Goal: Task Accomplishment & Management: Manage account settings

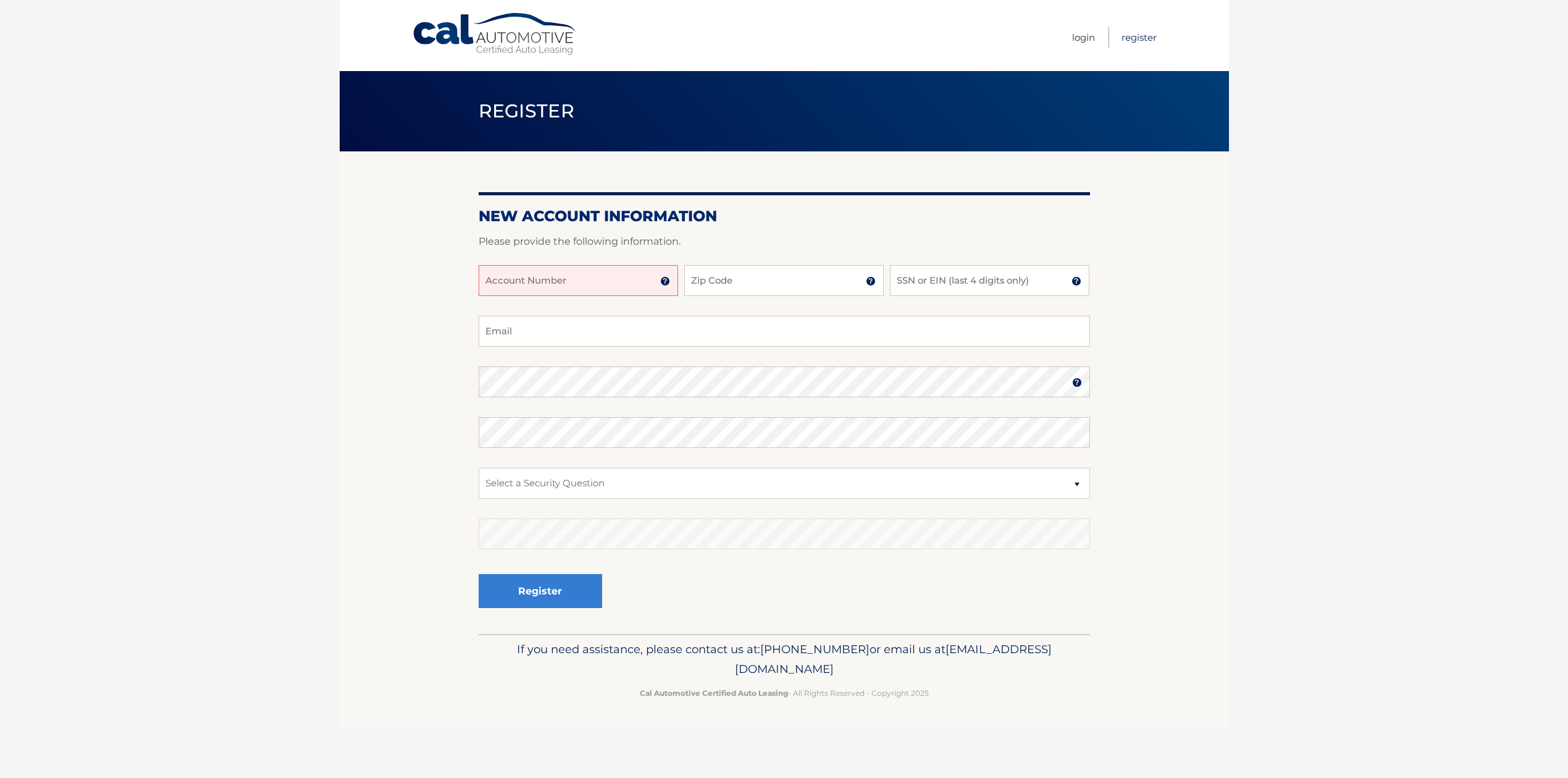
click at [1138, 41] on link "Register" at bounding box center [1139, 37] width 35 height 20
click at [612, 275] on input "Account Number" at bounding box center [578, 280] width 200 height 31
type input "44455968324"
type input "11735"
type input "9542"
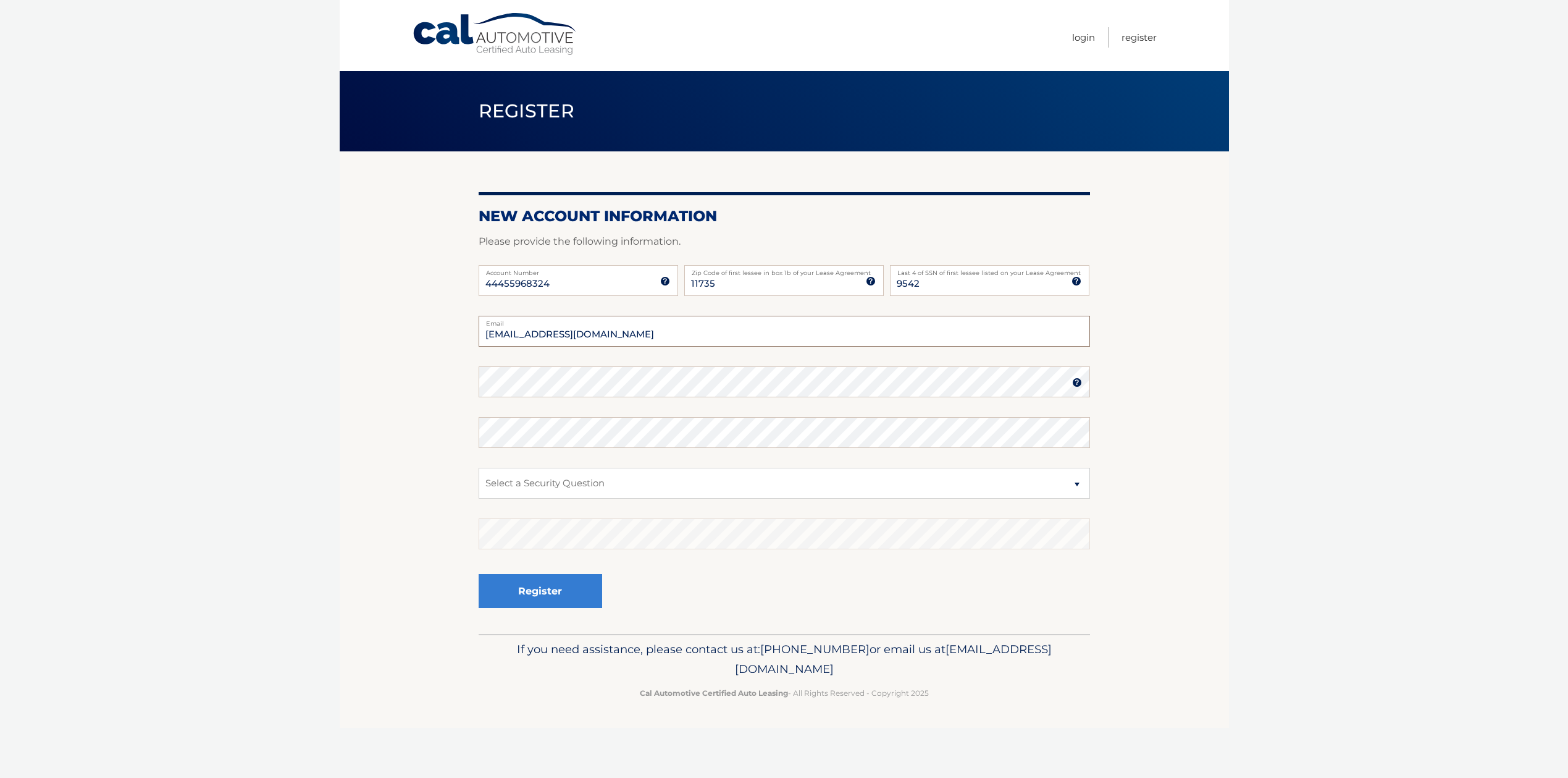
type input "zheng.susan12@gmail.com"
click at [551, 483] on select "Select a Security Question What was the name of your elementary school? What is…" at bounding box center [784, 483] width 611 height 31
select select "1"
click at [517, 594] on button "Register" at bounding box center [540, 591] width 123 height 34
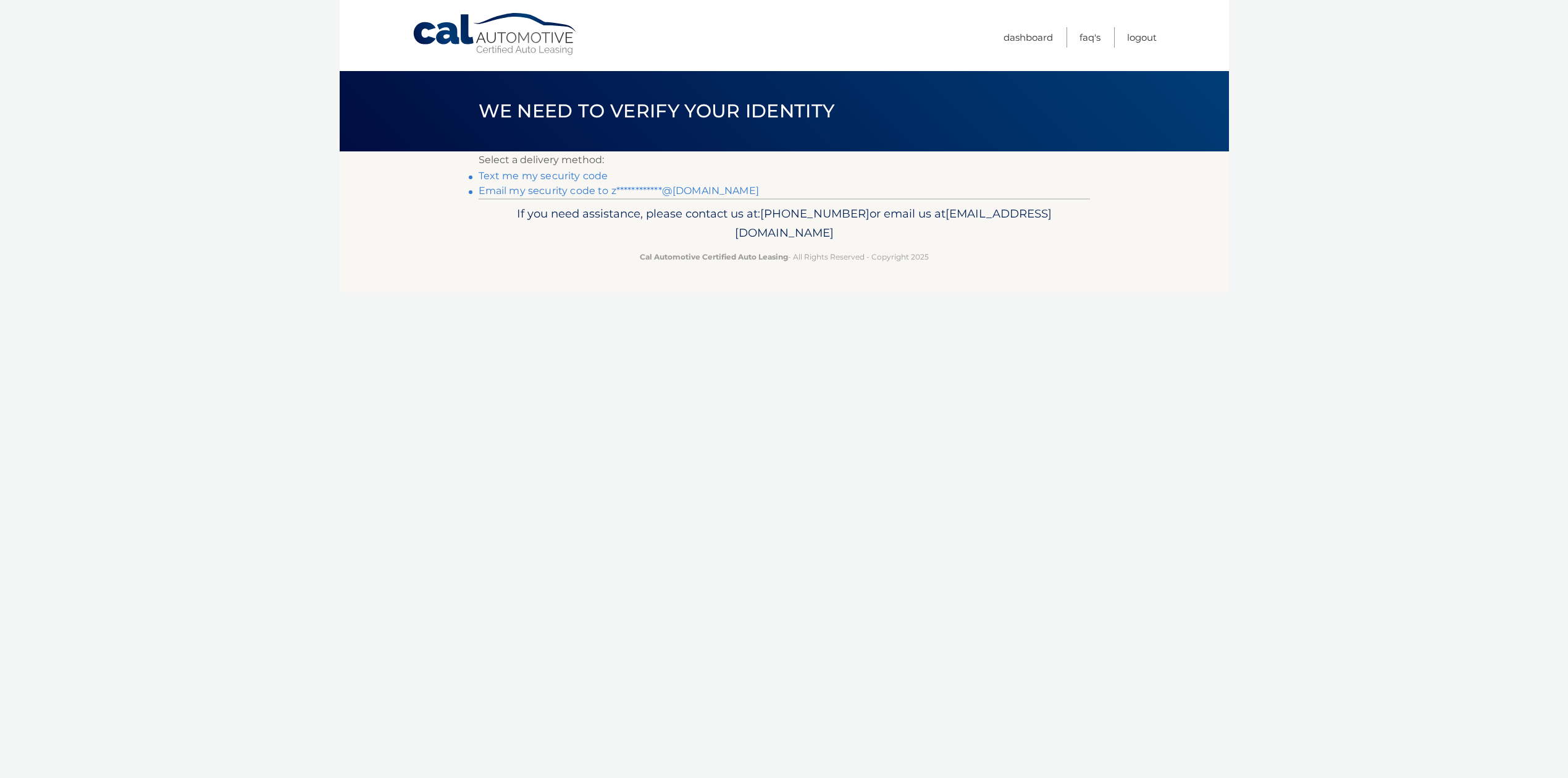
click at [541, 192] on link "**********" at bounding box center [618, 191] width 280 height 12
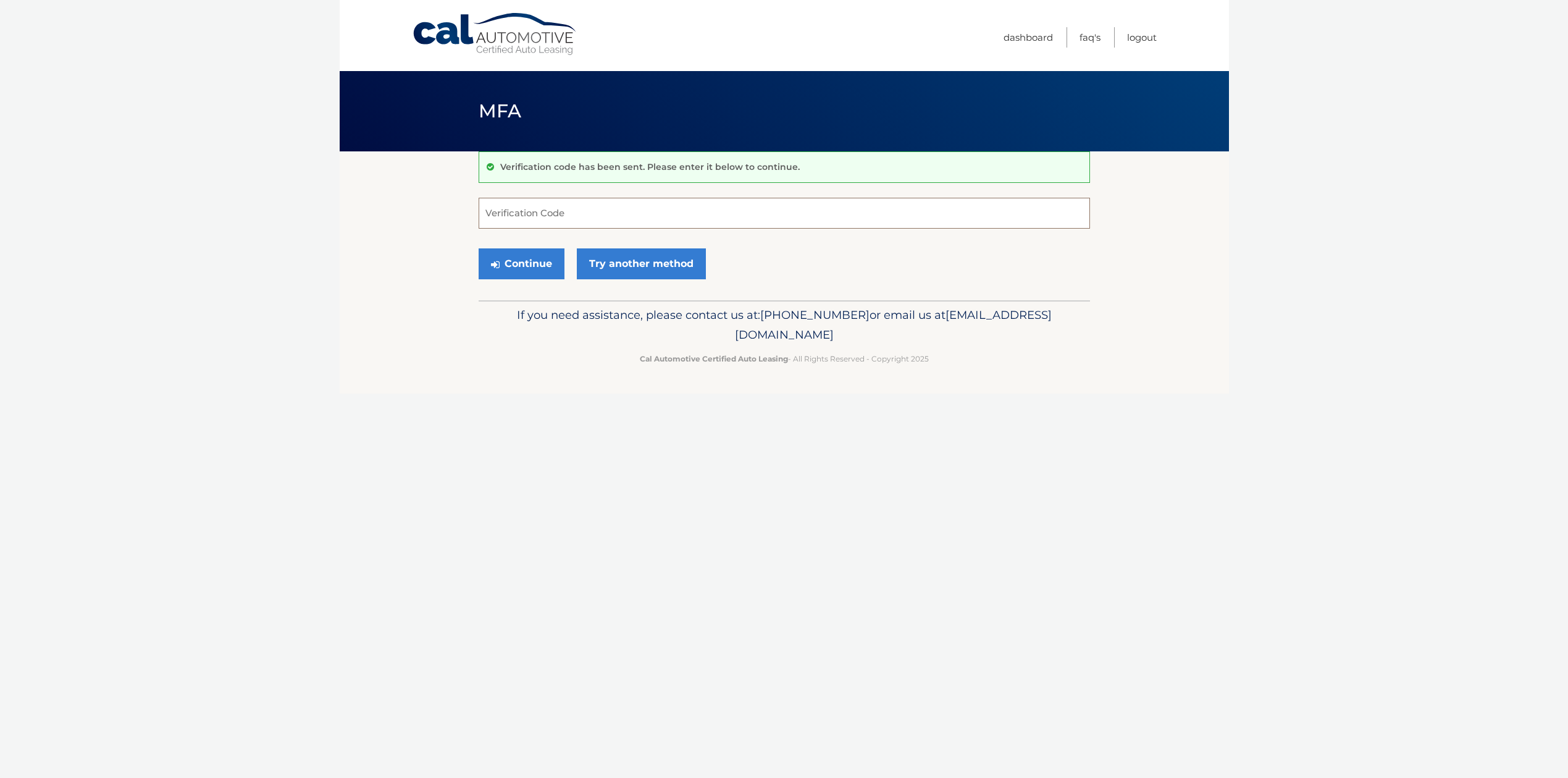
click at [515, 223] on input "Verification Code" at bounding box center [784, 213] width 611 height 31
paste input "873261"
type input "873261"
click at [521, 260] on button "Continue" at bounding box center [521, 264] width 86 height 31
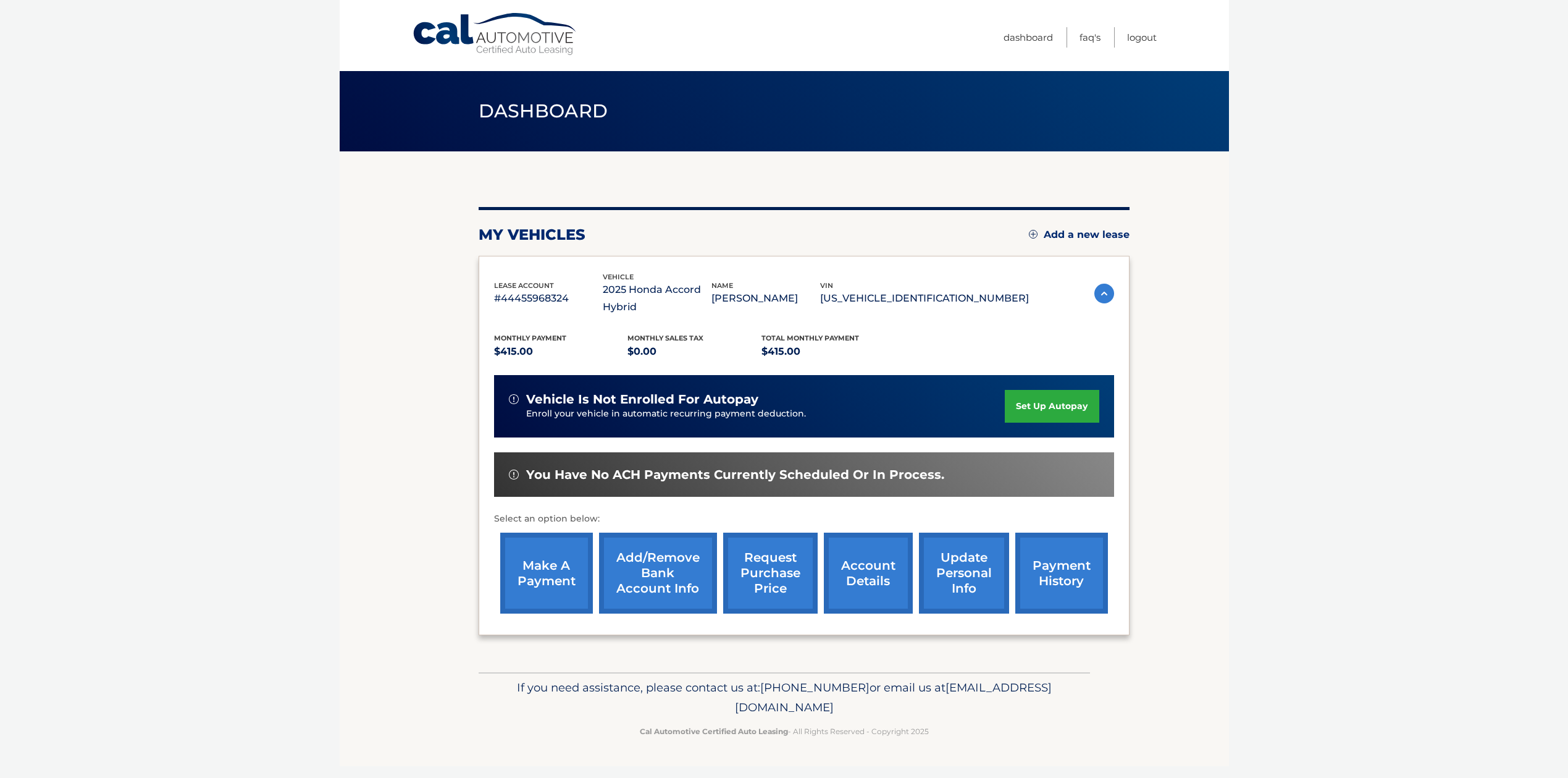
click at [1033, 407] on link "set up autopay" at bounding box center [1051, 406] width 94 height 33
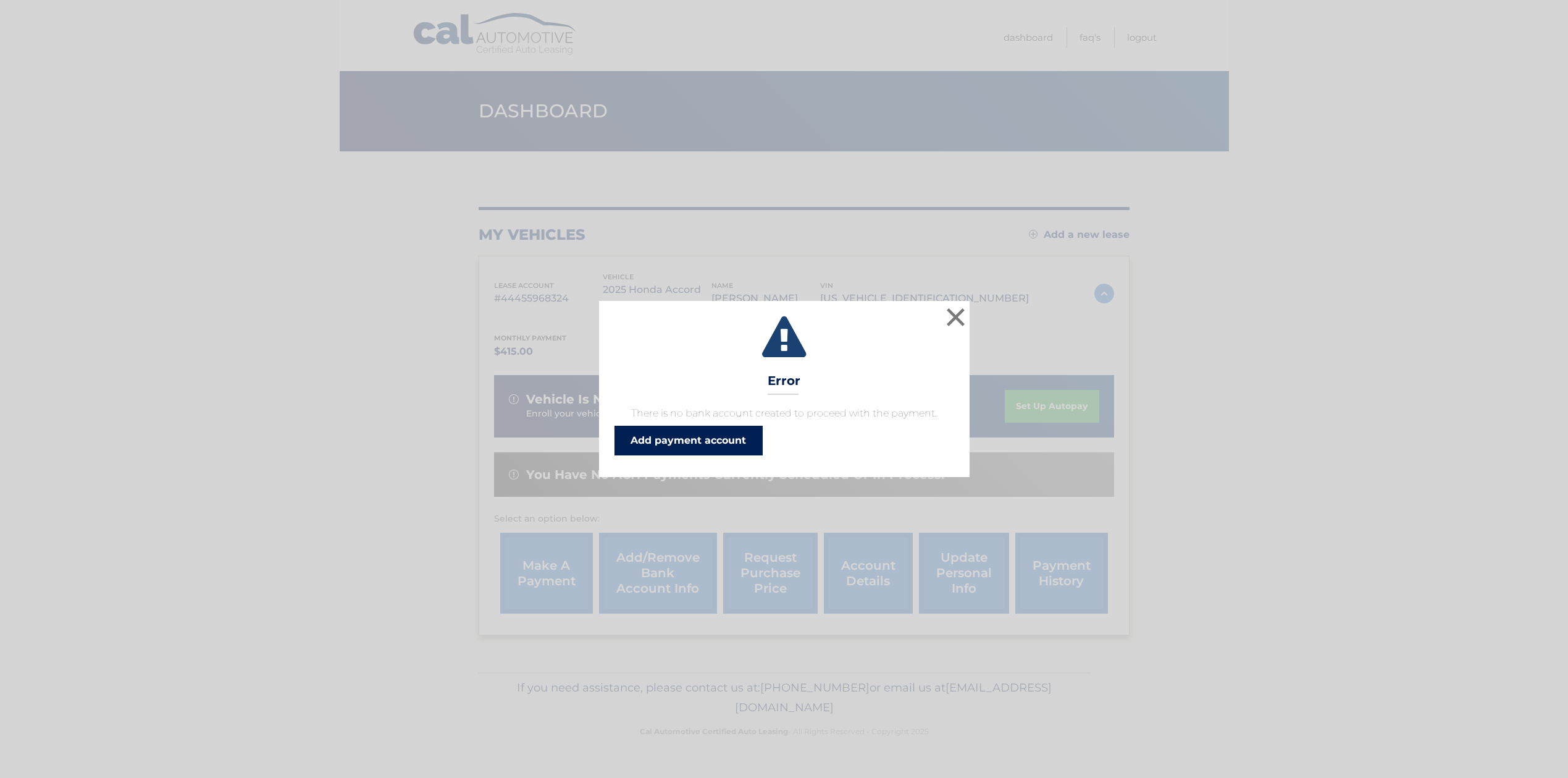
click at [736, 440] on link "Add payment account" at bounding box center [689, 440] width 148 height 29
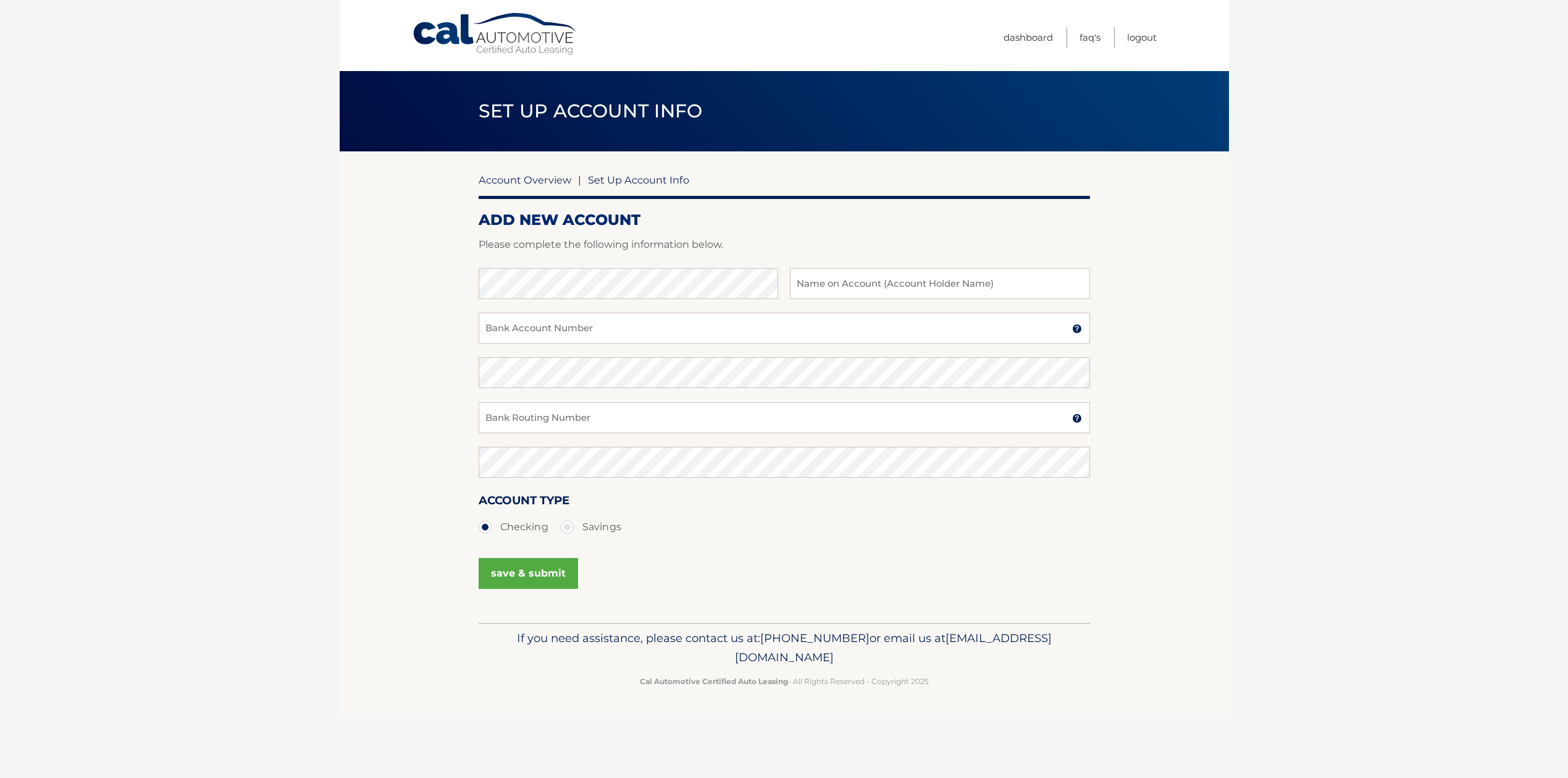
click at [549, 179] on link "Account Overview" at bounding box center [524, 179] width 93 height 12
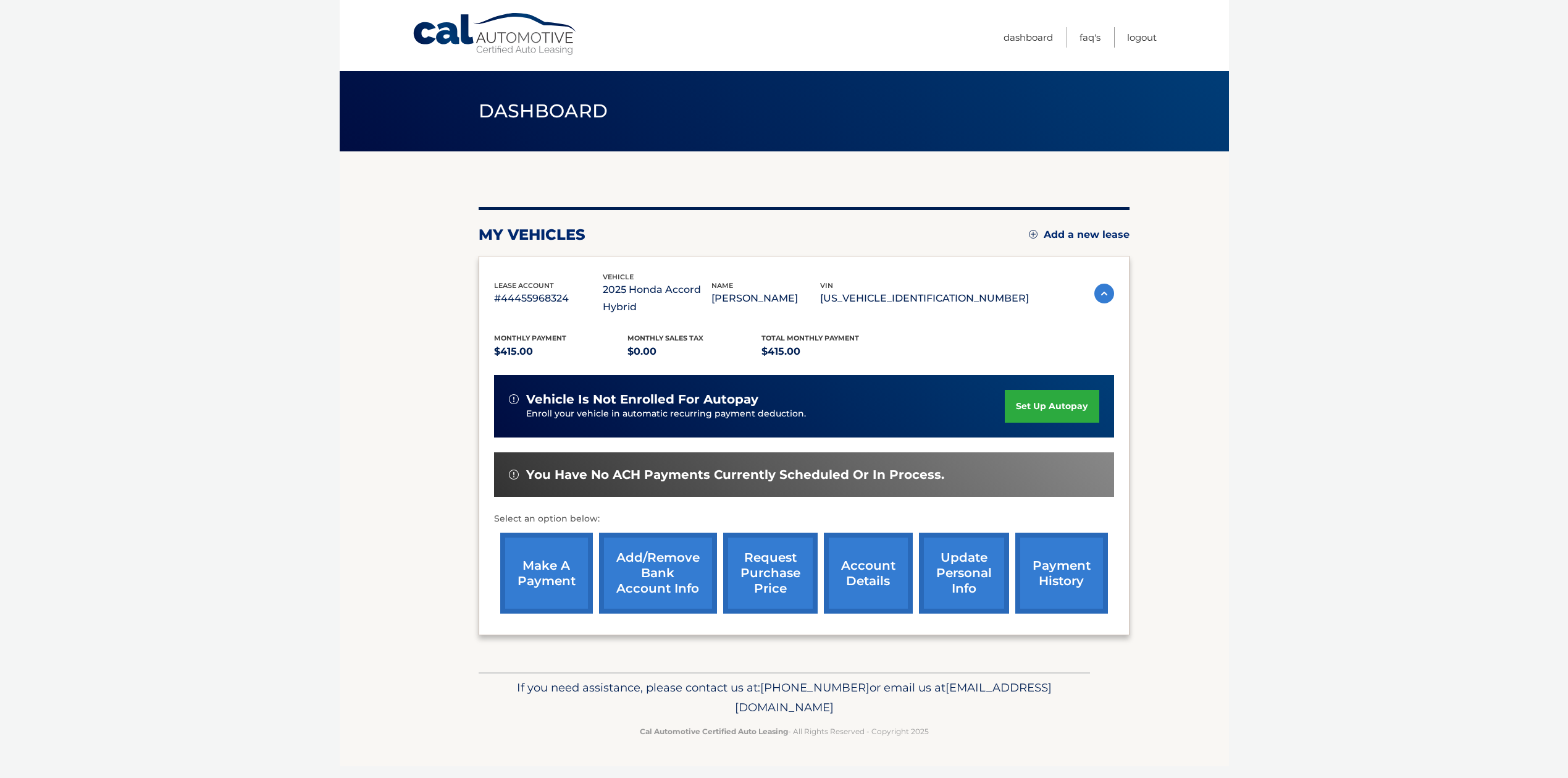
click at [545, 583] on link "make a payment" at bounding box center [546, 573] width 93 height 81
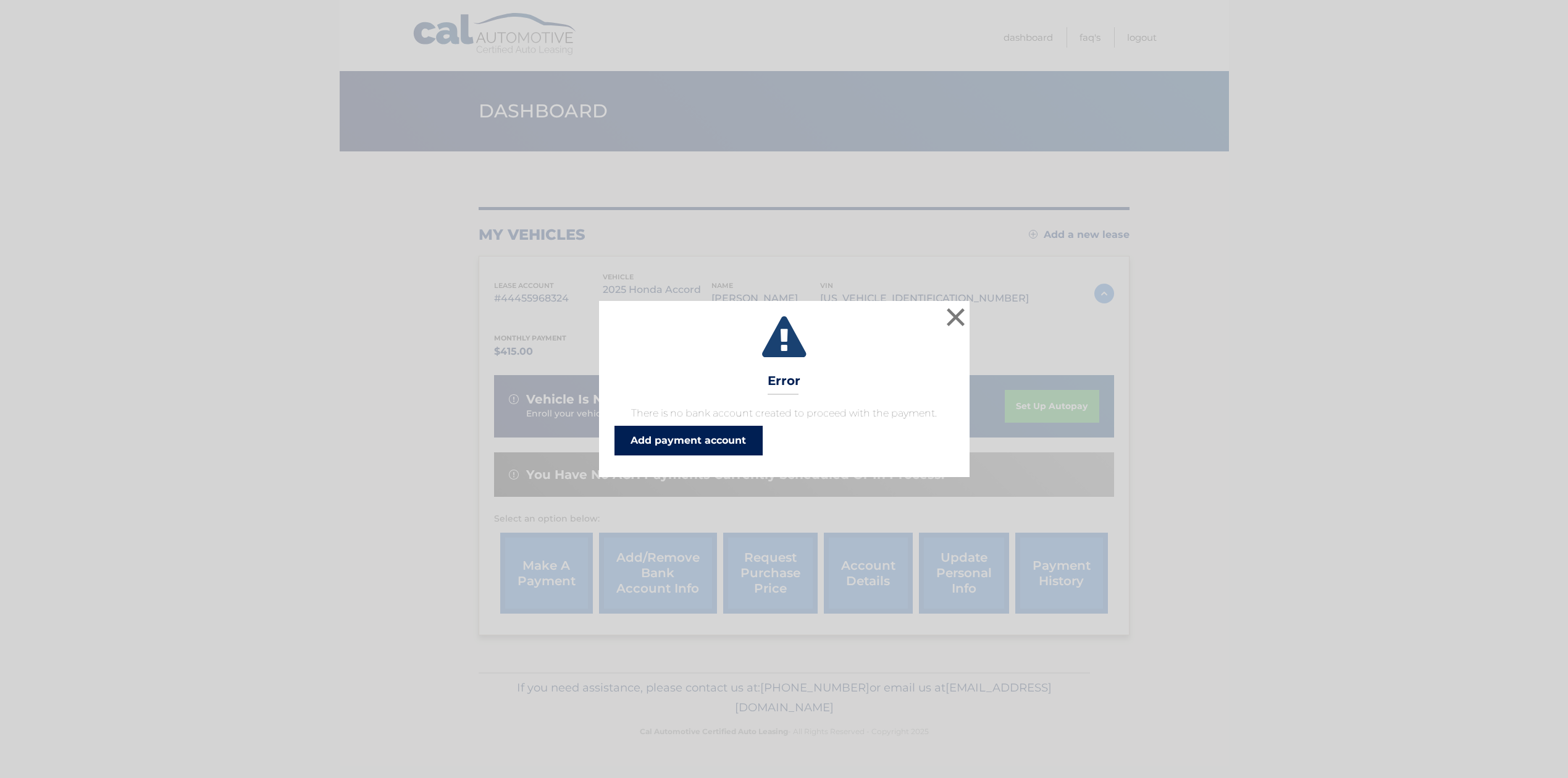
click at [677, 447] on link "Add payment account" at bounding box center [689, 440] width 148 height 29
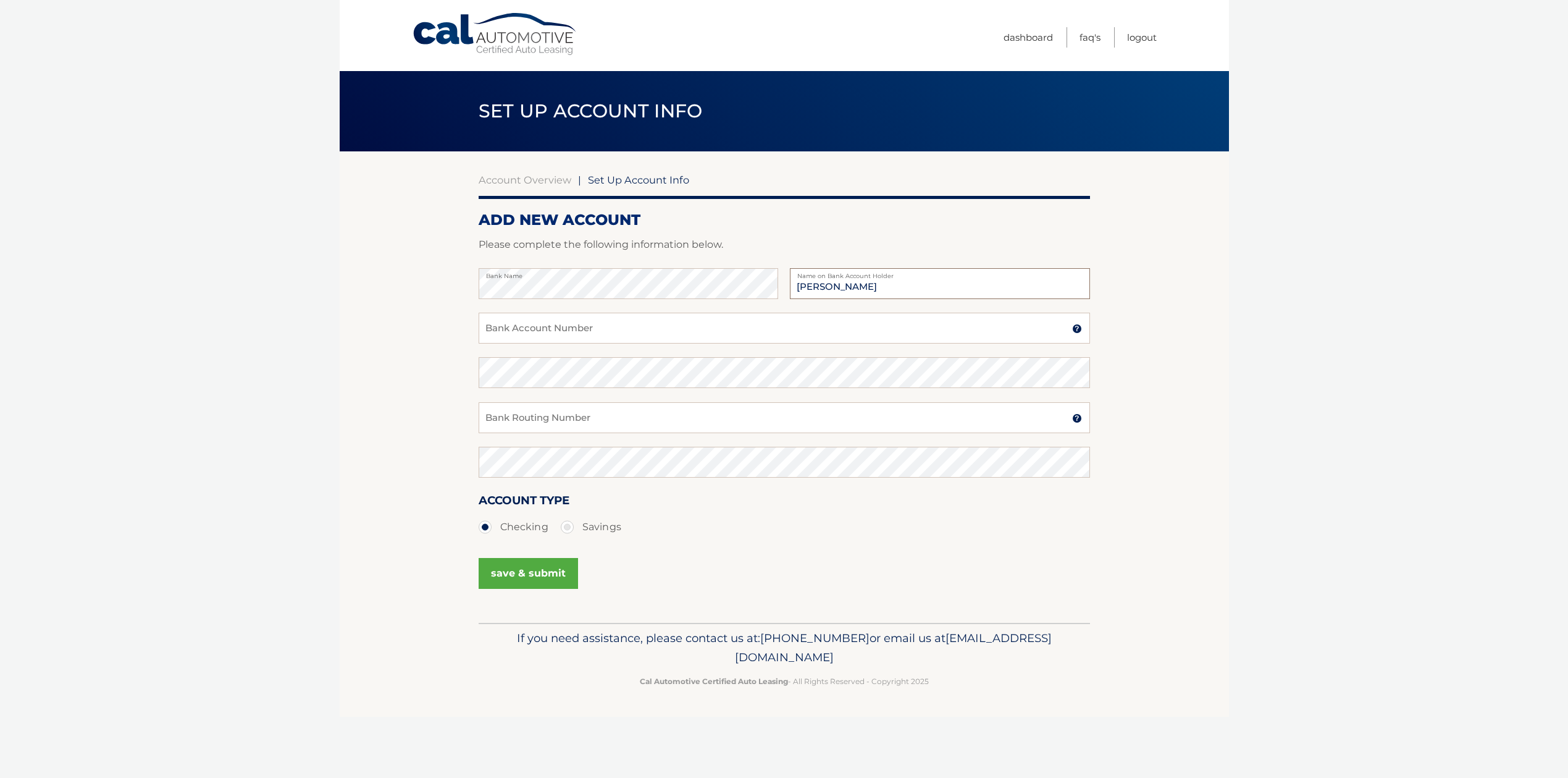
type input "Susan Zheng"
click at [572, 322] on input "Bank Account Number" at bounding box center [784, 328] width 611 height 31
type input "803267749"
click at [521, 324] on input "803267749" at bounding box center [784, 328] width 611 height 31
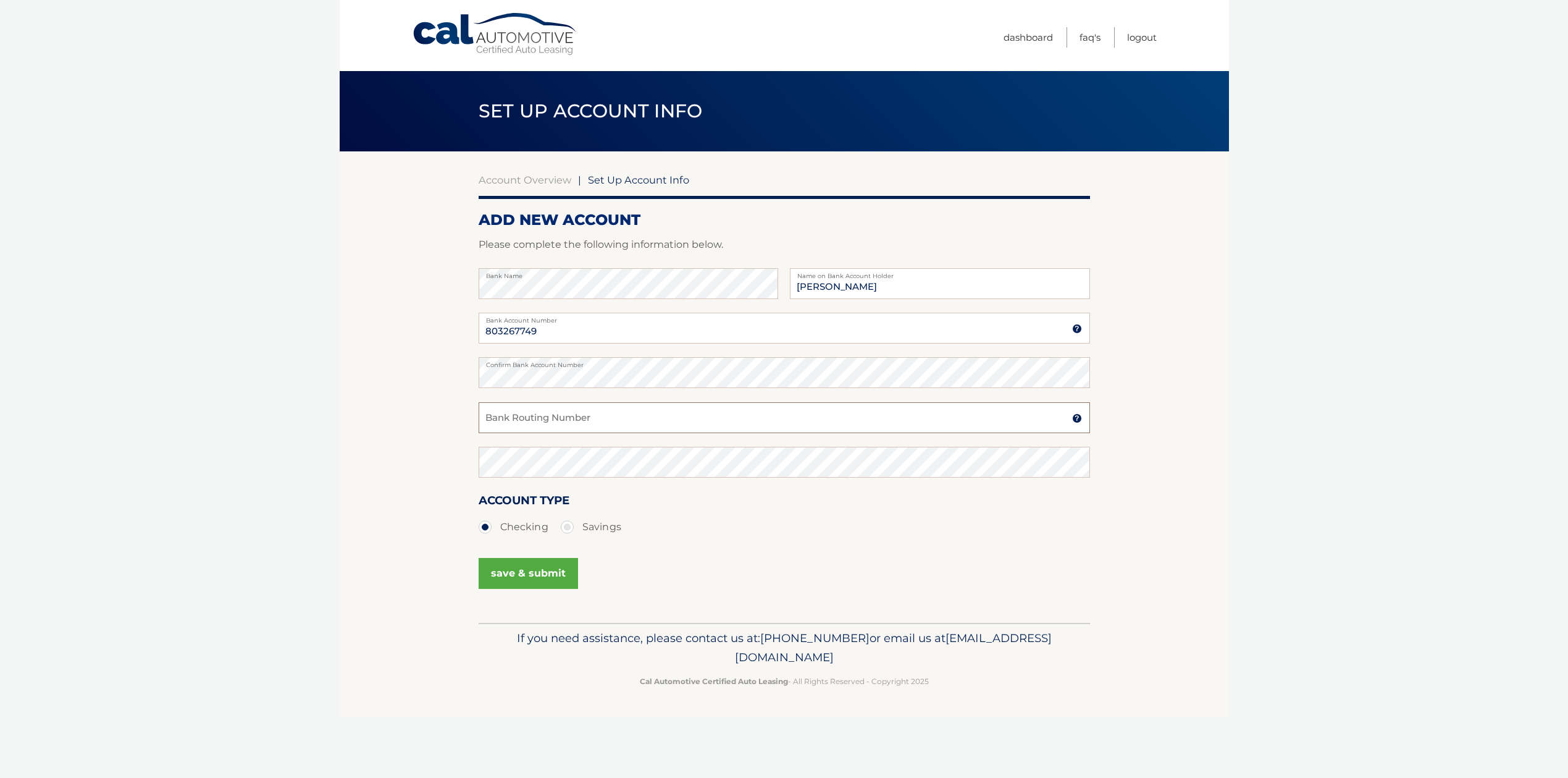
click at [529, 415] on input "Bank Routing Number" at bounding box center [784, 418] width 611 height 31
type input "021000021"
click at [517, 421] on input "021000021" at bounding box center [784, 418] width 611 height 31
click at [522, 573] on button "save & submit" at bounding box center [528, 573] width 99 height 31
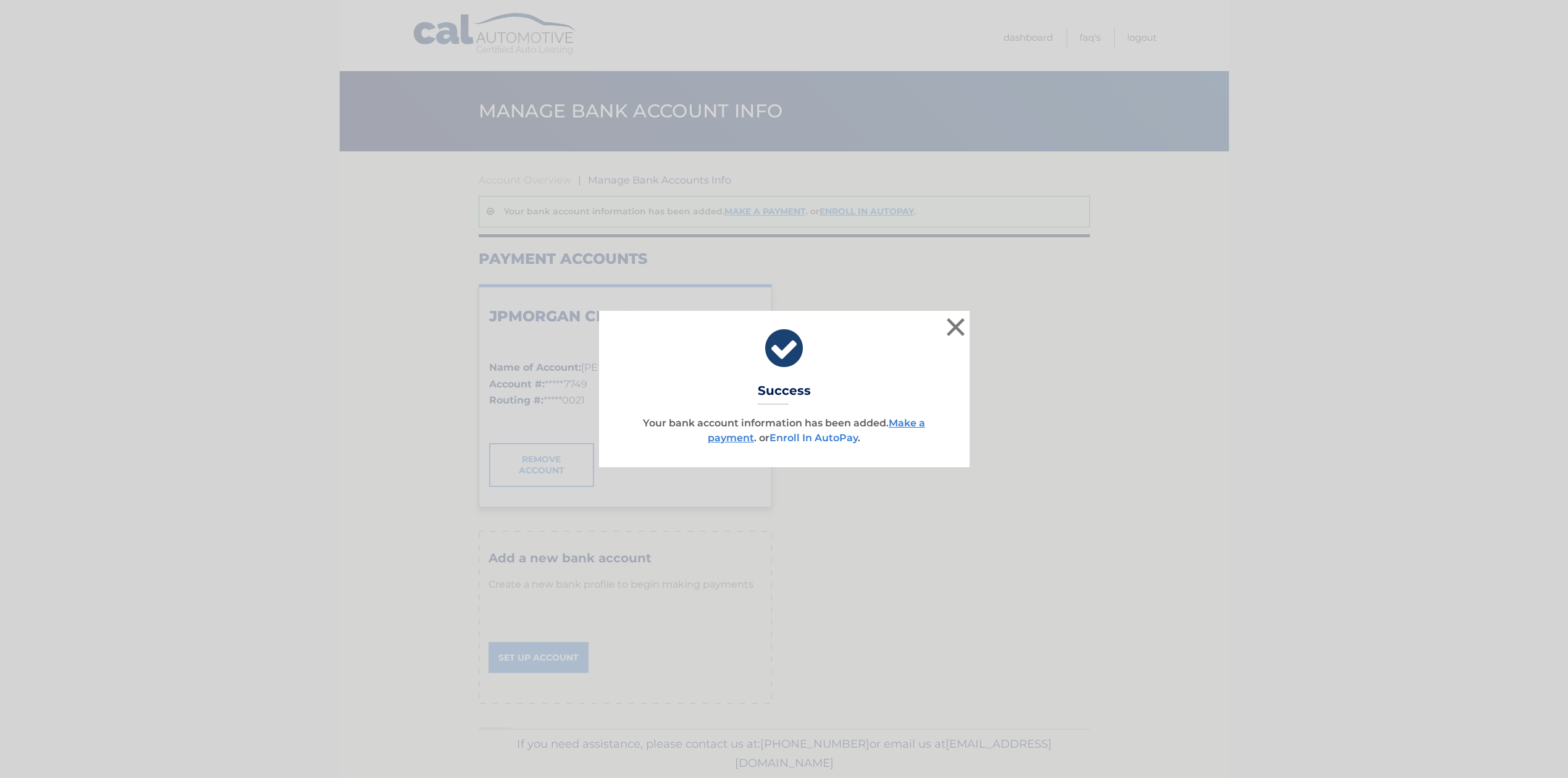
click at [800, 436] on link "Enroll In AutoPay" at bounding box center [813, 438] width 88 height 12
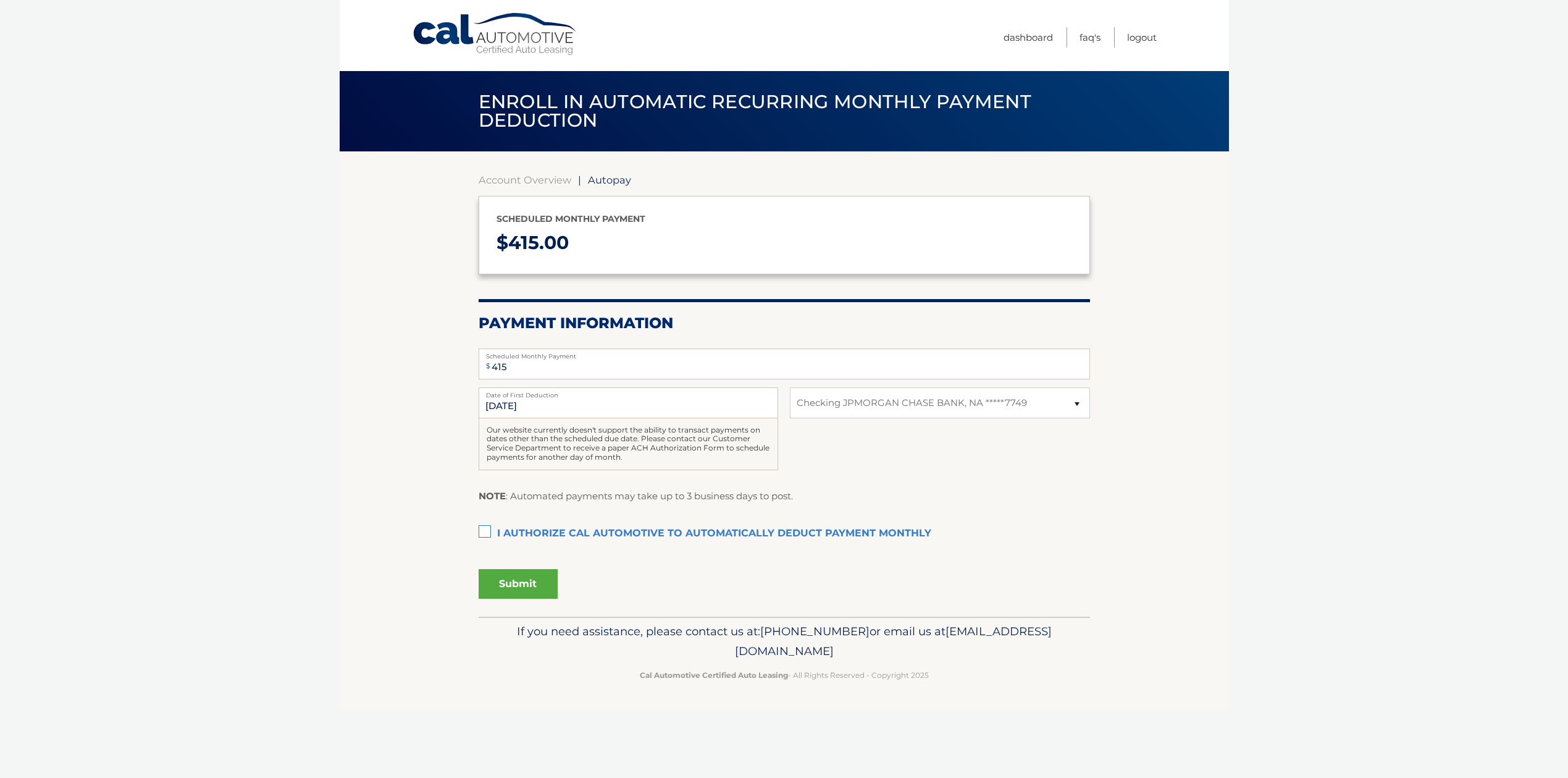
select select "YzM4ODM1OGMtZjViNS00MGEwLTk5YzctNGZkMjM0ZTcyMTJm"
click at [542, 530] on label "I authorize cal automotive to automatically deduct payment monthly This checkbo…" at bounding box center [784, 534] width 611 height 25
click at [0, 0] on input "I authorize cal automotive to automatically deduct payment monthly This checkbo…" at bounding box center [0, 0] width 0 height 0
click at [515, 580] on button "Submit" at bounding box center [518, 584] width 79 height 29
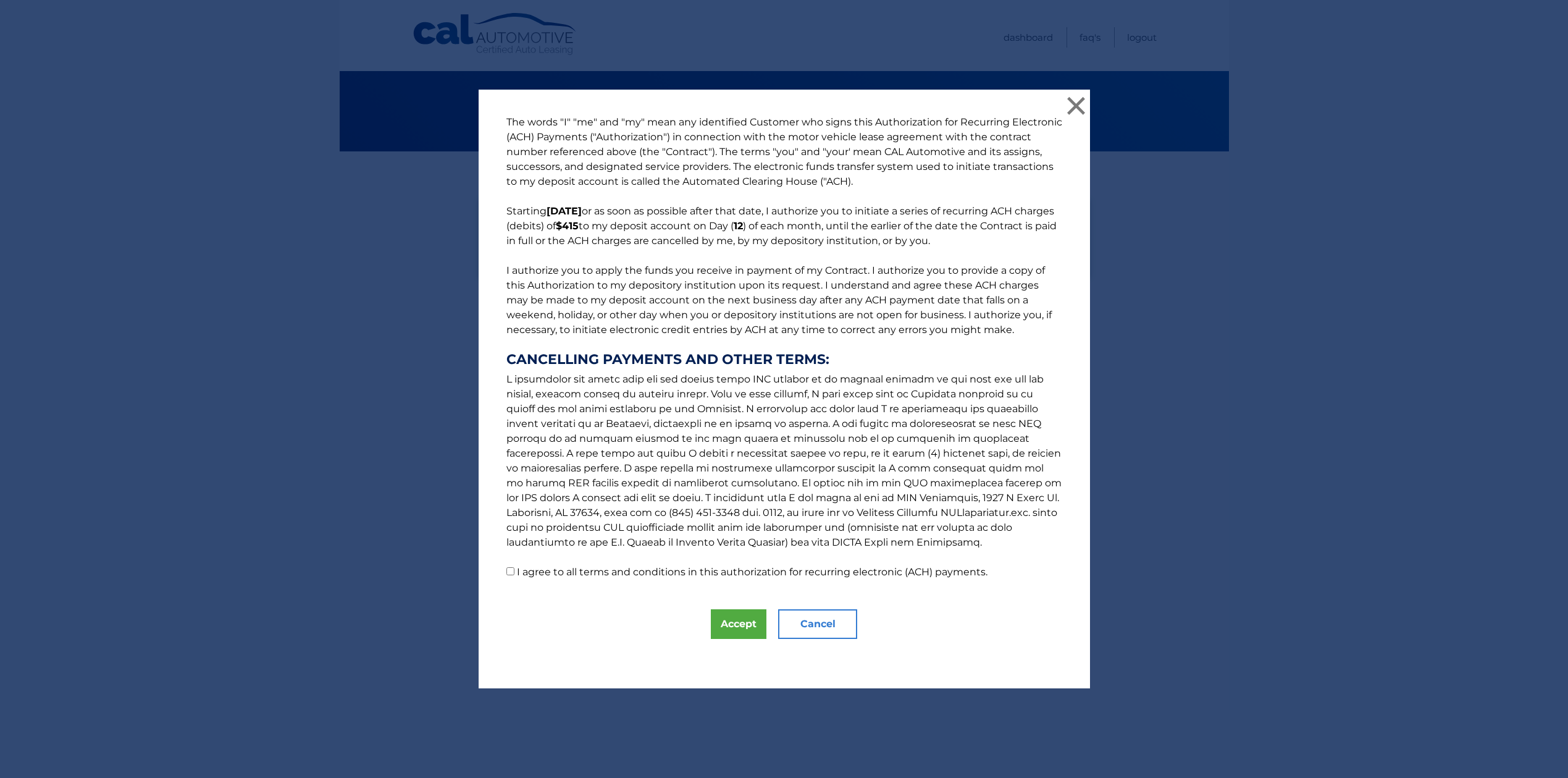
click at [521, 576] on label "I agree to all terms and conditions in this authorization for recurring electro…" at bounding box center [752, 572] width 471 height 12
click at [514, 575] on input "I agree to all terms and conditions in this authorization for recurring electro…" at bounding box center [510, 571] width 8 height 8
checkbox input "true"
click at [739, 626] on button "Accept" at bounding box center [739, 624] width 56 height 29
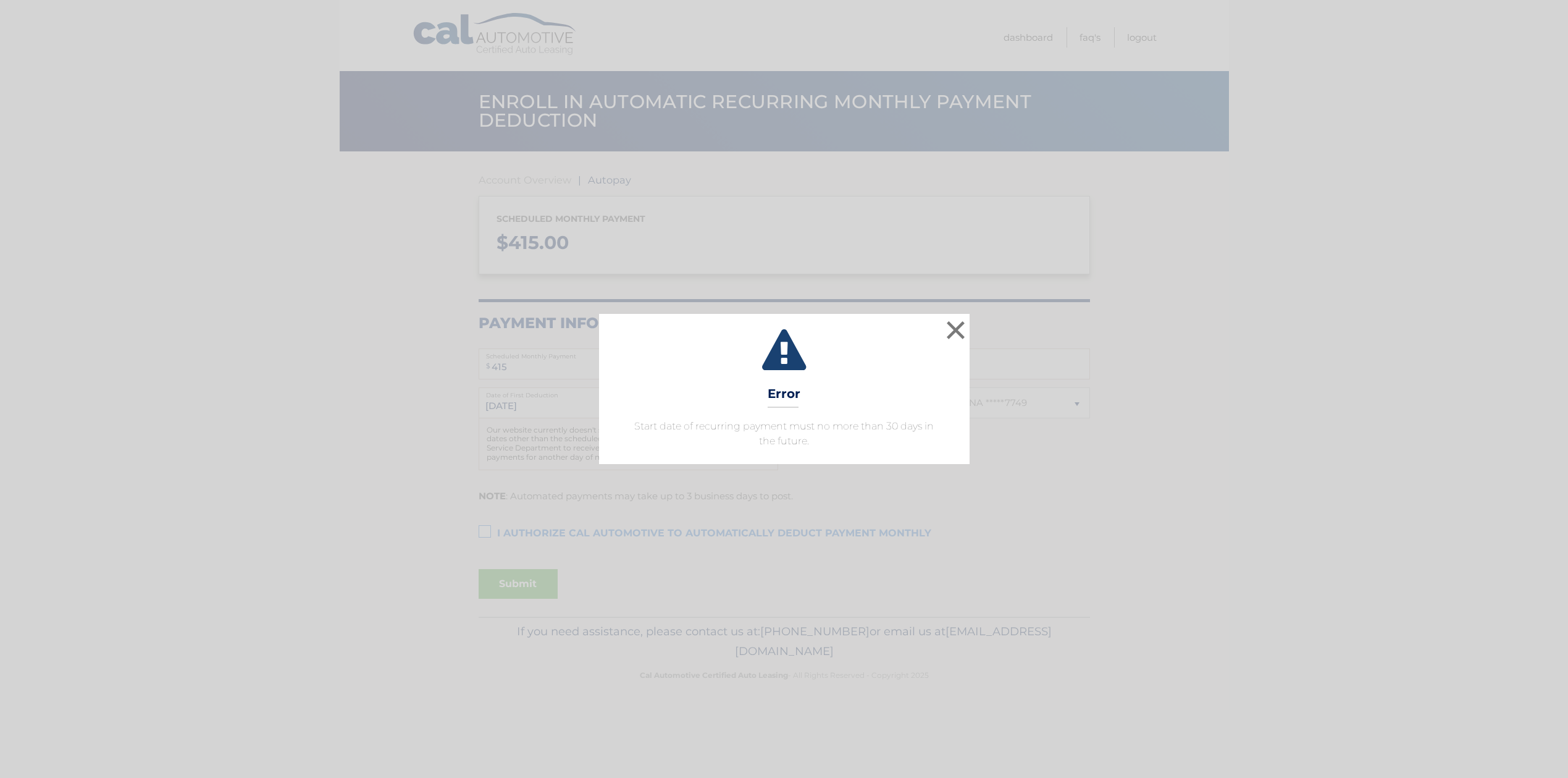
select select "YzM4ODM1OGMtZjViNS00MGEwLTk5YzctNGZkMjM0ZTcyMTJm"
click at [956, 331] on button "×" at bounding box center [956, 329] width 25 height 25
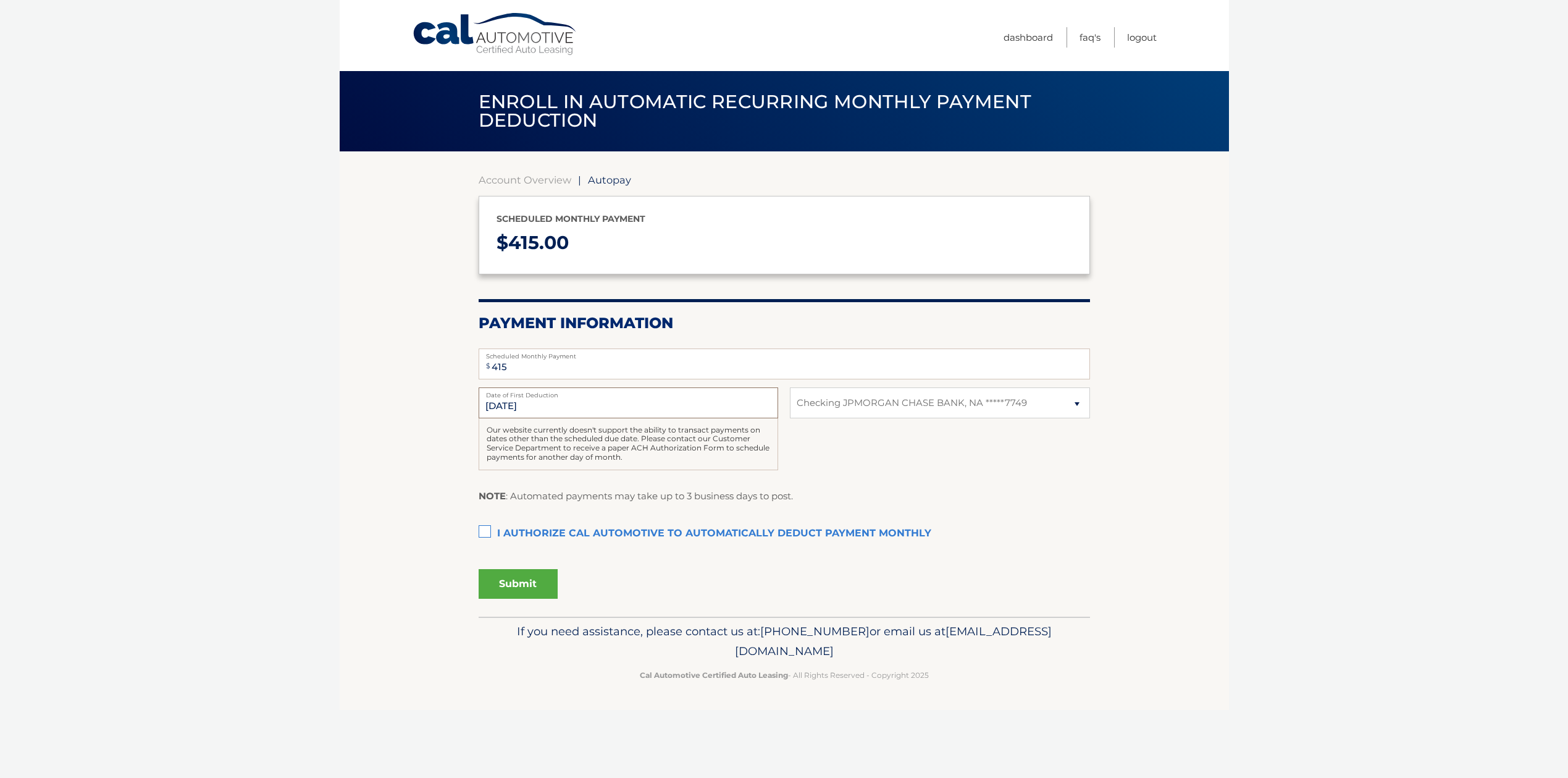
click at [725, 408] on input "9/12/2025" at bounding box center [628, 403] width 299 height 31
click at [489, 406] on input "9/12/2025" at bounding box center [628, 403] width 299 height 31
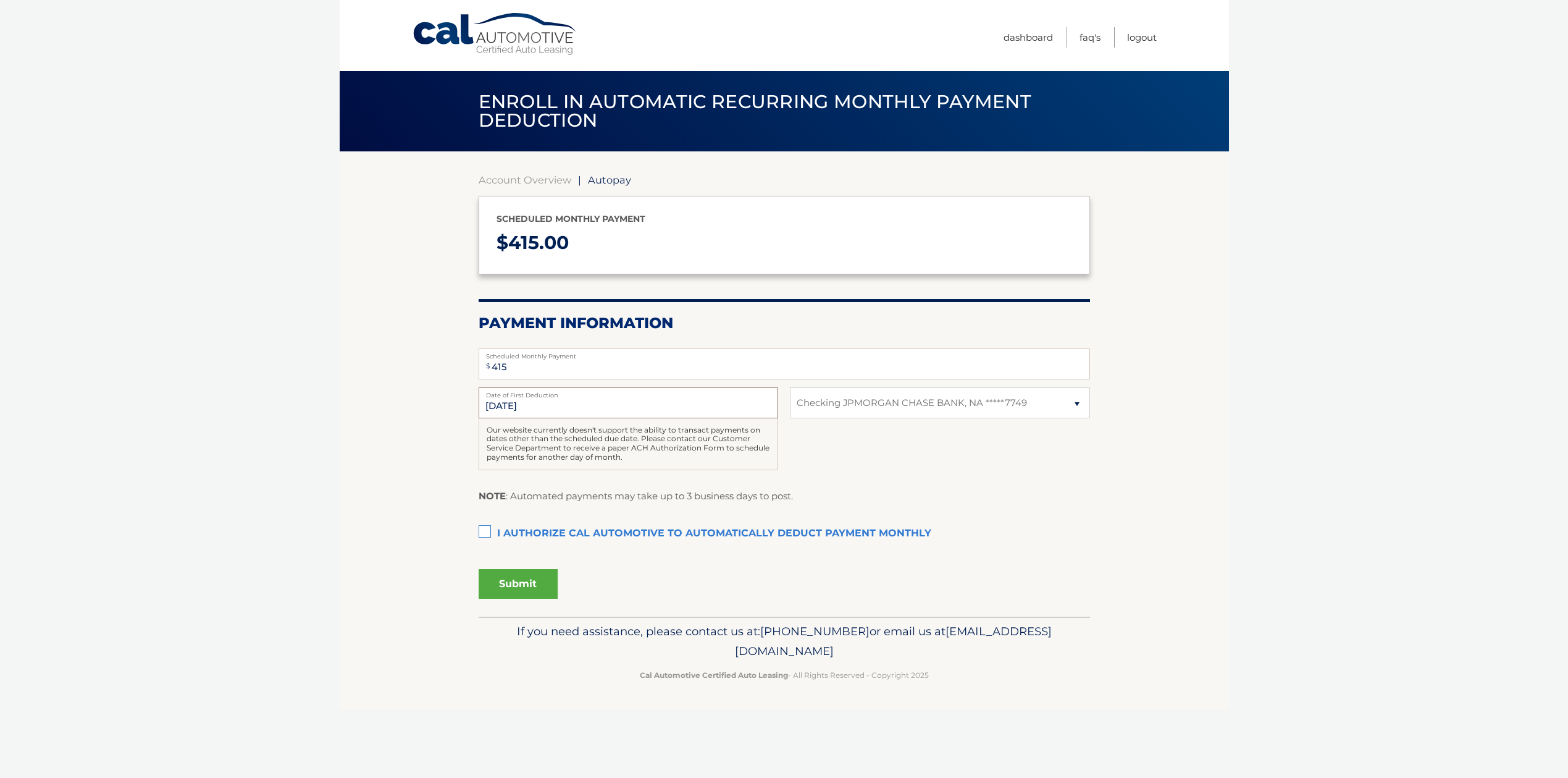
click at [487, 406] on input "9/12/2025" at bounding box center [628, 403] width 299 height 31
click at [542, 406] on input "9/12/2025" at bounding box center [628, 403] width 299 height 31
click at [502, 404] on input "9/12/2025" at bounding box center [628, 403] width 299 height 31
click at [489, 404] on input "9/12/2025" at bounding box center [628, 403] width 299 height 31
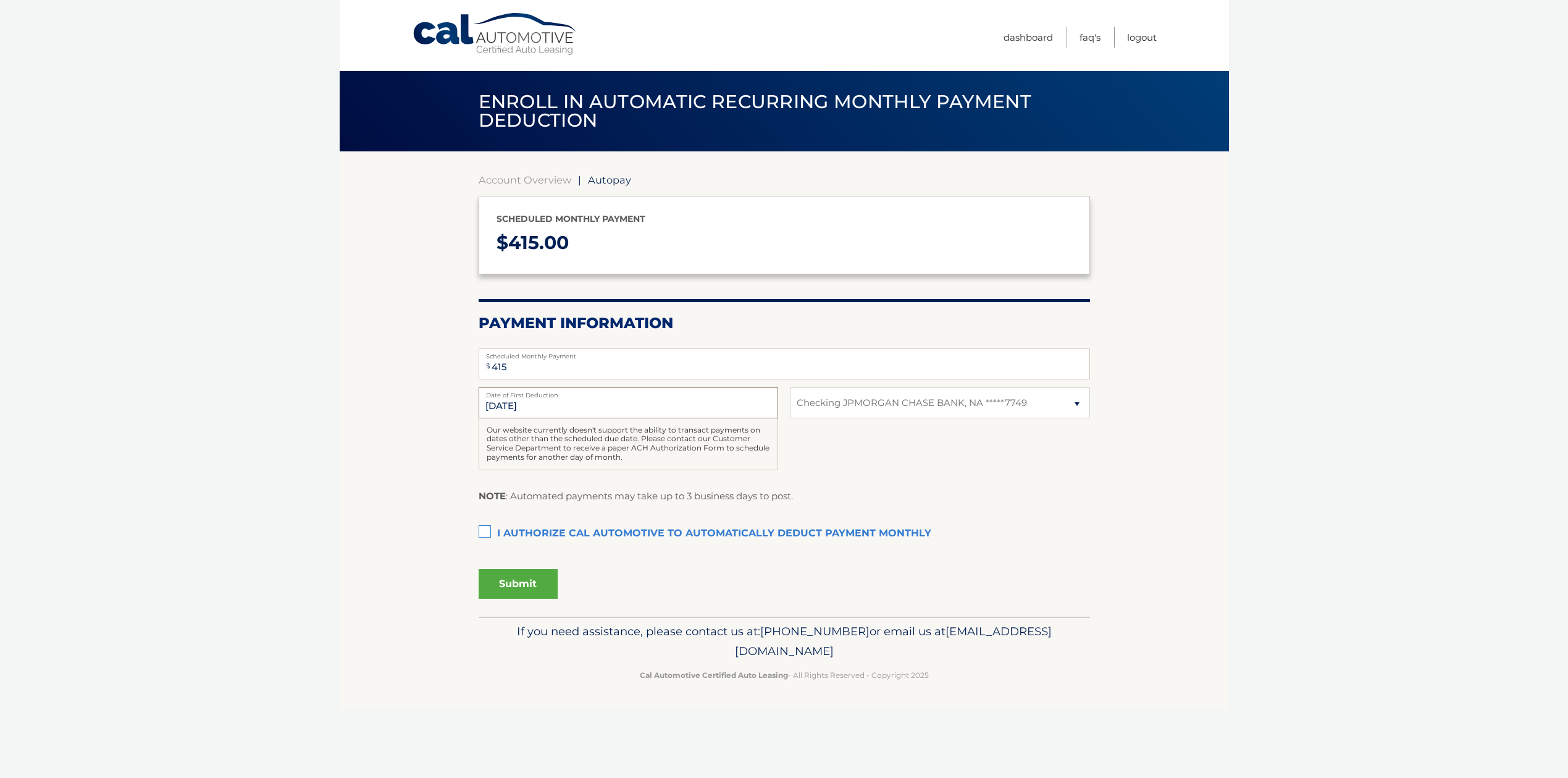
click at [489, 404] on input "9/12/2025" at bounding box center [628, 403] width 299 height 31
click at [487, 406] on input "9/12/2025" at bounding box center [628, 403] width 299 height 31
click at [484, 528] on label "I authorize cal automotive to automatically deduct payment monthly This checkbo…" at bounding box center [784, 534] width 611 height 25
click at [0, 0] on input "I authorize cal automotive to automatically deduct payment monthly This checkbo…" at bounding box center [0, 0] width 0 height 0
click at [513, 594] on button "Submit" at bounding box center [518, 584] width 79 height 29
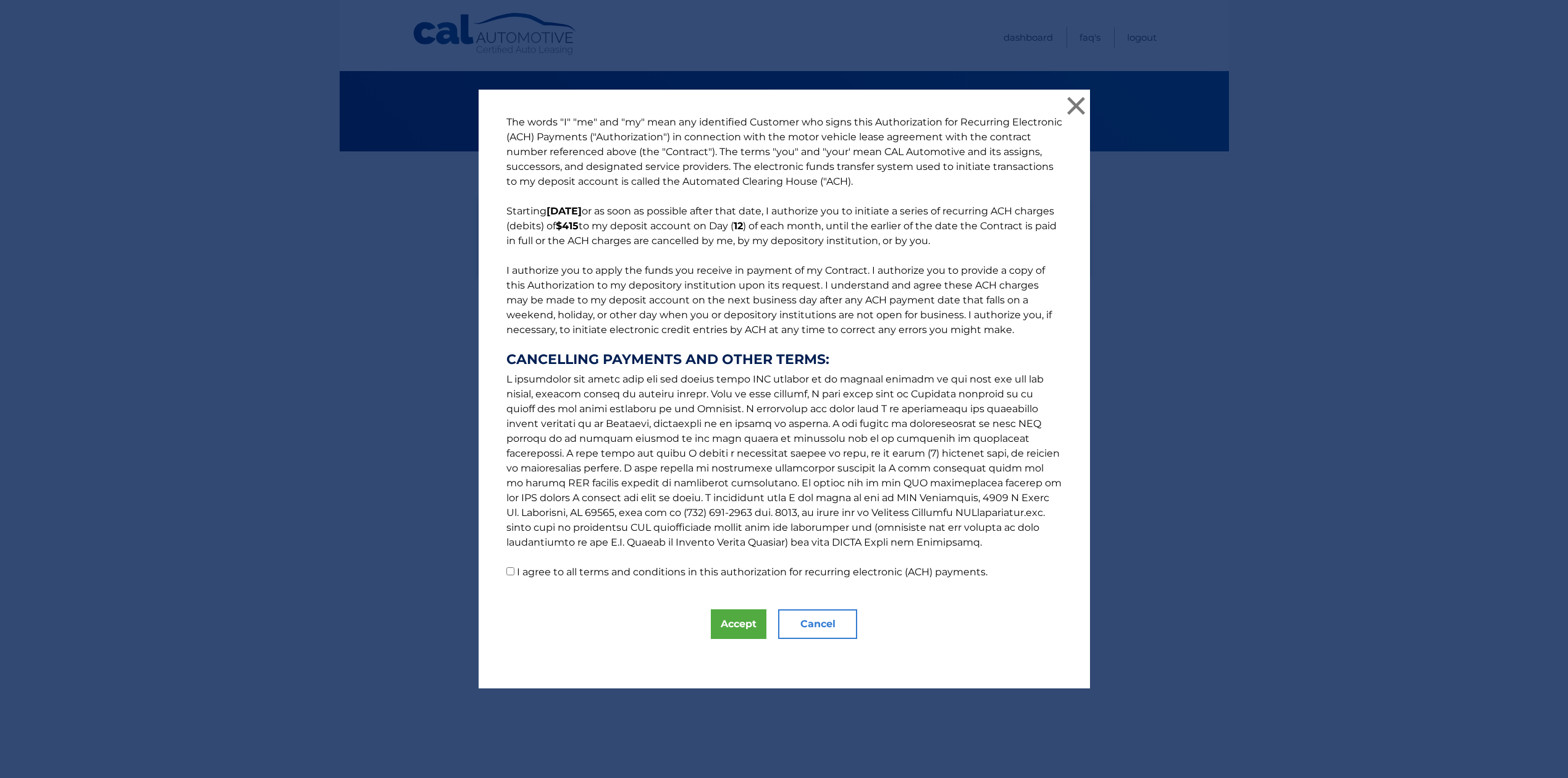
click at [526, 571] on label "I agree to all terms and conditions in this authorization for recurring electro…" at bounding box center [752, 572] width 471 height 12
click at [514, 571] on input "I agree to all terms and conditions in this authorization for recurring electro…" at bounding box center [510, 571] width 8 height 8
checkbox input "true"
click at [728, 624] on button "Accept" at bounding box center [739, 624] width 56 height 29
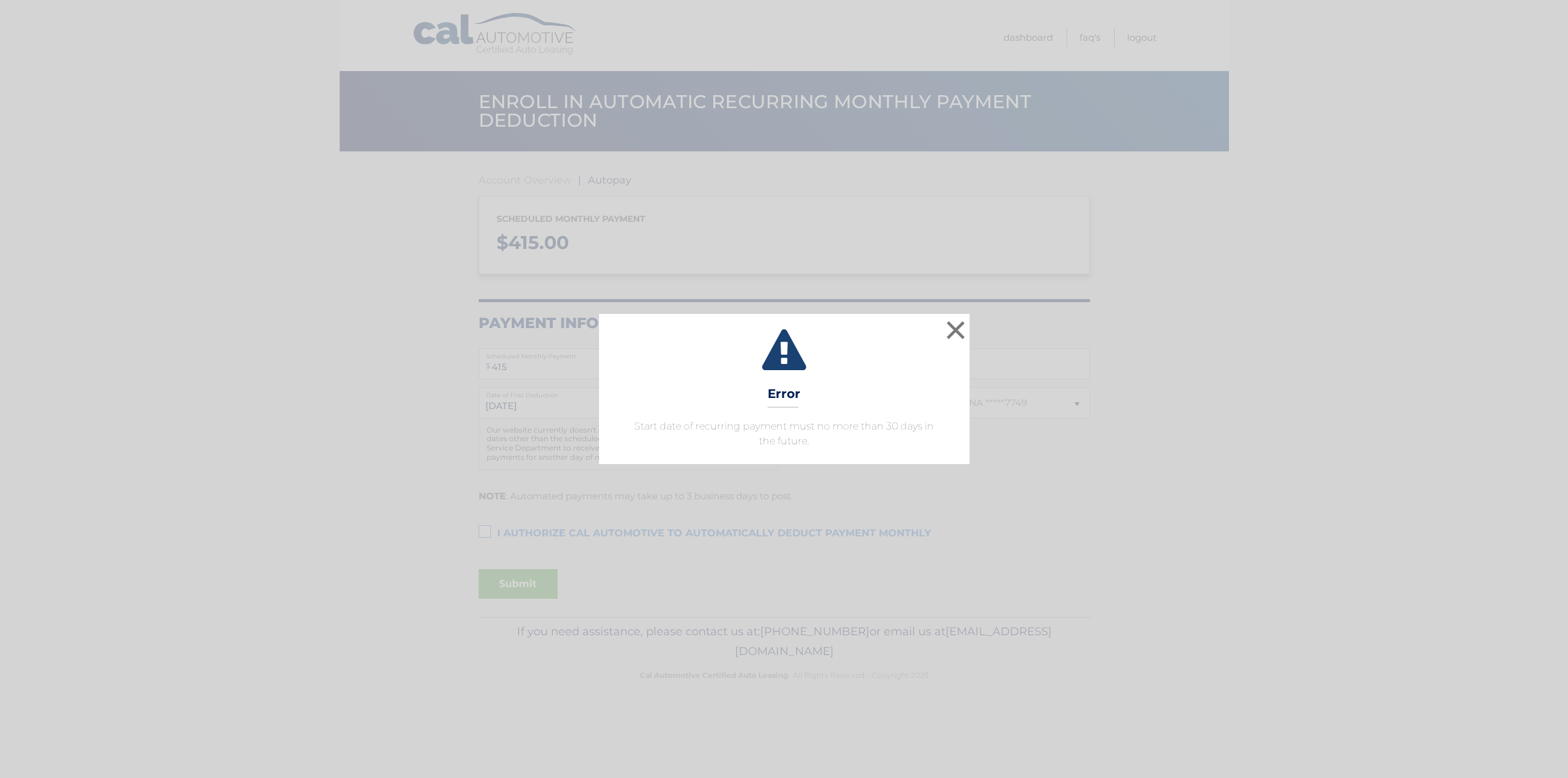
select select "YzM4ODM1OGMtZjViNS00MGEwLTk5YzctNGZkMjM0ZTcyMTJm"
click at [957, 332] on button "×" at bounding box center [956, 329] width 25 height 25
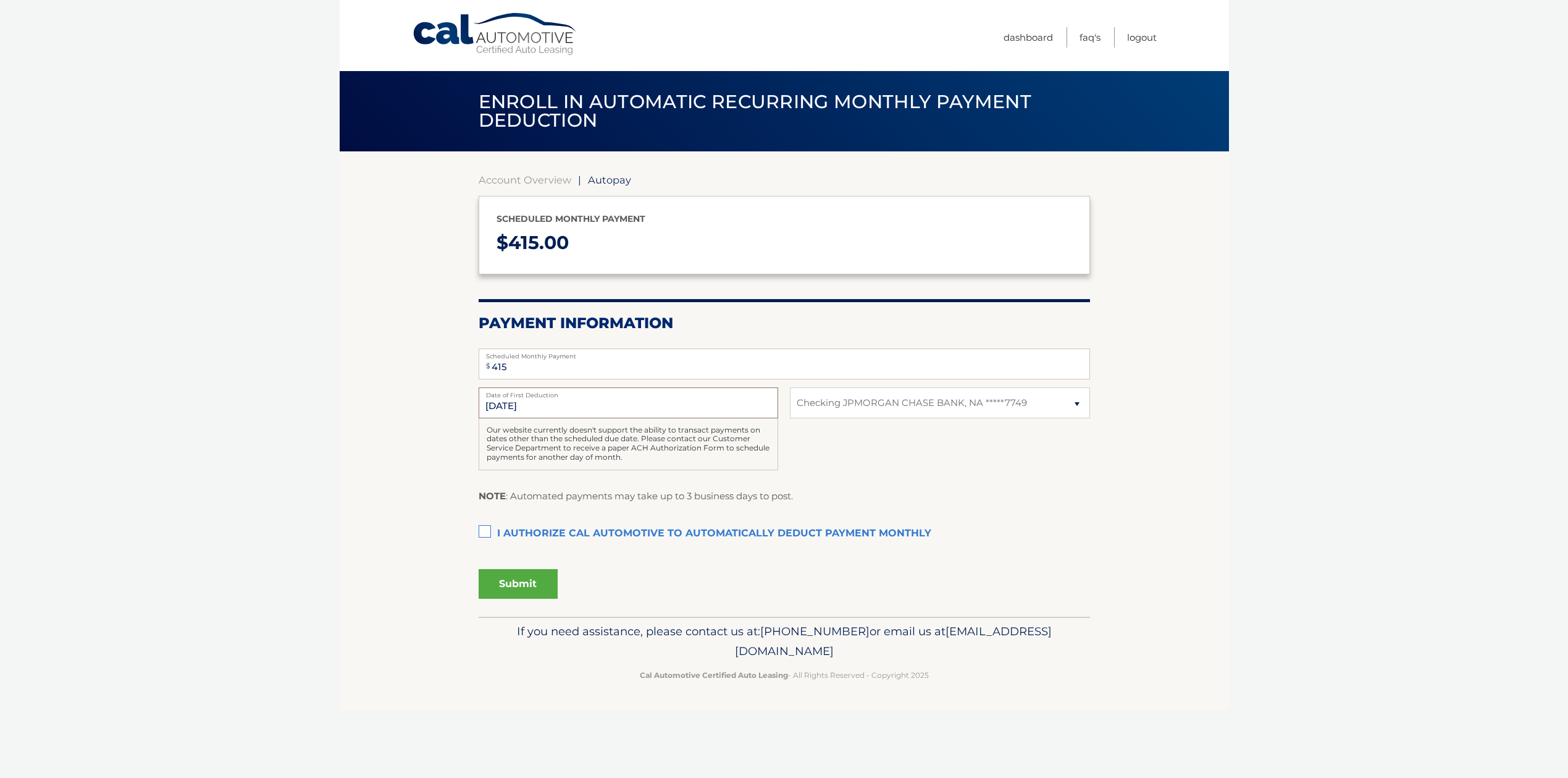
click at [599, 401] on input "9/12/2025" at bounding box center [628, 403] width 299 height 31
click at [554, 180] on link "Account Overview" at bounding box center [524, 179] width 93 height 12
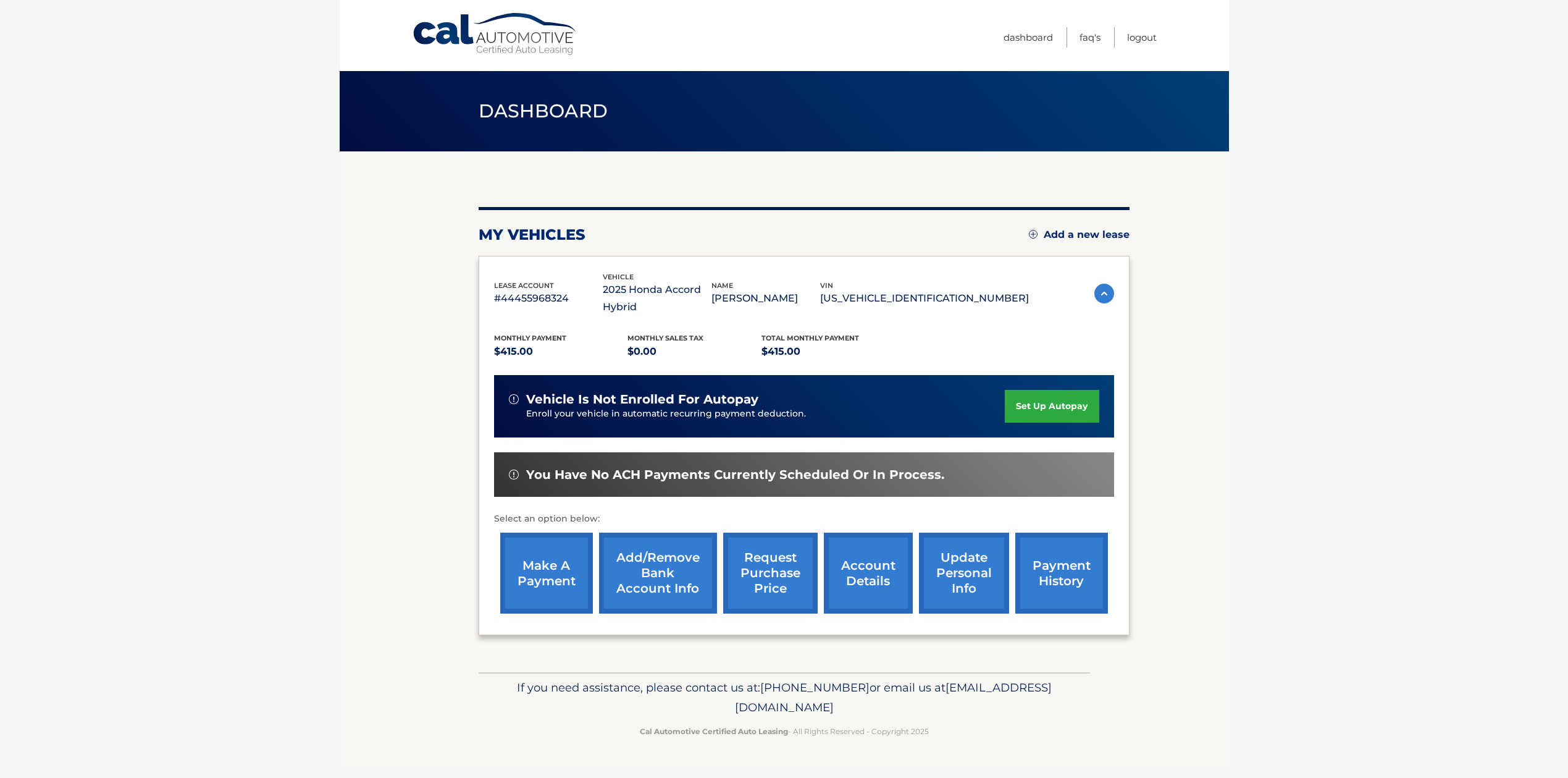
click at [546, 588] on link "make a payment" at bounding box center [546, 573] width 93 height 81
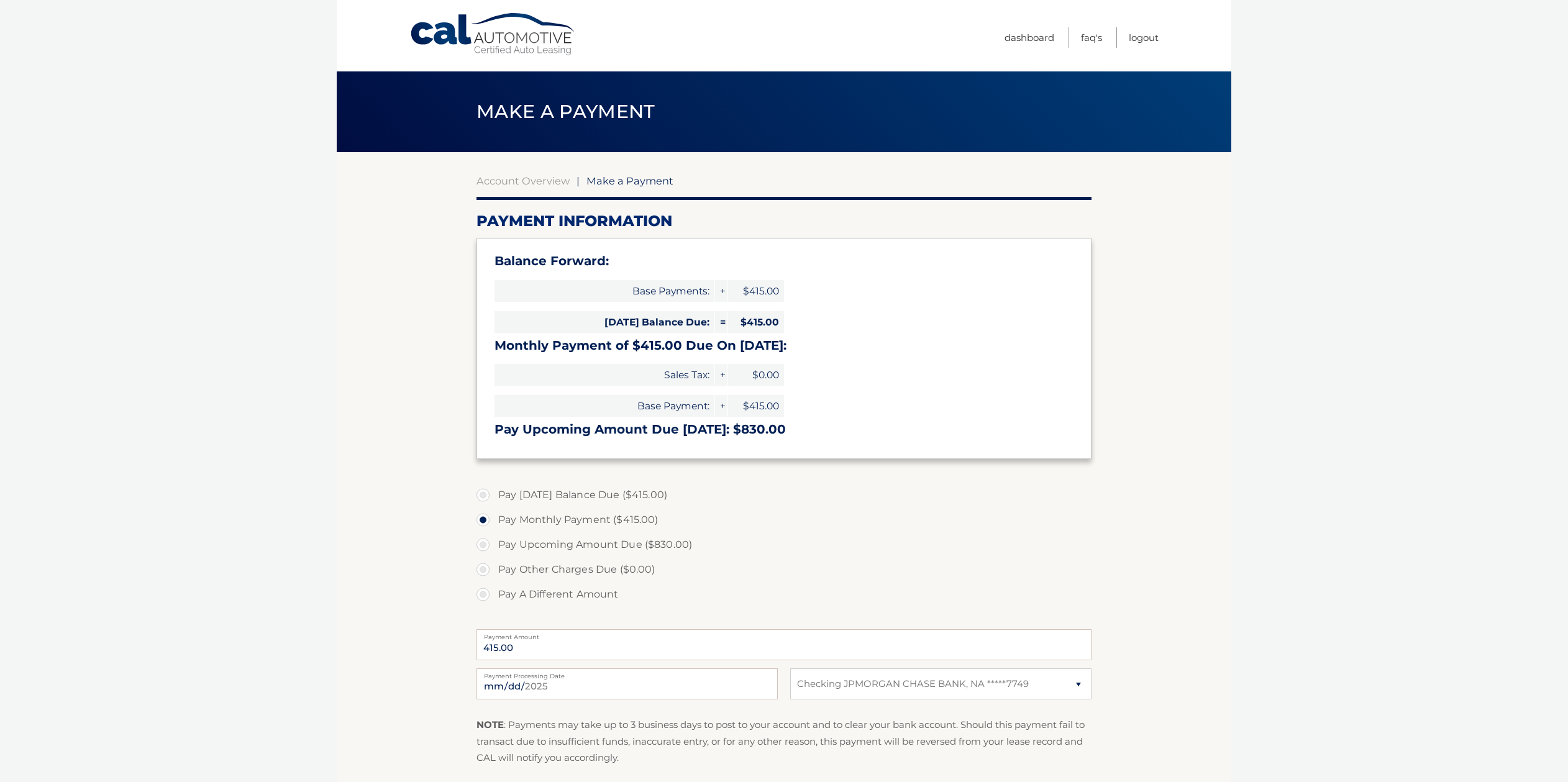
select select "YzM4ODM1OGMtZjViNS00MGEwLTk5YzctNGZkMjM0ZTcyMTJm"
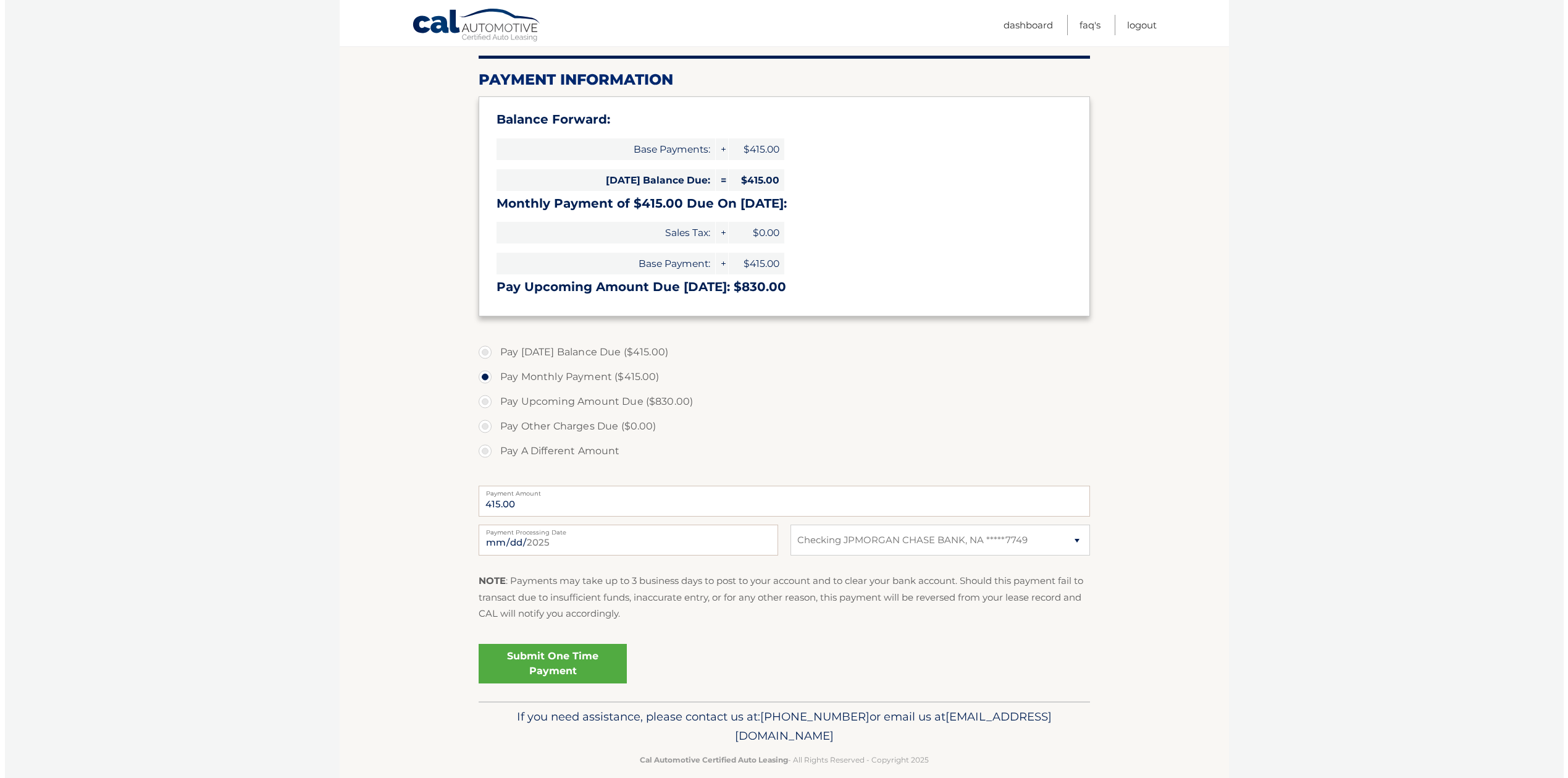
scroll to position [149, 0]
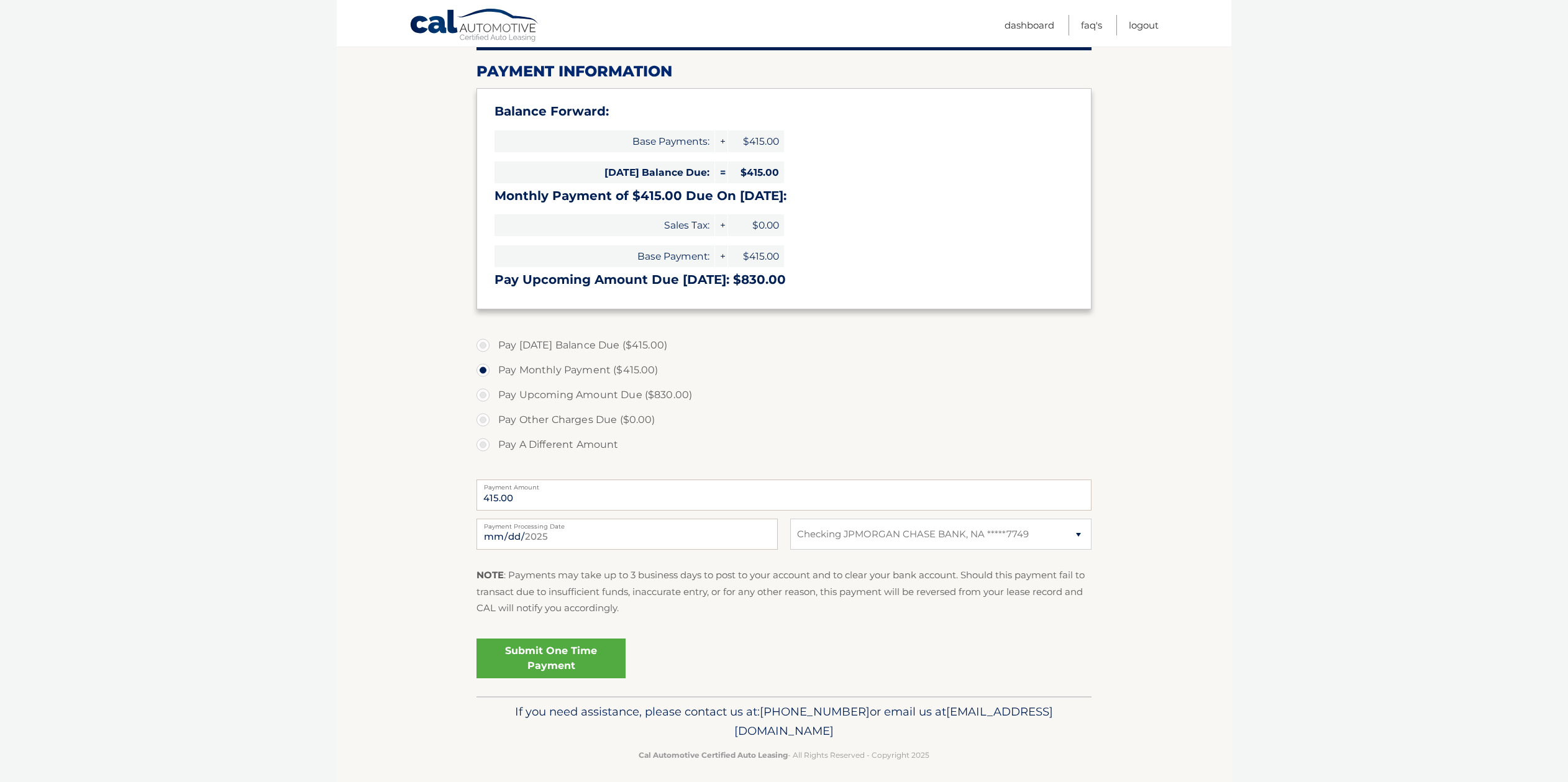
click at [558, 659] on link "Submit One Time Payment" at bounding box center [551, 659] width 149 height 40
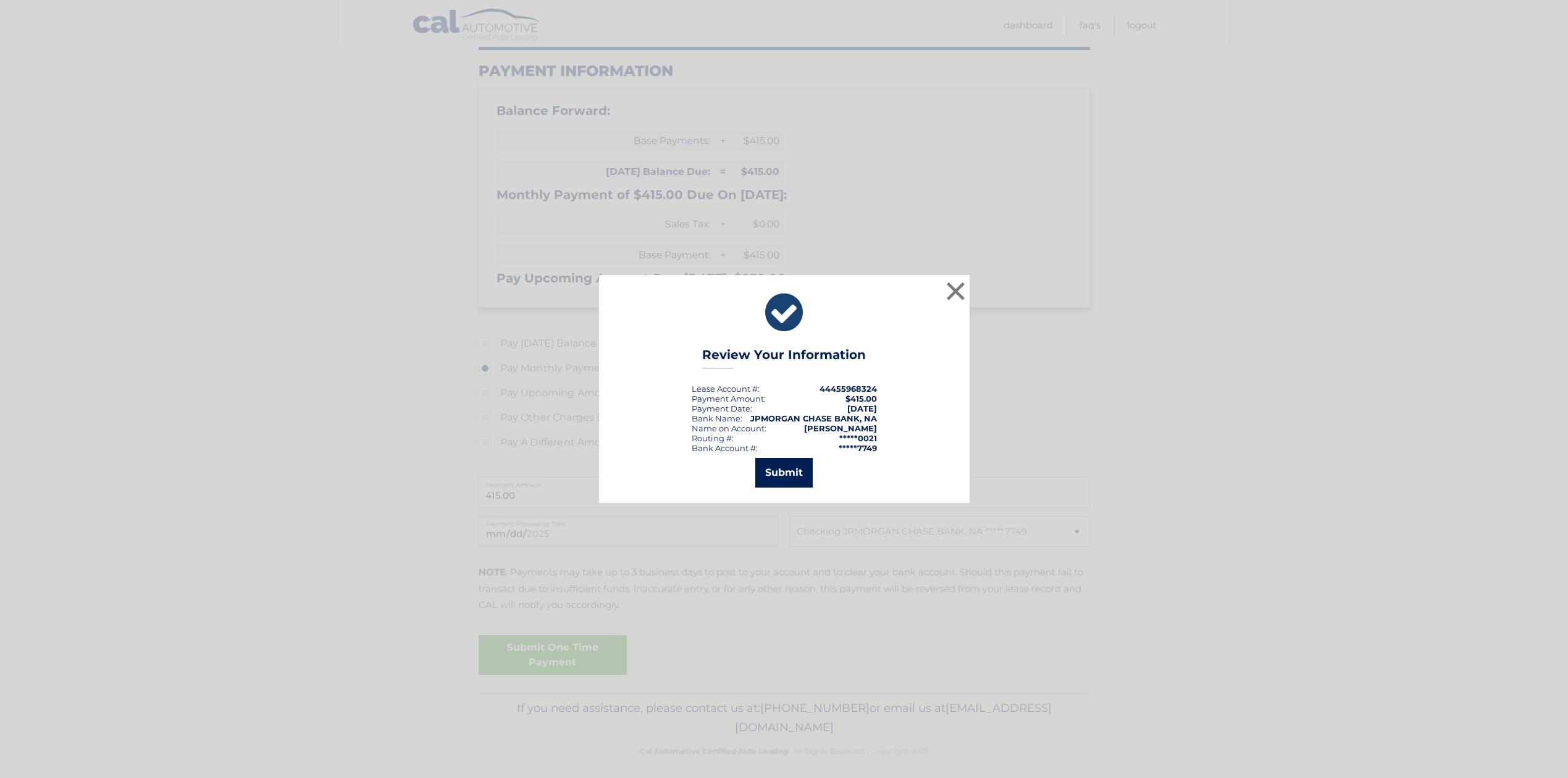
click at [776, 479] on button "Submit" at bounding box center [784, 473] width 58 height 29
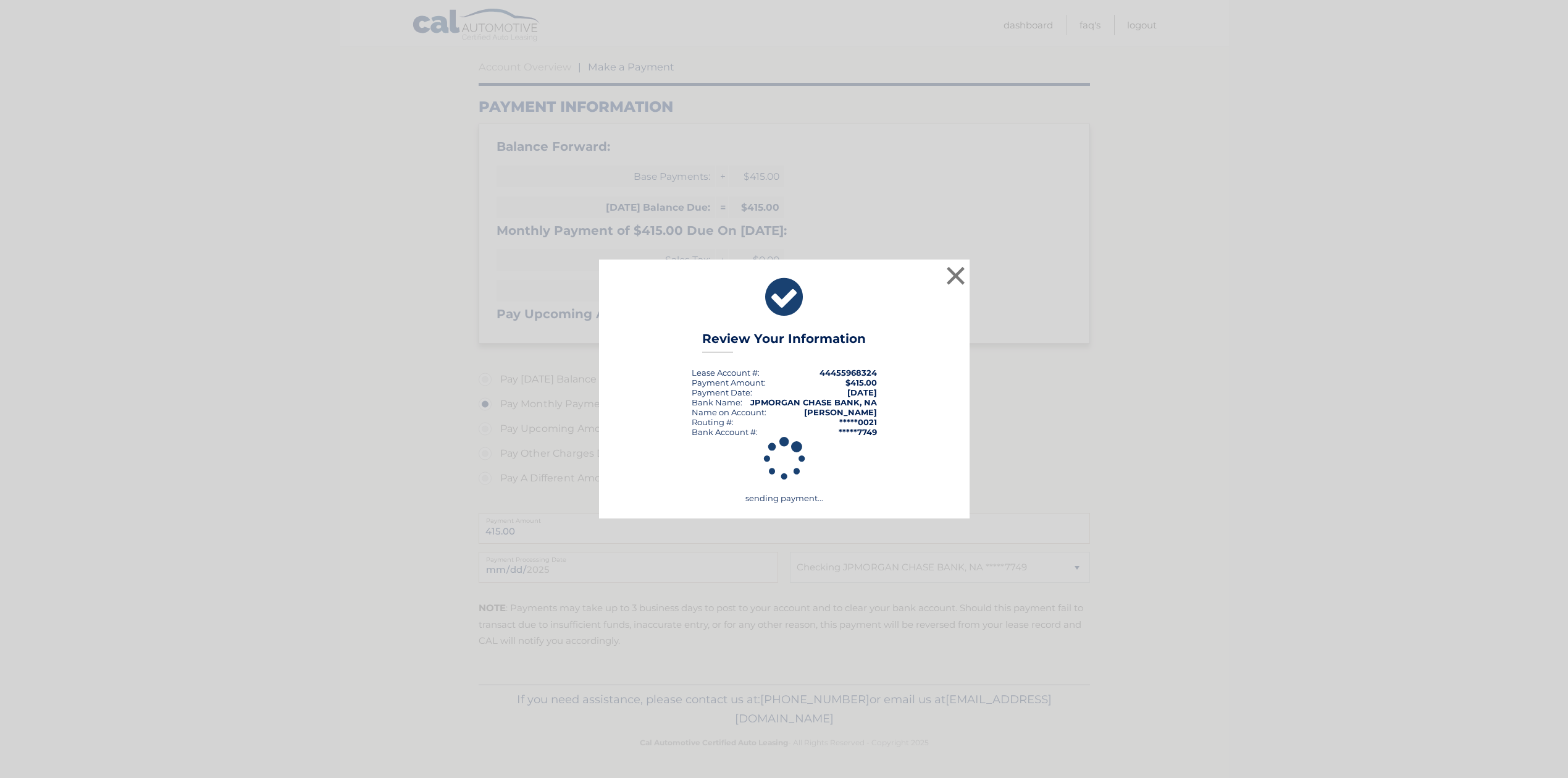
scroll to position [113, 0]
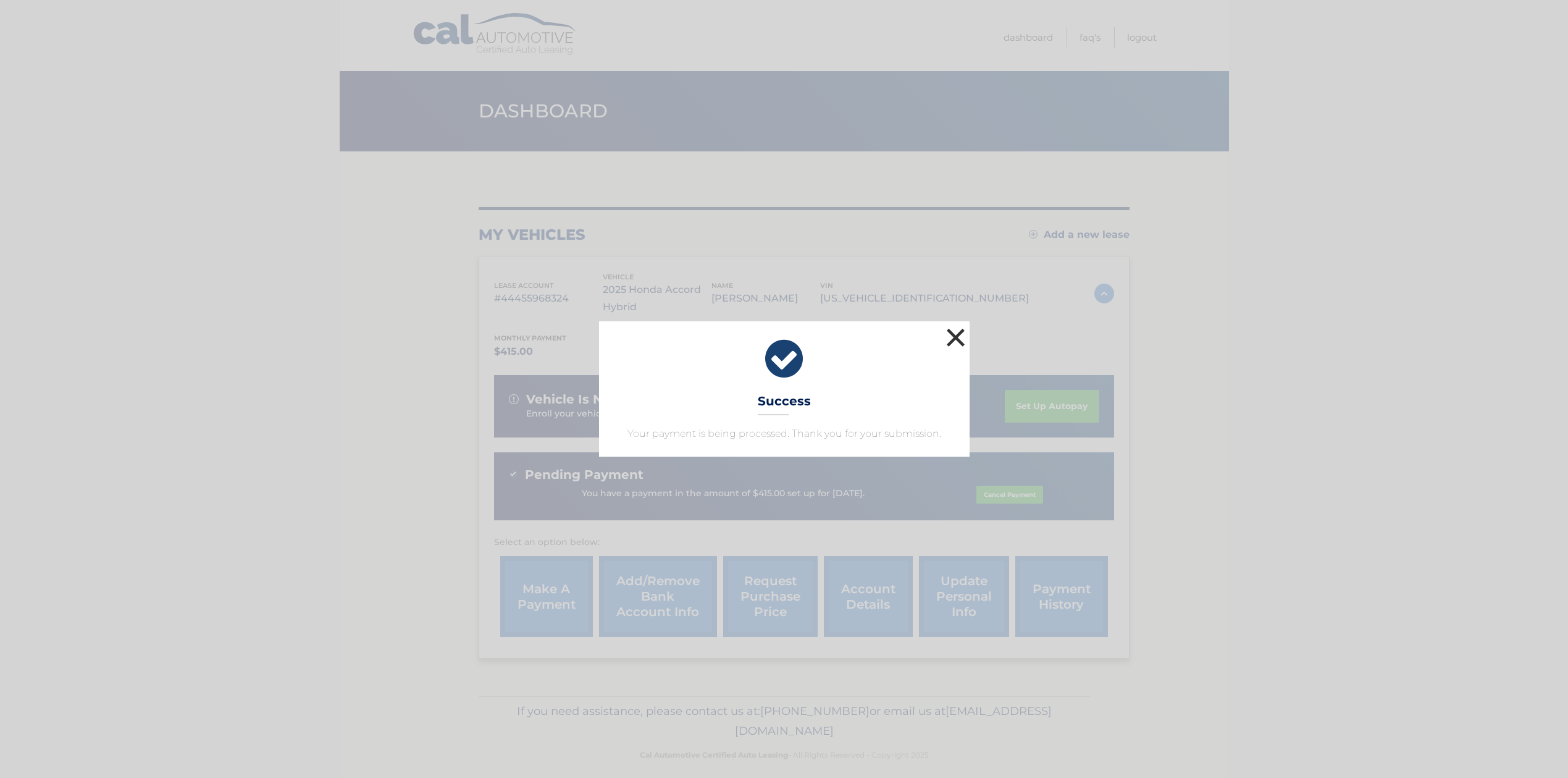
click at [957, 333] on button "×" at bounding box center [956, 337] width 25 height 25
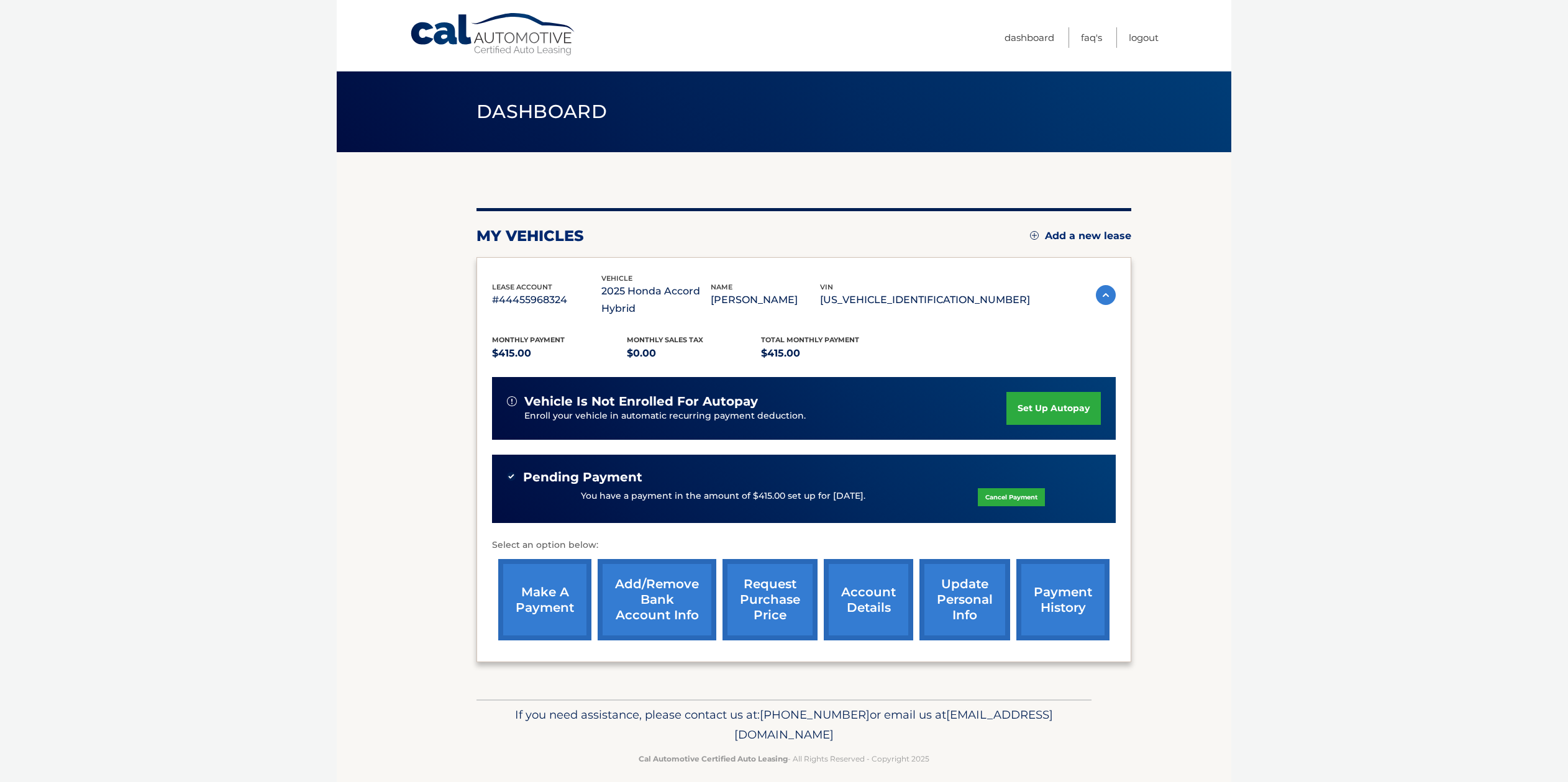
click at [857, 603] on link "account details" at bounding box center [868, 599] width 89 height 82
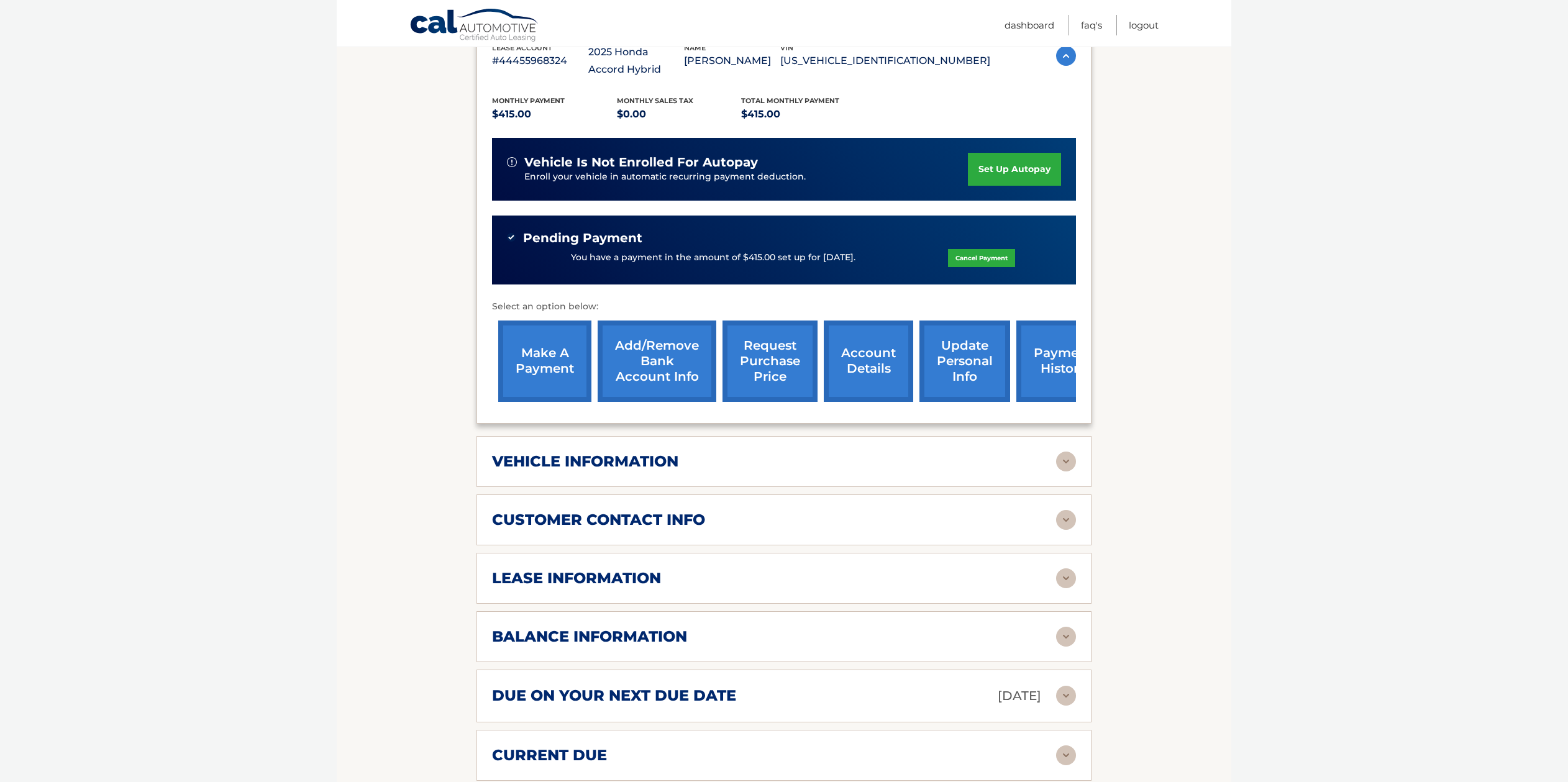
scroll to position [299, 0]
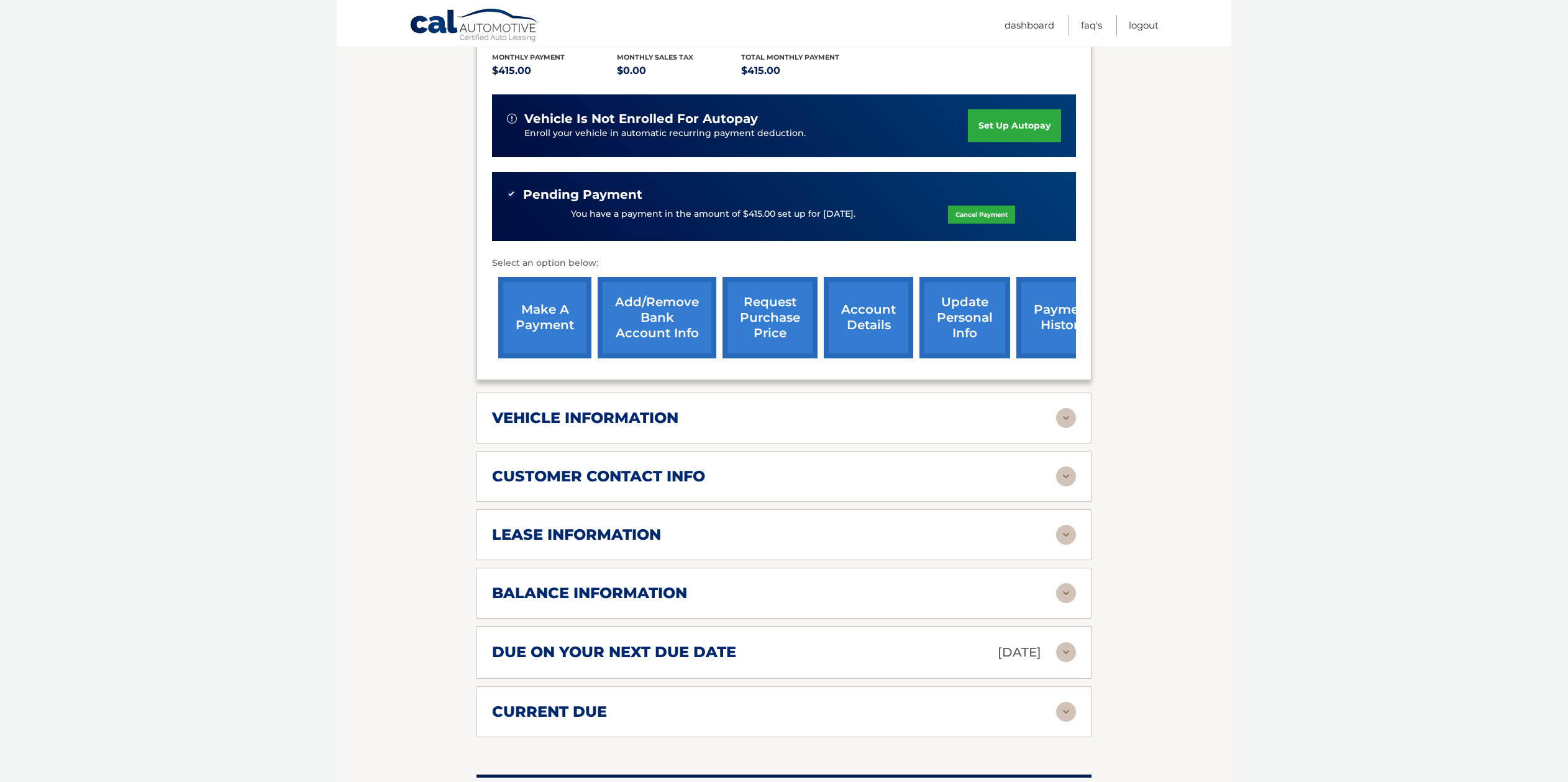
click at [1064, 473] on img at bounding box center [1066, 476] width 20 height 20
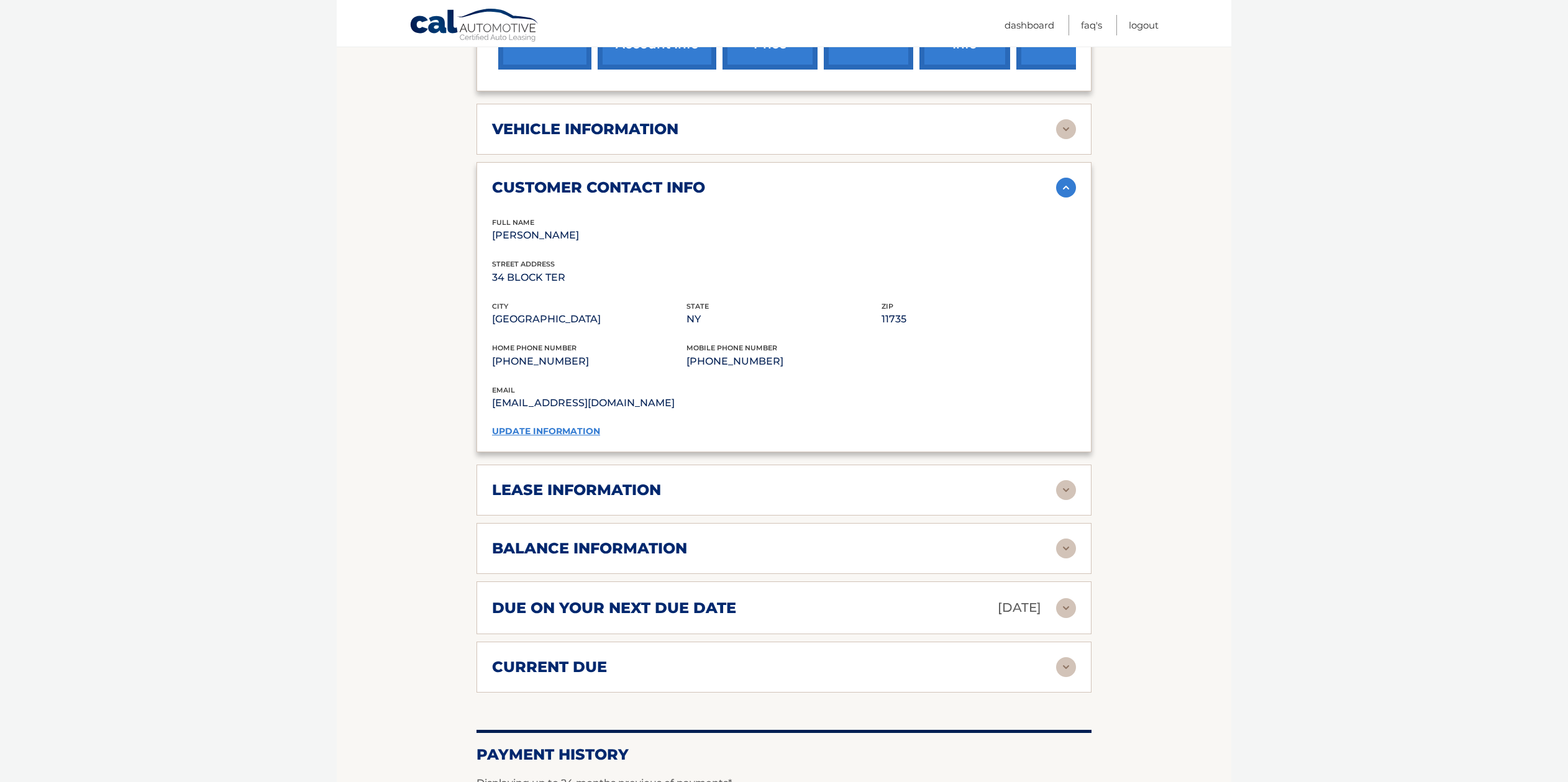
scroll to position [588, 0]
click at [1067, 545] on img at bounding box center [1066, 547] width 20 height 20
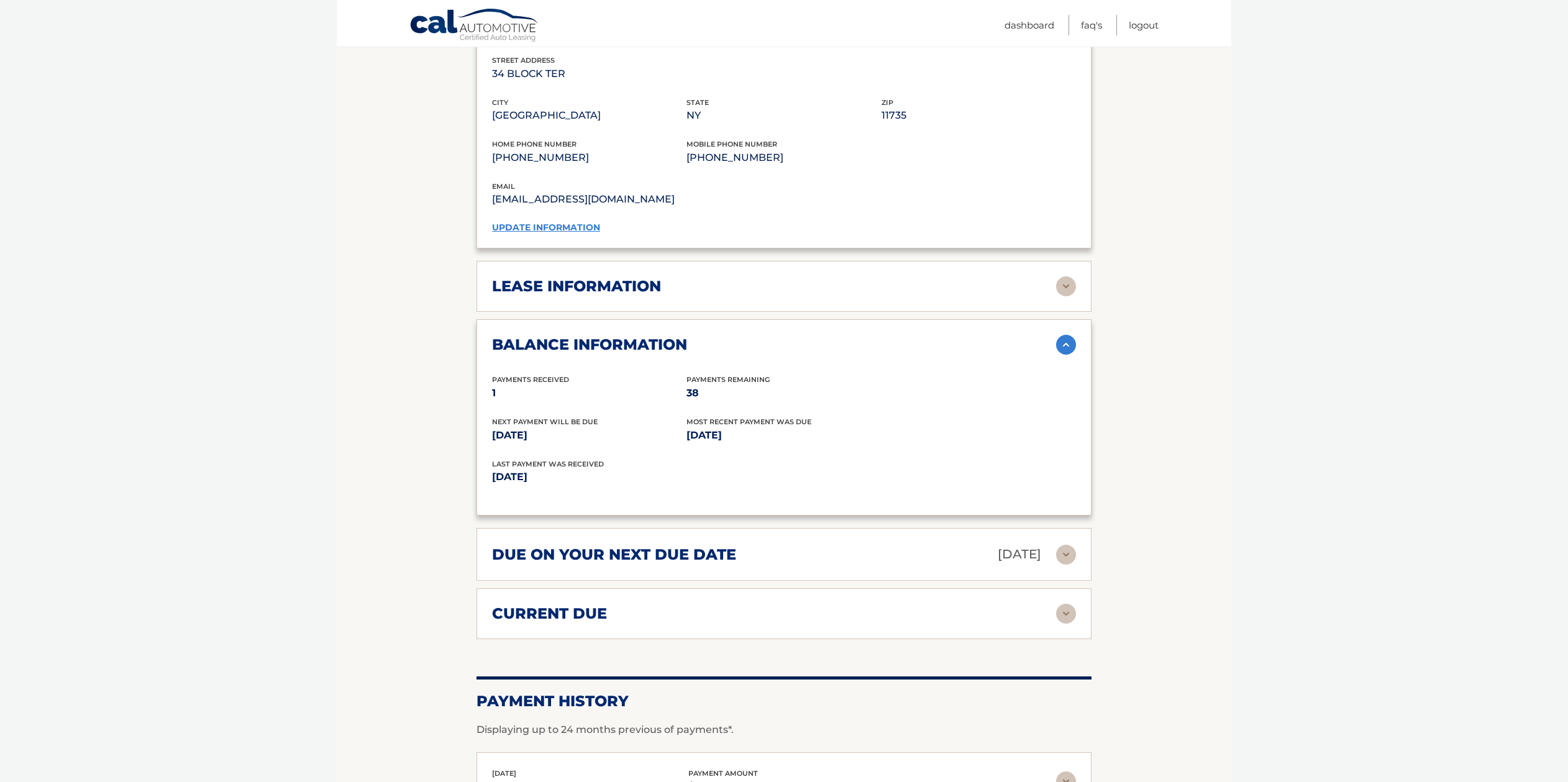
scroll to position [792, 0]
click at [1068, 558] on img at bounding box center [1066, 553] width 20 height 20
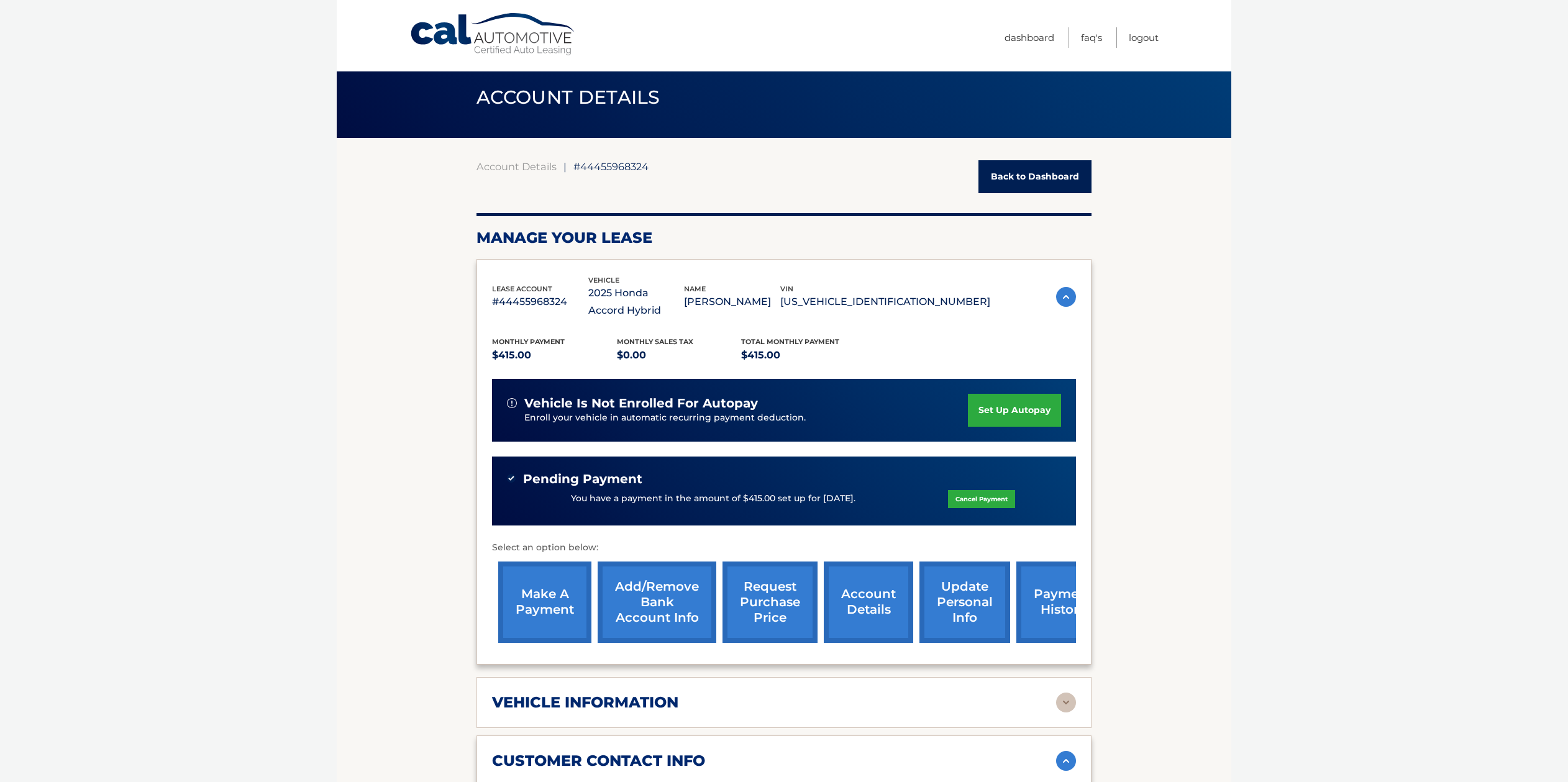
scroll to position [0, 0]
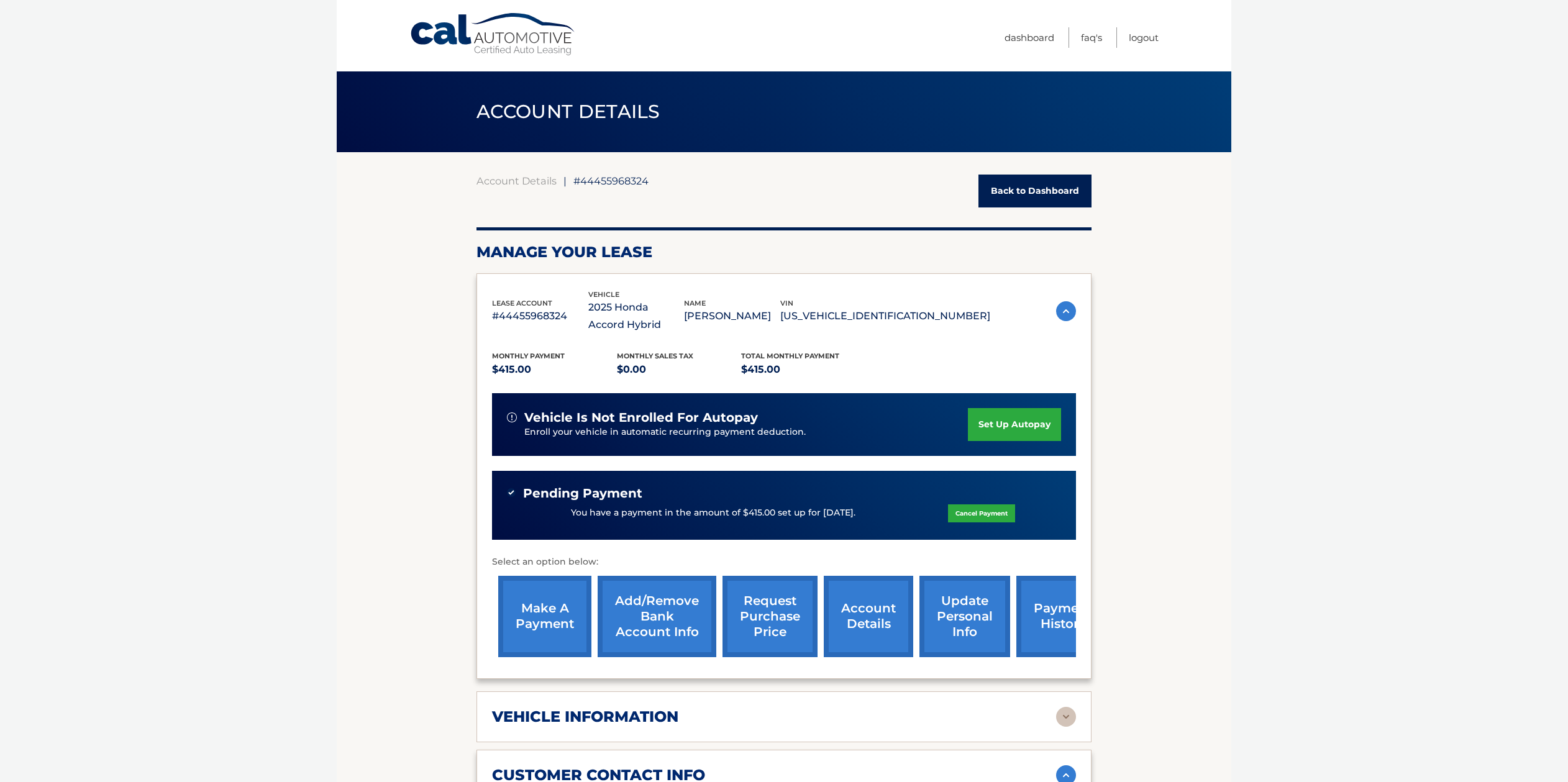
click at [1014, 426] on link "set up autopay" at bounding box center [1014, 424] width 93 height 33
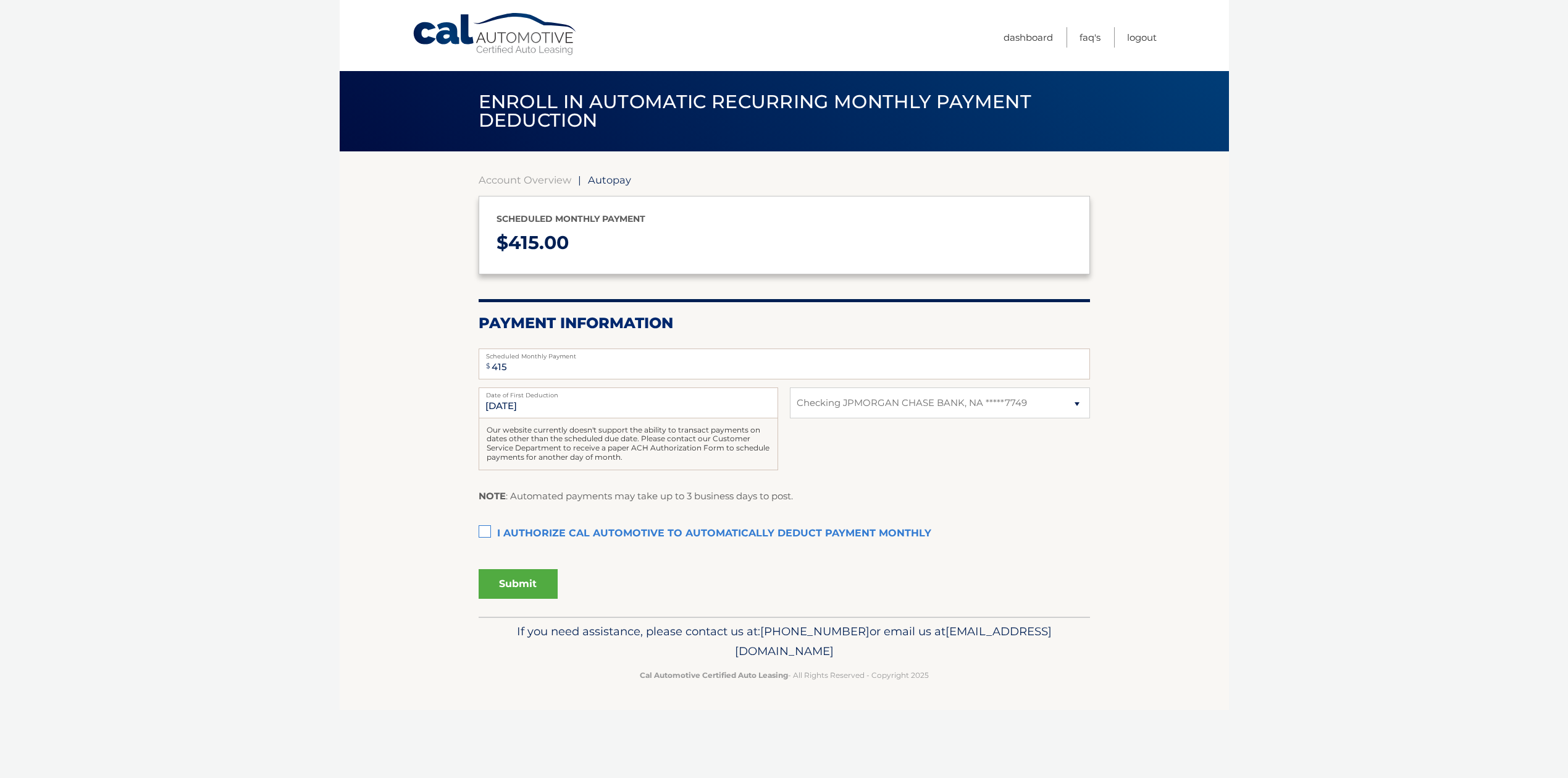
select select "YzM4ODM1OGMtZjViNS00MGEwLTk5YzctNGZkMjM0ZTcyMTJm"
click at [482, 530] on label "I authorize cal automotive to automatically deduct payment monthly This checkbo…" at bounding box center [784, 534] width 611 height 25
click at [0, 0] on input "I authorize cal automotive to automatically deduct payment monthly This checkbo…" at bounding box center [0, 0] width 0 height 0
click at [513, 578] on button "Submit" at bounding box center [518, 584] width 79 height 29
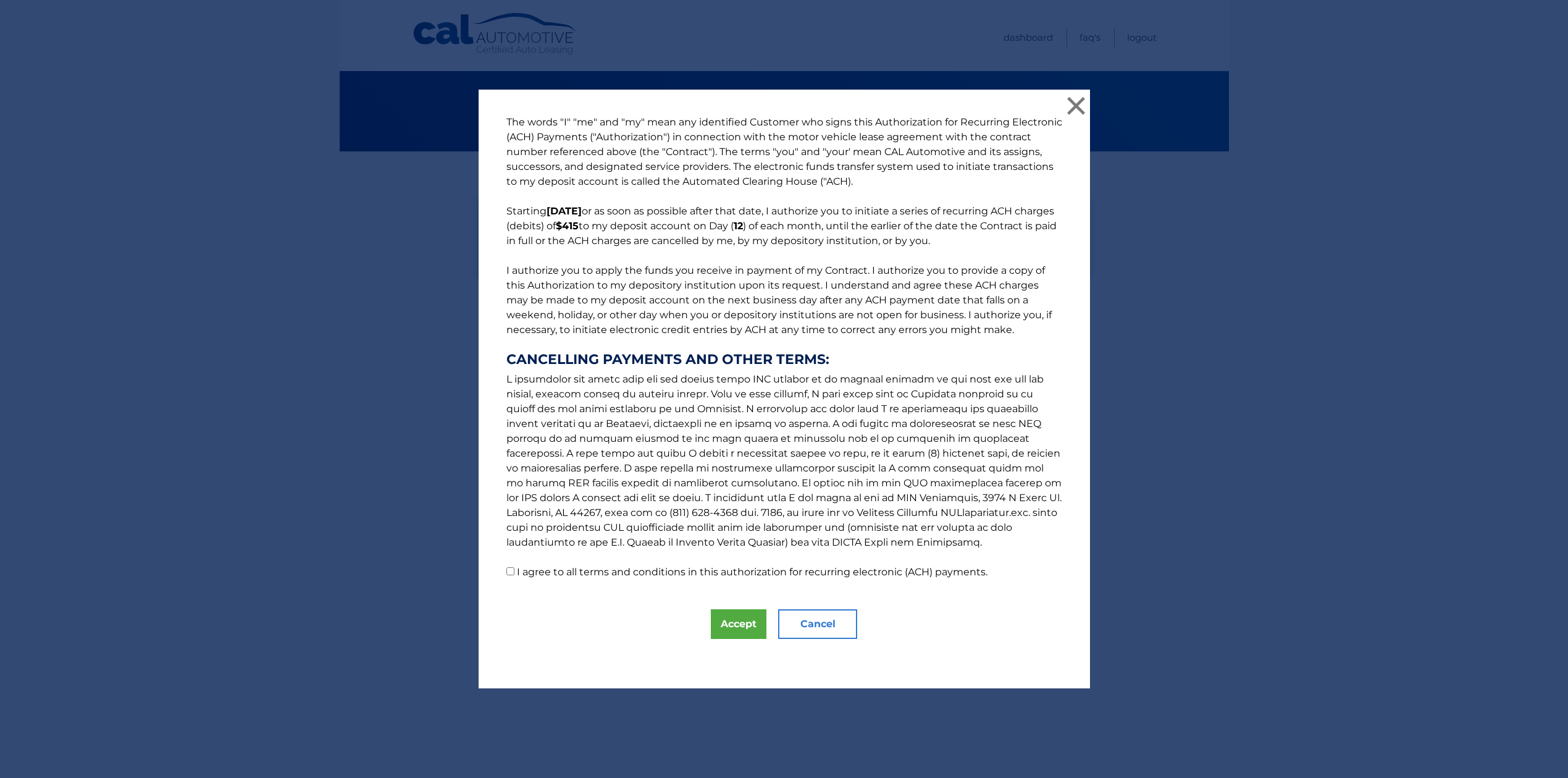
click at [567, 573] on label "I agree to all terms and conditions in this authorization for recurring electro…" at bounding box center [752, 572] width 471 height 12
click at [514, 573] on input "I agree to all terms and conditions in this authorization for recurring electro…" at bounding box center [510, 571] width 8 height 8
checkbox input "true"
click at [720, 621] on button "Accept" at bounding box center [739, 624] width 56 height 29
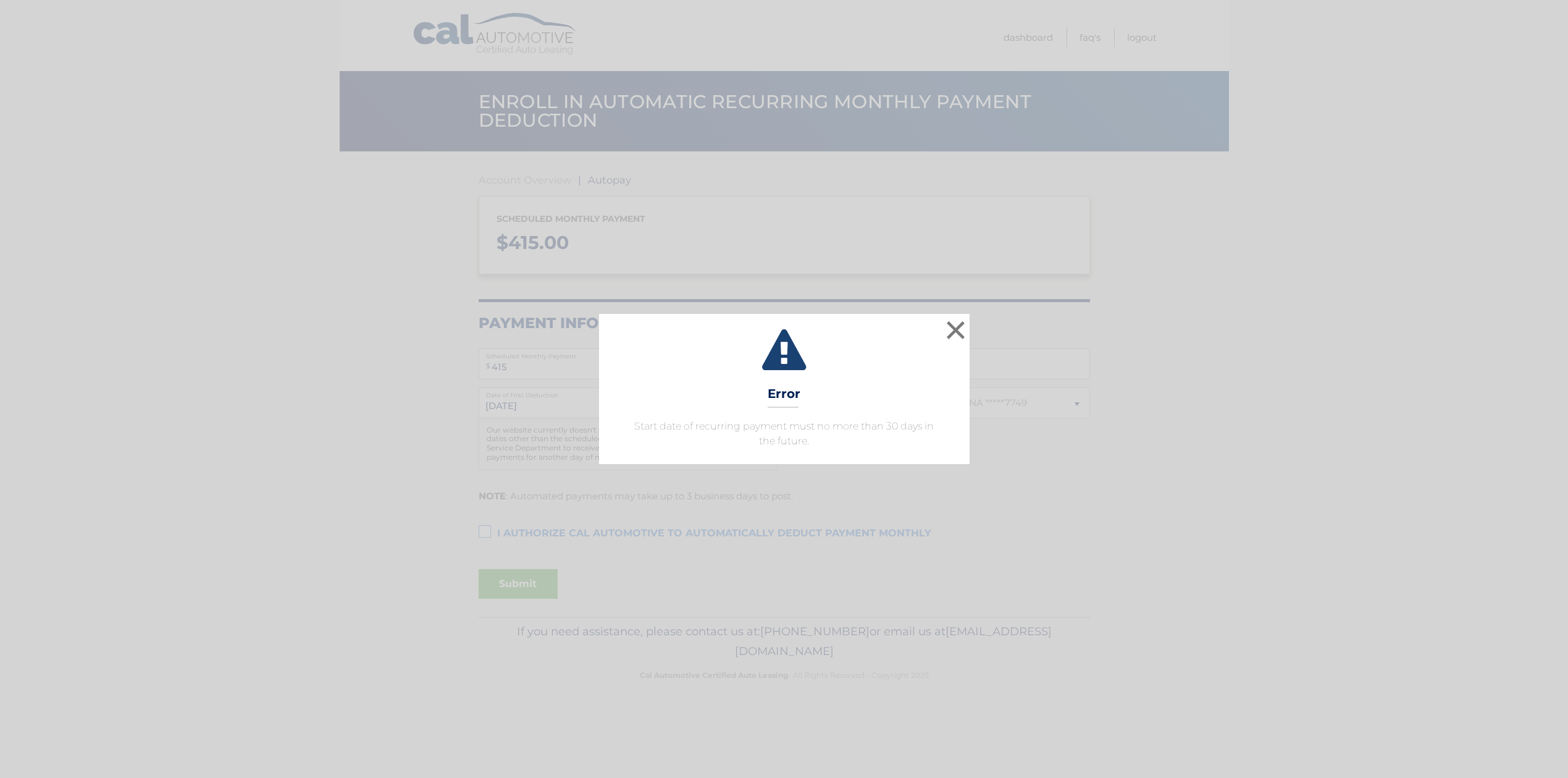
select select "YzM4ODM1OGMtZjViNS00MGEwLTk5YzctNGZkMjM0ZTcyMTJm"
click at [960, 326] on button "×" at bounding box center [956, 329] width 25 height 25
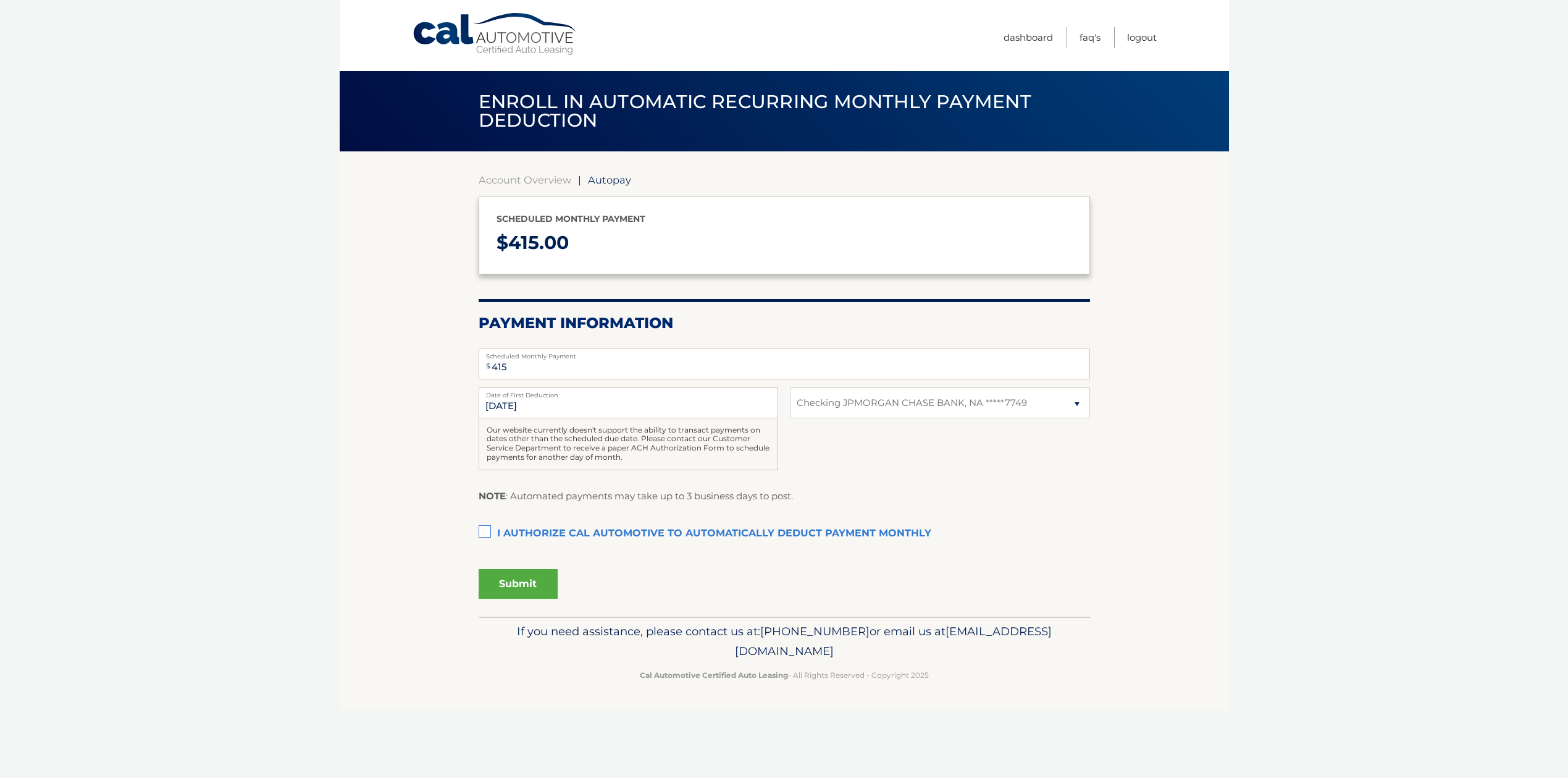
click at [757, 518] on fieldset "$ 415 Scheduled Monthly Payment Monthly Deduction cannot exceed amount of 2 mon…" at bounding box center [784, 479] width 611 height 276
click at [631, 404] on input "[DATE]" at bounding box center [628, 403] width 299 height 31
click at [631, 404] on input "9/12/2025" at bounding box center [628, 403] width 299 height 31
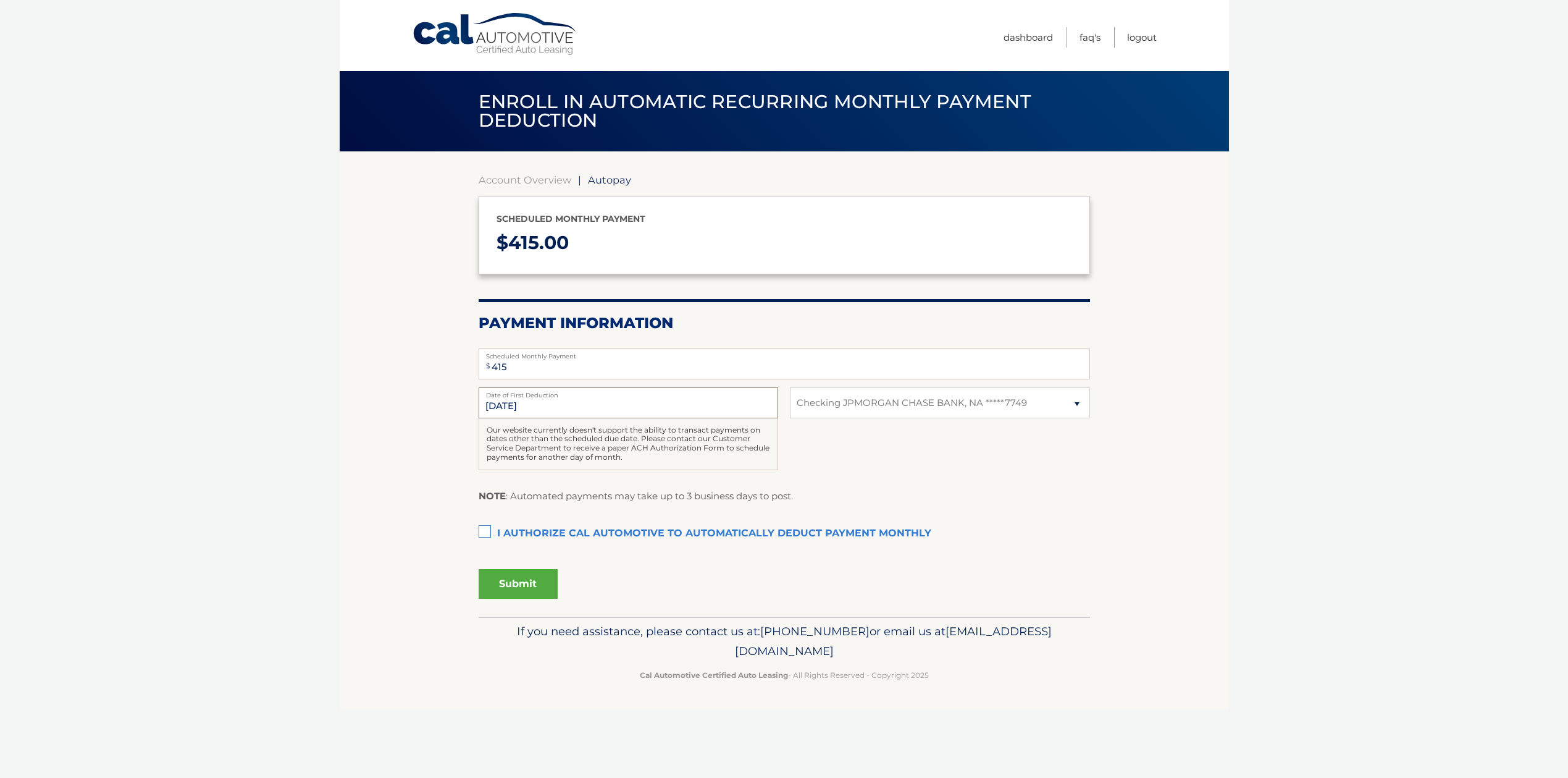
click at [631, 404] on input "9/12/2025" at bounding box center [628, 403] width 299 height 31
click at [549, 238] on span "415.00" at bounding box center [538, 242] width 61 height 23
click at [553, 182] on link "Account Overview" at bounding box center [524, 179] width 93 height 12
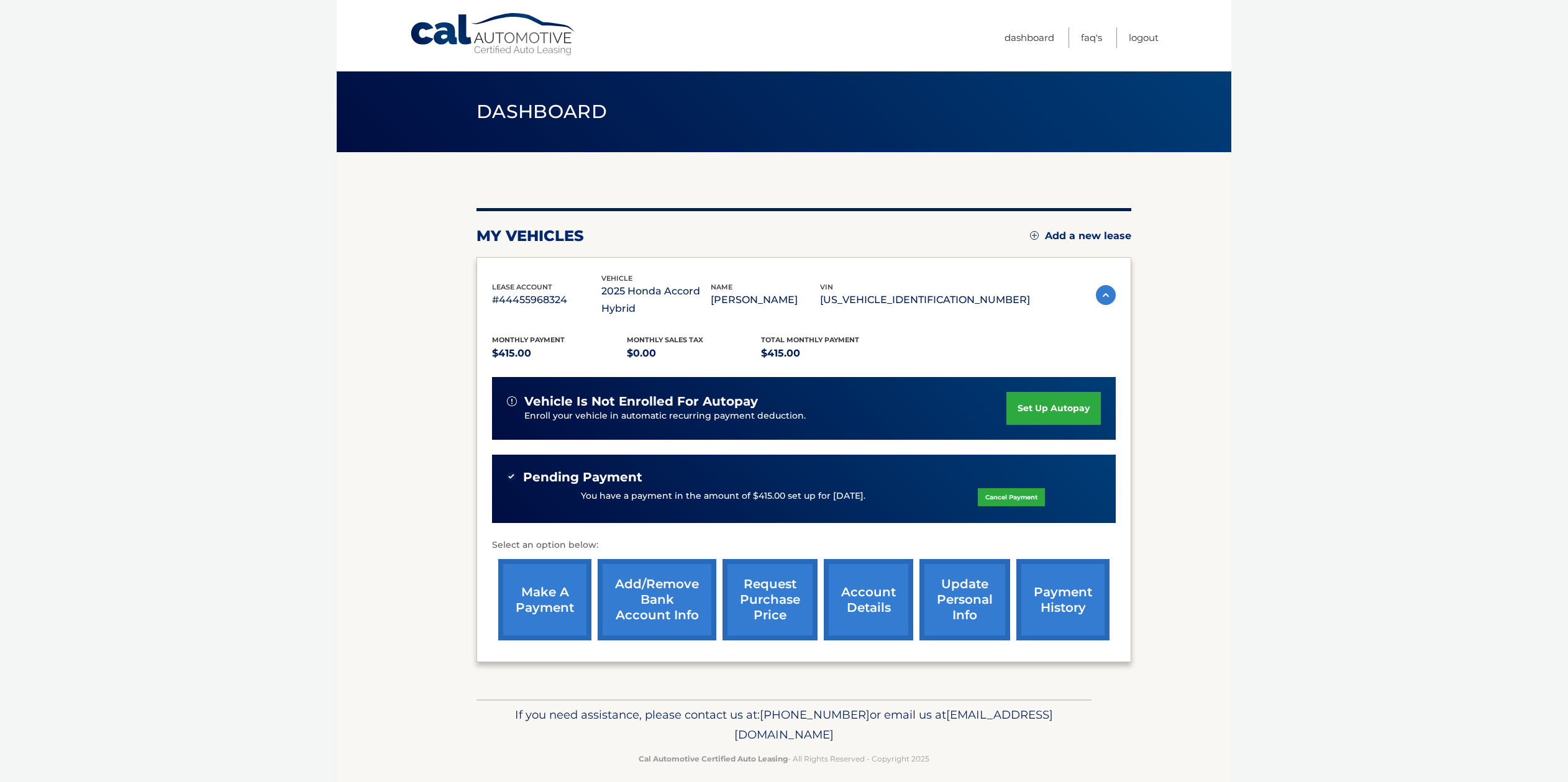
click at [551, 616] on link "make a payment" at bounding box center [545, 599] width 93 height 82
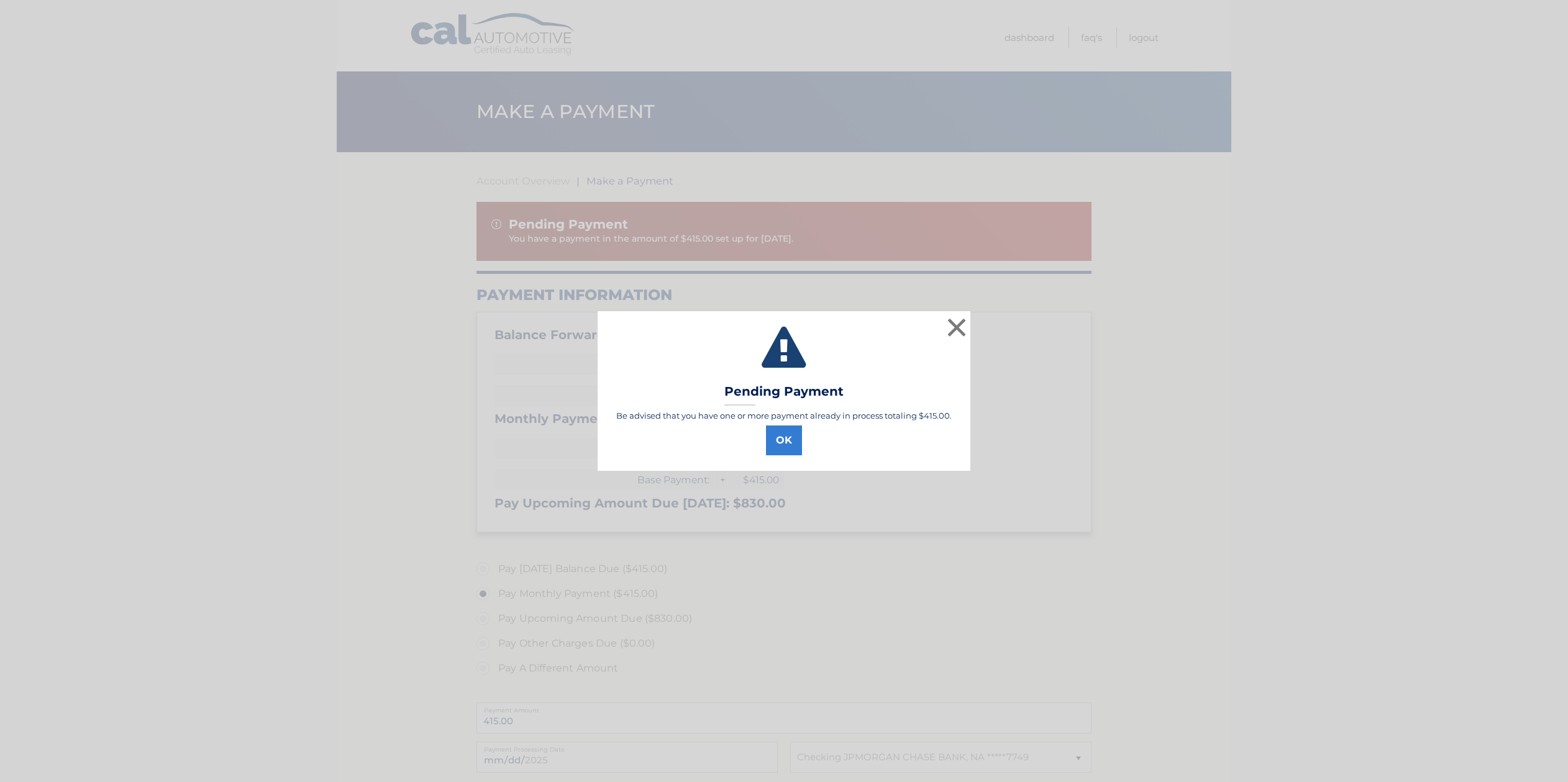
select select "YzM4ODM1OGMtZjViNS00MGEwLTk5YzctNGZkMjM0ZTcyMTJm"
click at [783, 444] on button "OK" at bounding box center [789, 441] width 36 height 30
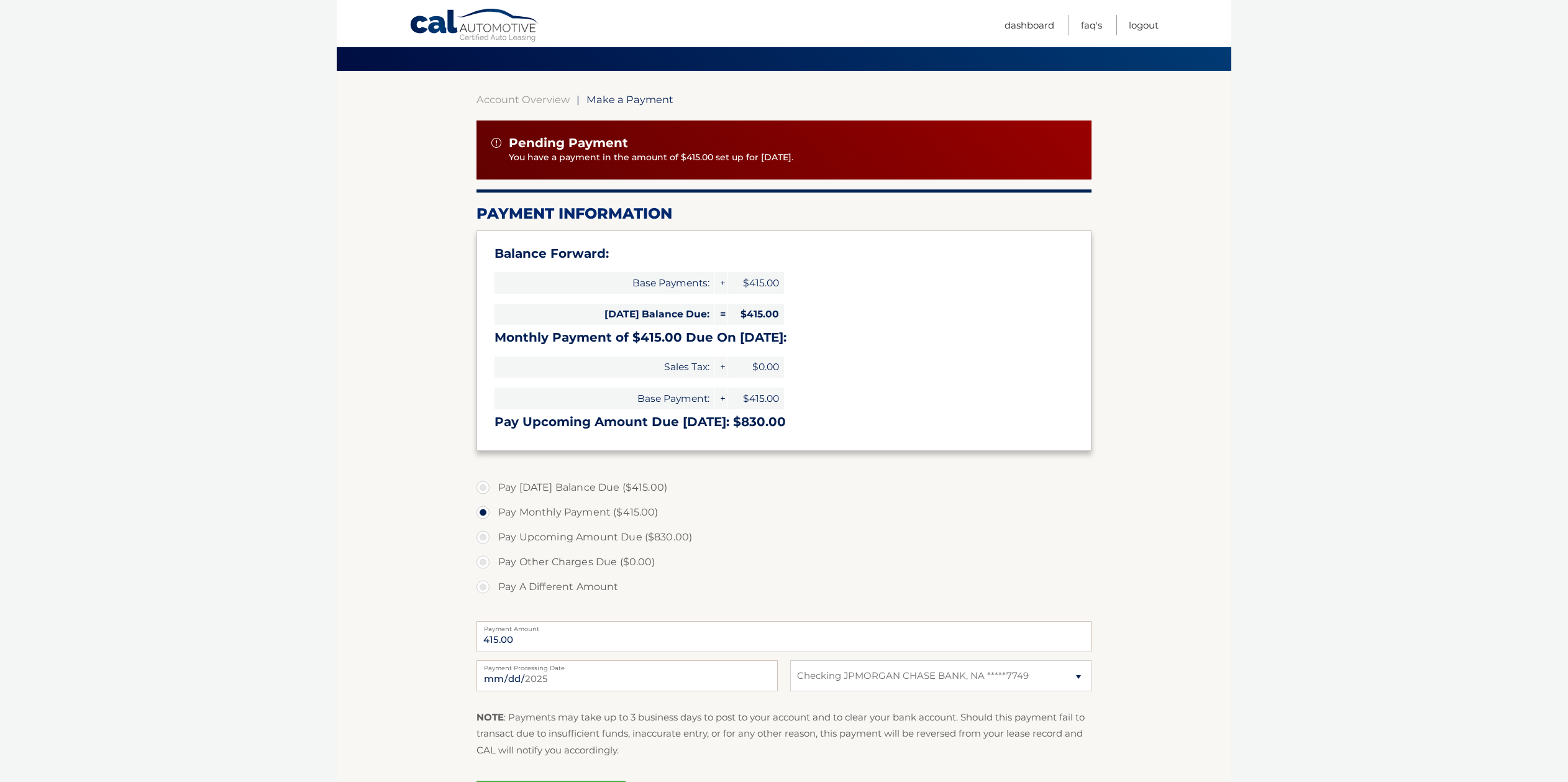
scroll to position [80, 0]
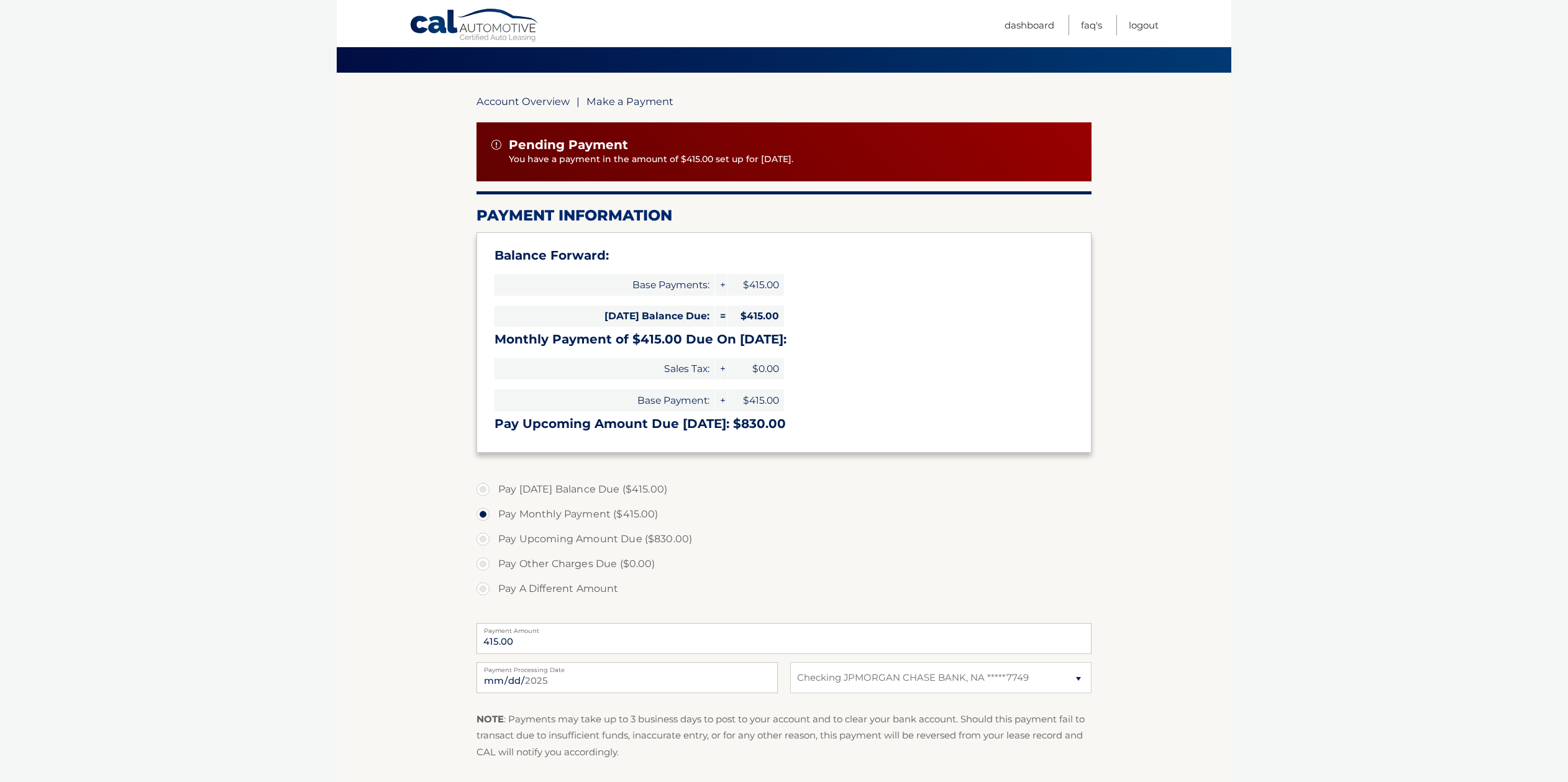
click at [513, 104] on link "Account Overview" at bounding box center [523, 101] width 93 height 12
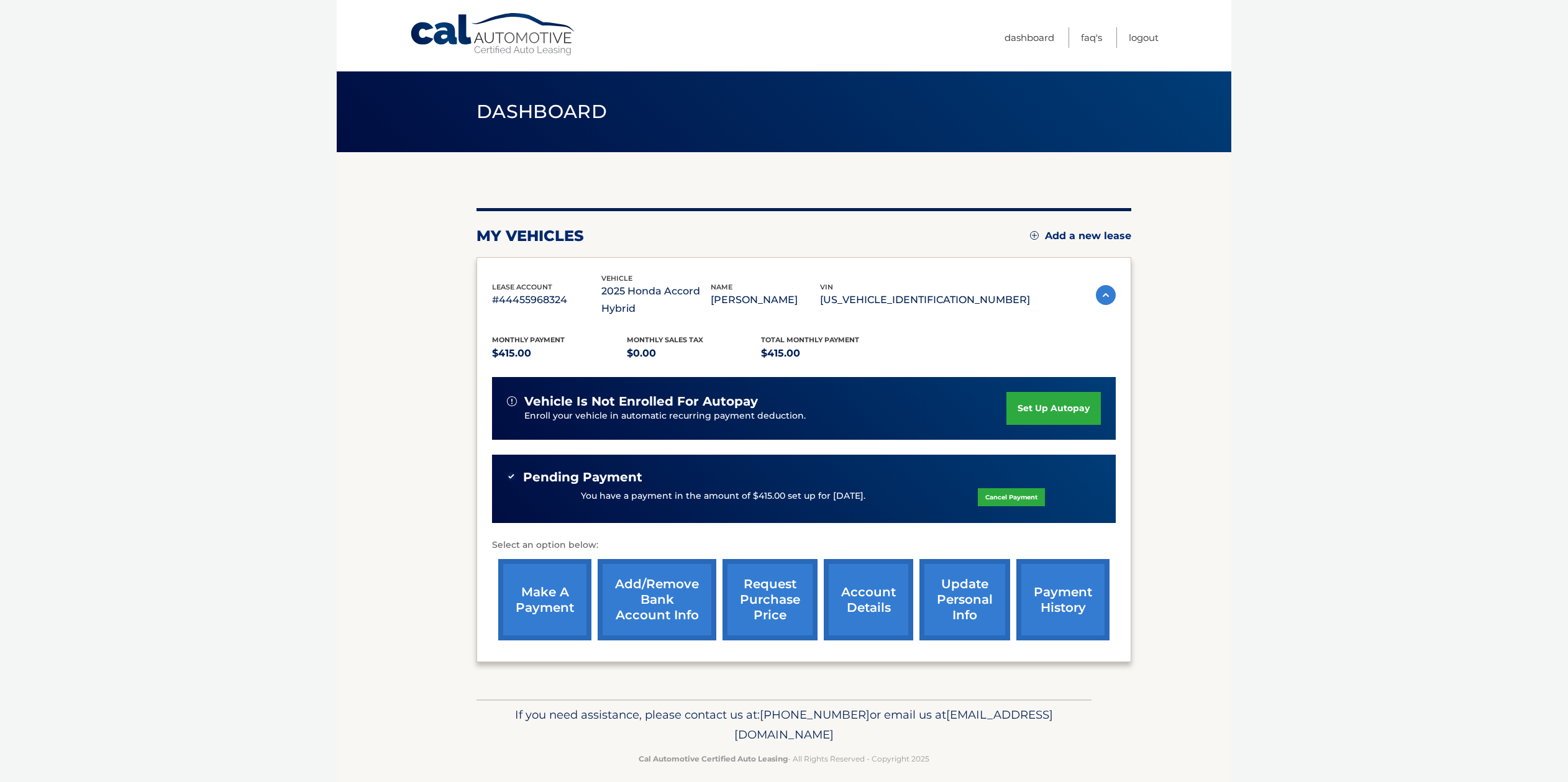
click at [1034, 408] on link "set up autopay" at bounding box center [1053, 408] width 95 height 33
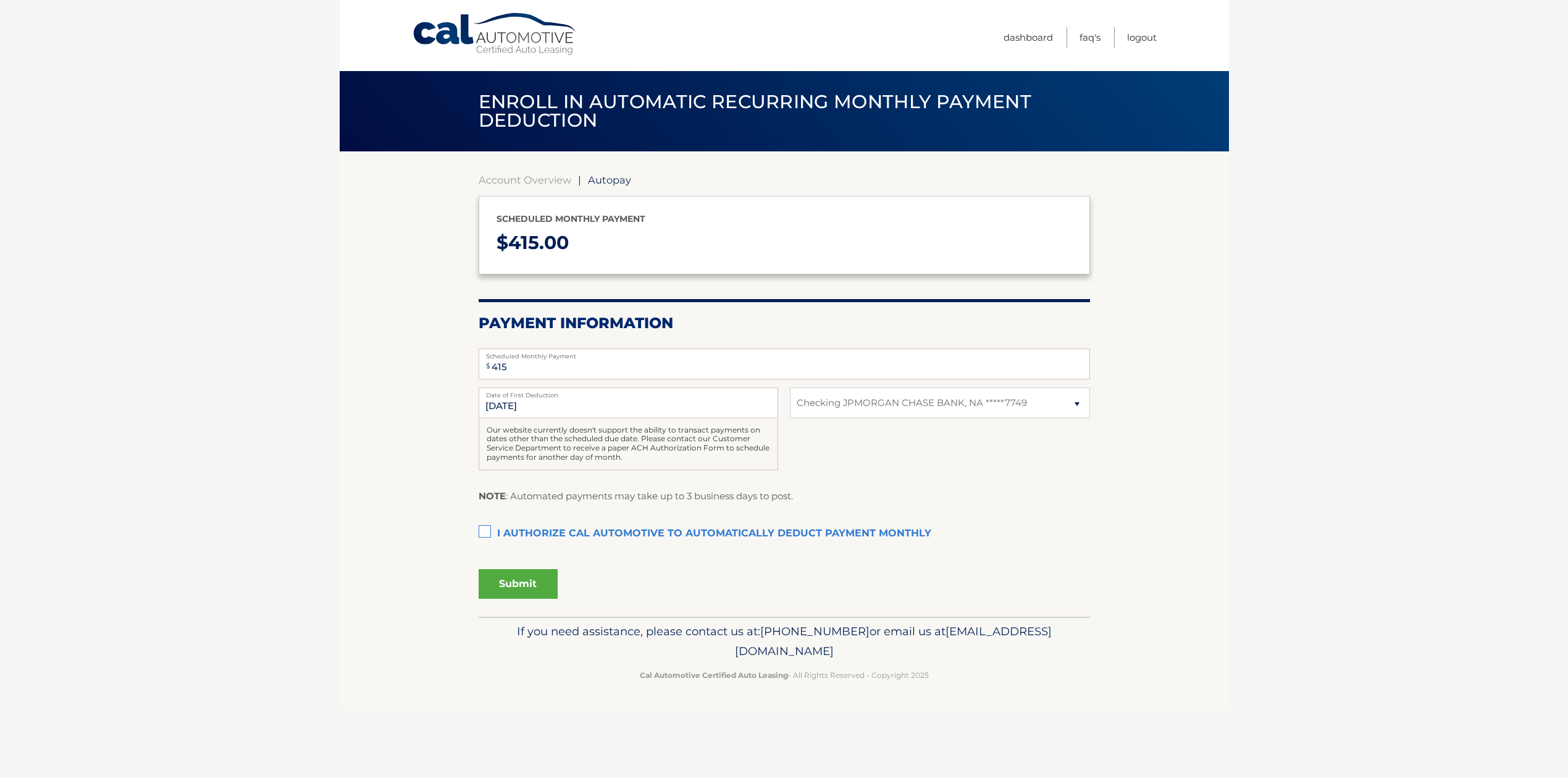
select select "YzM4ODM1OGMtZjViNS00MGEwLTk5YzctNGZkMjM0ZTcyMTJm"
click at [547, 588] on button "Submit" at bounding box center [518, 584] width 79 height 29
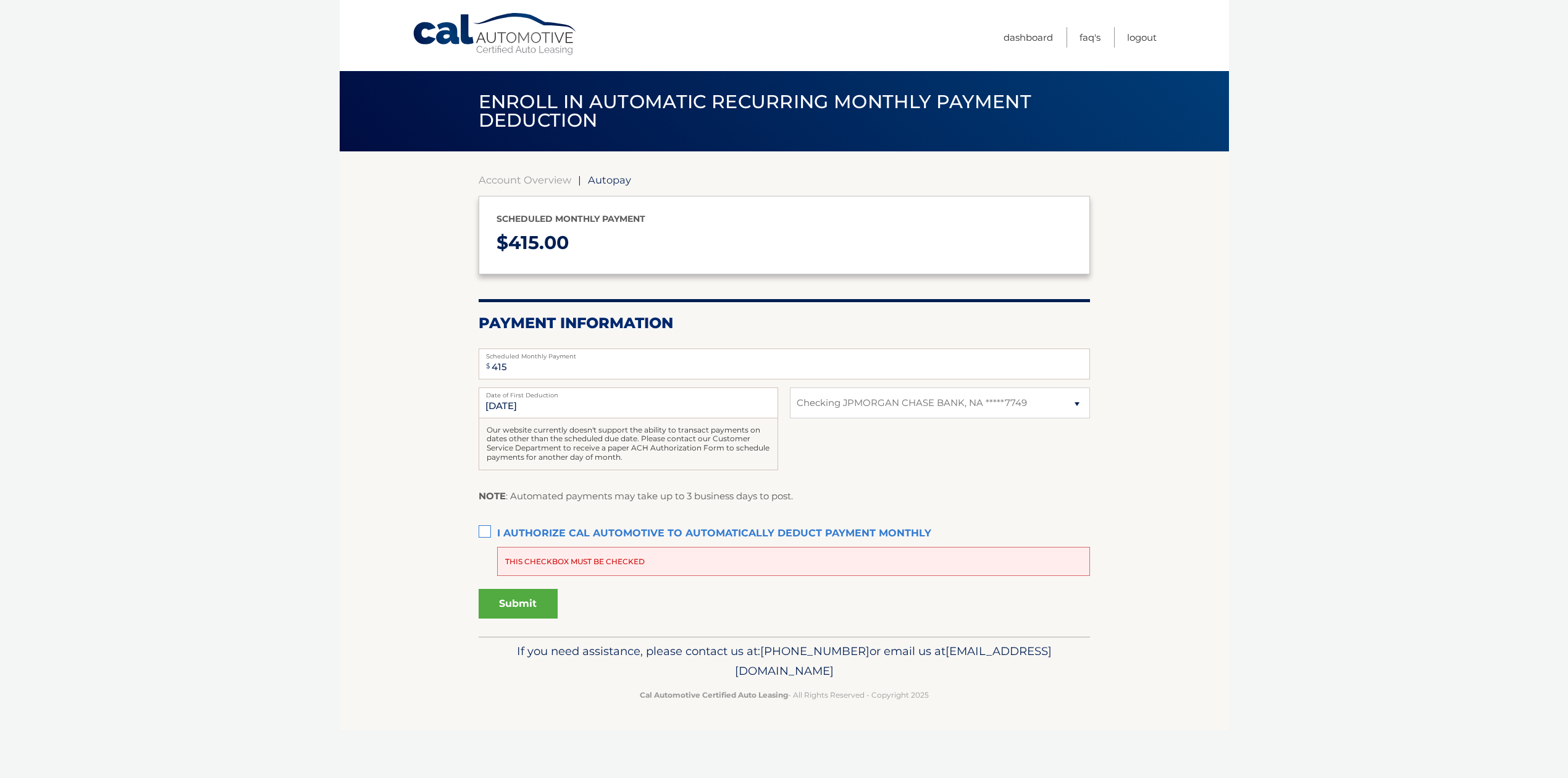
click at [562, 525] on label "I authorize cal automotive to automatically deduct payment monthly This checkbo…" at bounding box center [784, 534] width 611 height 25
click at [0, 0] on input "I authorize cal automotive to automatically deduct payment monthly This checkbo…" at bounding box center [0, 0] width 0 height 0
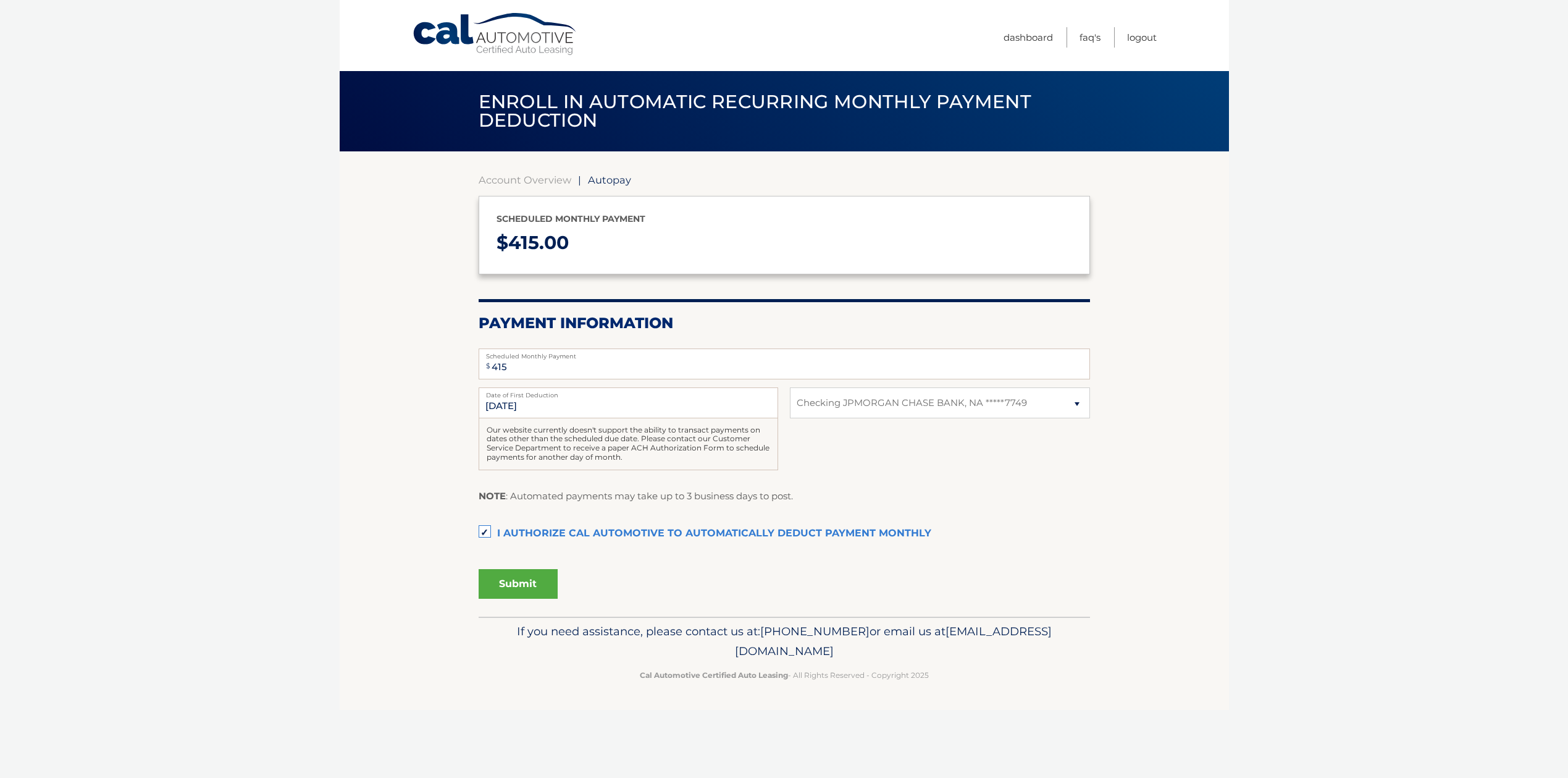
click at [544, 576] on button "Submit" at bounding box center [518, 584] width 79 height 29
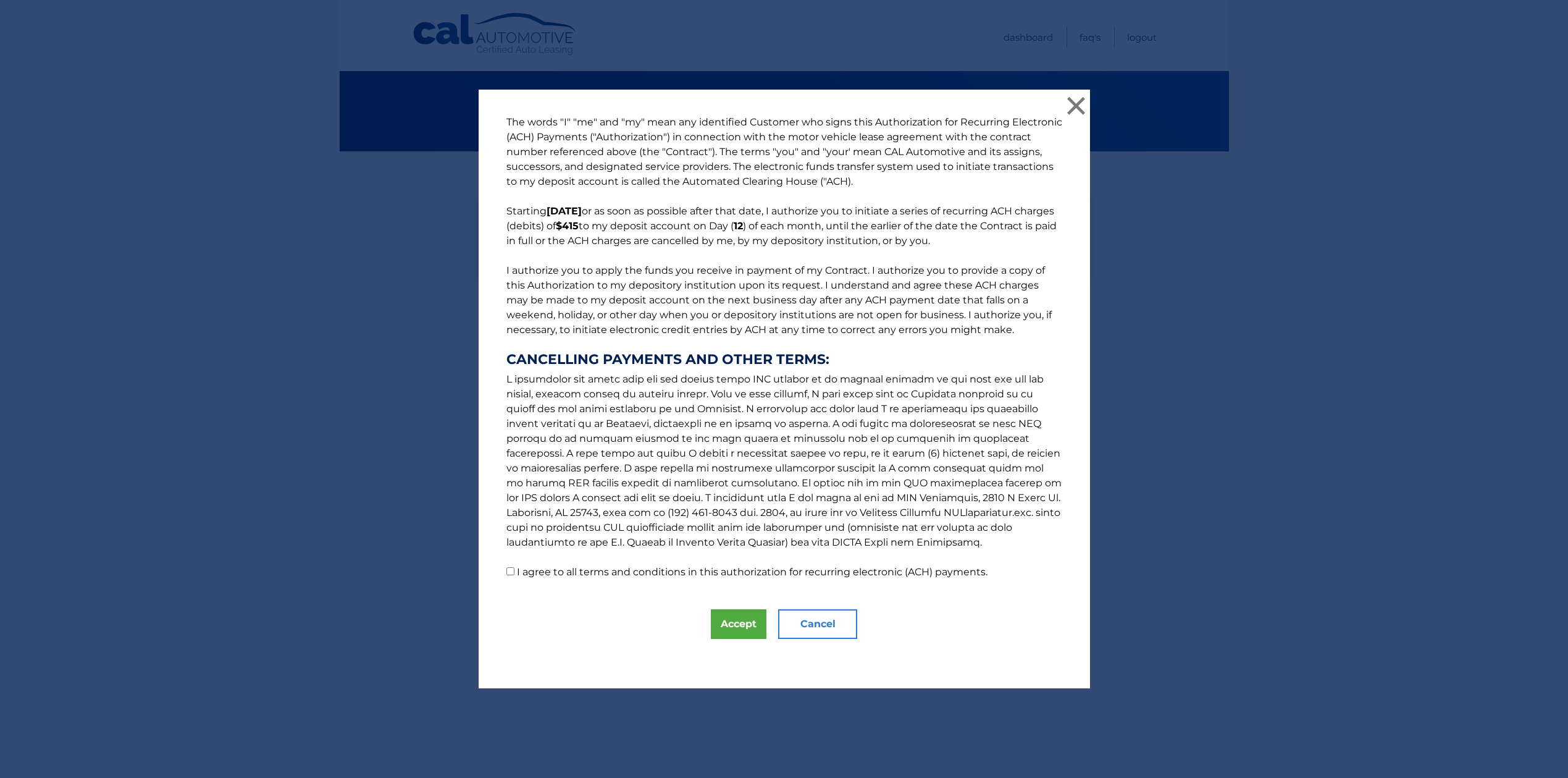
click at [517, 570] on label "I agree to all terms and conditions in this authorization for recurring electro…" at bounding box center [752, 572] width 471 height 12
click at [513, 570] on input "I agree to all terms and conditions in this authorization for recurring electro…" at bounding box center [510, 571] width 8 height 8
checkbox input "true"
click at [721, 621] on button "Accept" at bounding box center [739, 624] width 56 height 29
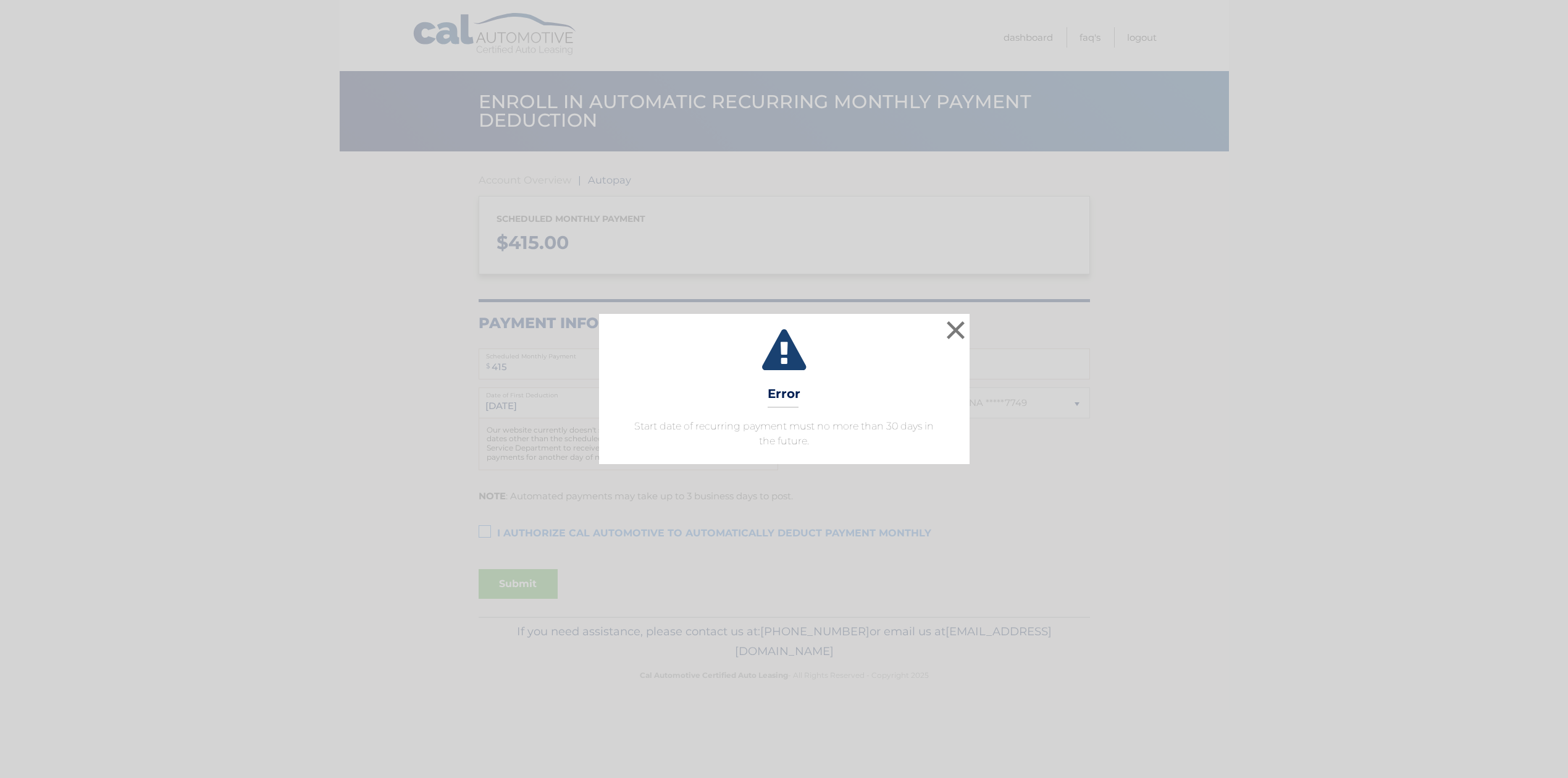
select select "YzM4ODM1OGMtZjViNS00MGEwLTk5YzctNGZkMjM0ZTcyMTJm"
click at [822, 433] on p "Start date of recurring payment must no more than 30 days in the future." at bounding box center [784, 434] width 340 height 29
drag, startPoint x: 814, startPoint y: 445, endPoint x: 636, endPoint y: 429, distance: 178.7
click at [636, 429] on p "Start date of recurring payment must no more than 30 days in the future." at bounding box center [784, 434] width 340 height 29
copy p "Start date of recurring payment must no more than 30 days in the future."
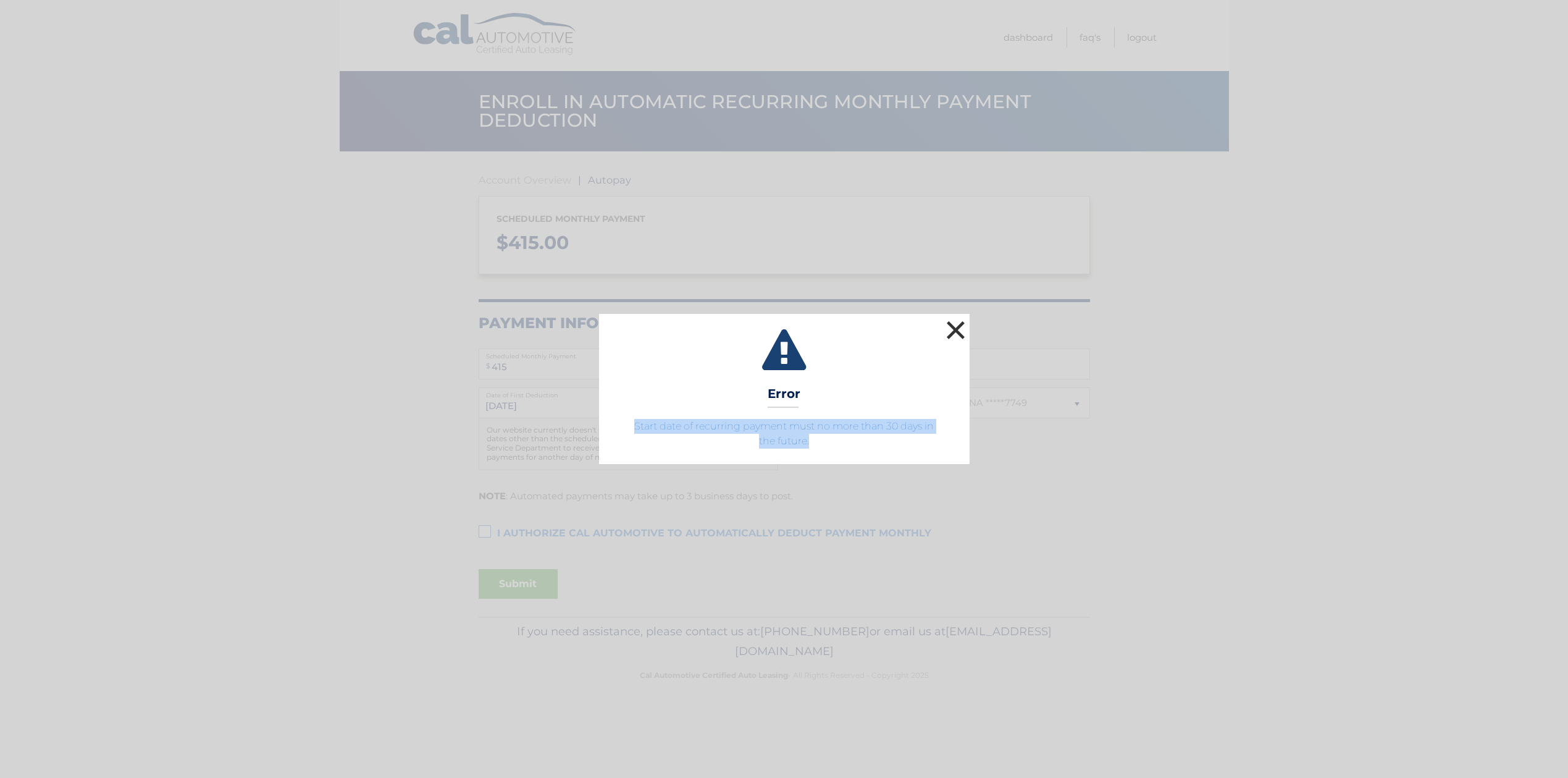
click at [953, 326] on button "×" at bounding box center [956, 329] width 25 height 25
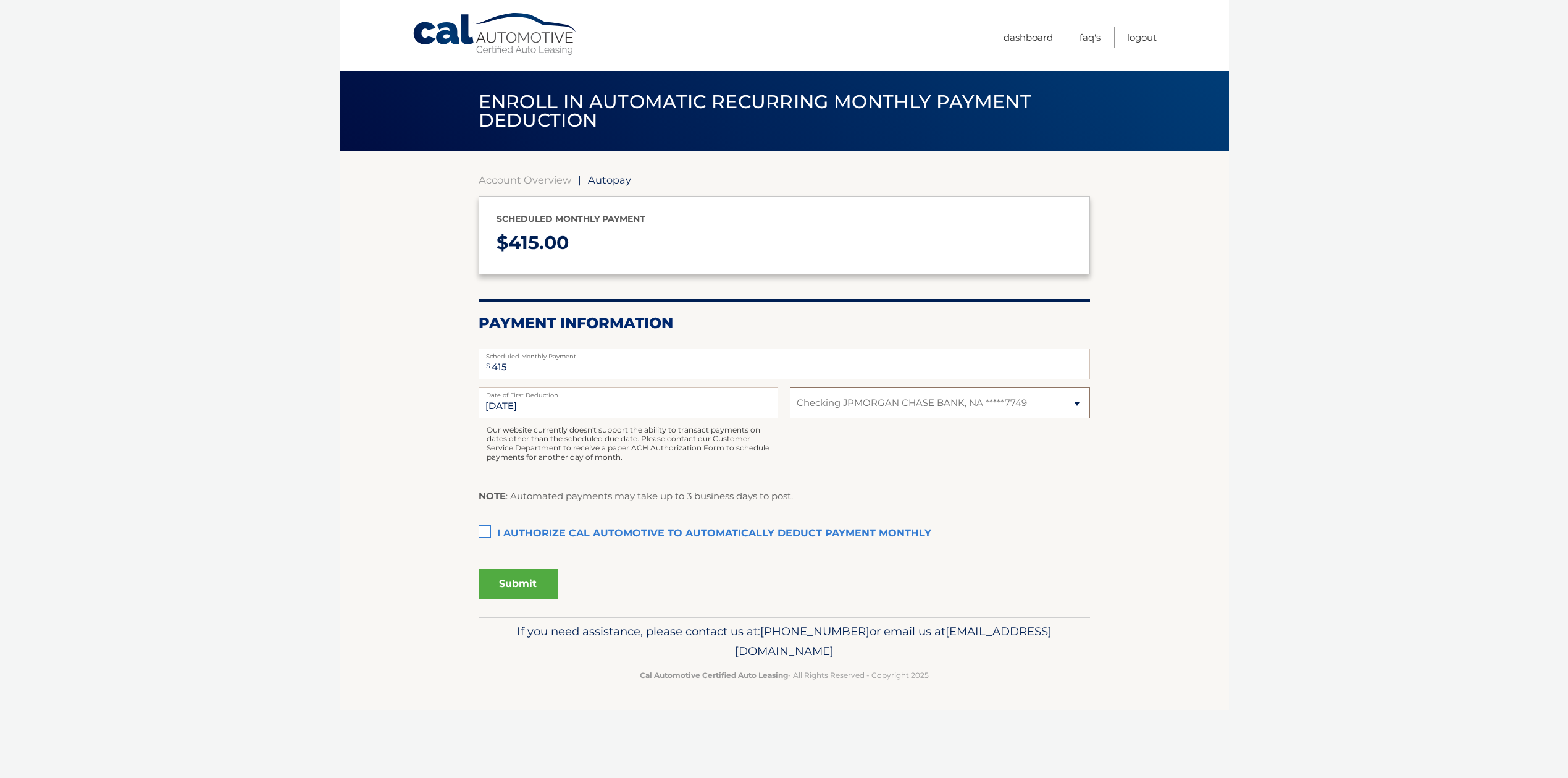
click at [852, 403] on select "Select Bank Account Checking JPMORGAN CHASE BANK, NA *****7749" at bounding box center [939, 403] width 299 height 31
click at [684, 404] on input "[DATE]" at bounding box center [628, 403] width 299 height 31
click at [701, 404] on input "[DATE]" at bounding box center [628, 403] width 299 height 31
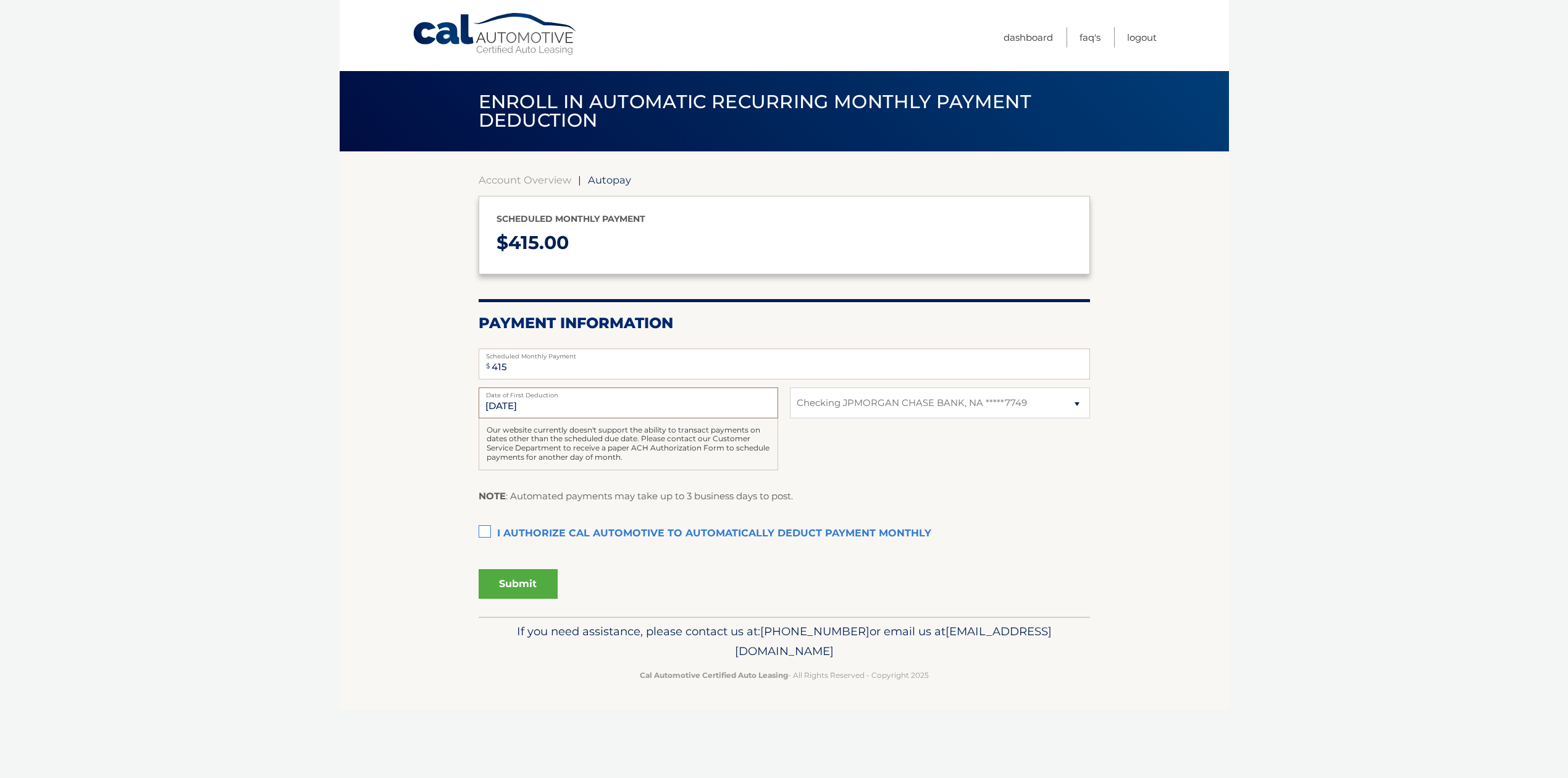
click at [701, 404] on input "[DATE]" at bounding box center [628, 403] width 299 height 31
click at [480, 534] on label "I authorize cal automotive to automatically deduct payment monthly This checkbo…" at bounding box center [784, 534] width 611 height 25
click at [0, 0] on input "I authorize cal automotive to automatically deduct payment monthly This checkbo…" at bounding box center [0, 0] width 0 height 0
click at [499, 573] on button "Submit" at bounding box center [518, 584] width 79 height 29
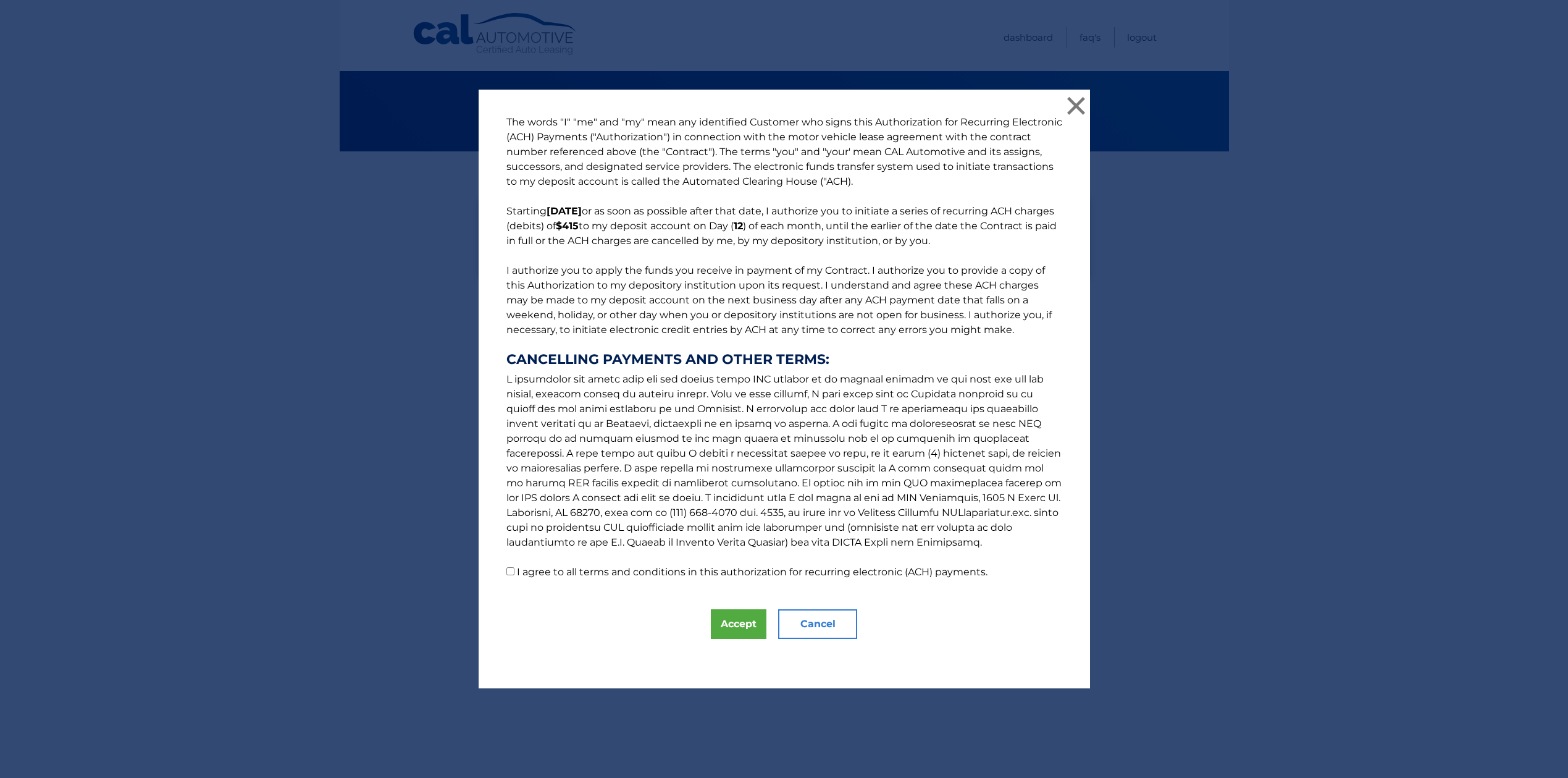
click at [540, 571] on label "I agree to all terms and conditions in this authorization for recurring electro…" at bounding box center [752, 572] width 471 height 12
click at [514, 571] on input "I agree to all terms and conditions in this authorization for recurring electro…" at bounding box center [510, 571] width 8 height 8
checkbox input "true"
click at [735, 619] on button "Accept" at bounding box center [739, 624] width 56 height 29
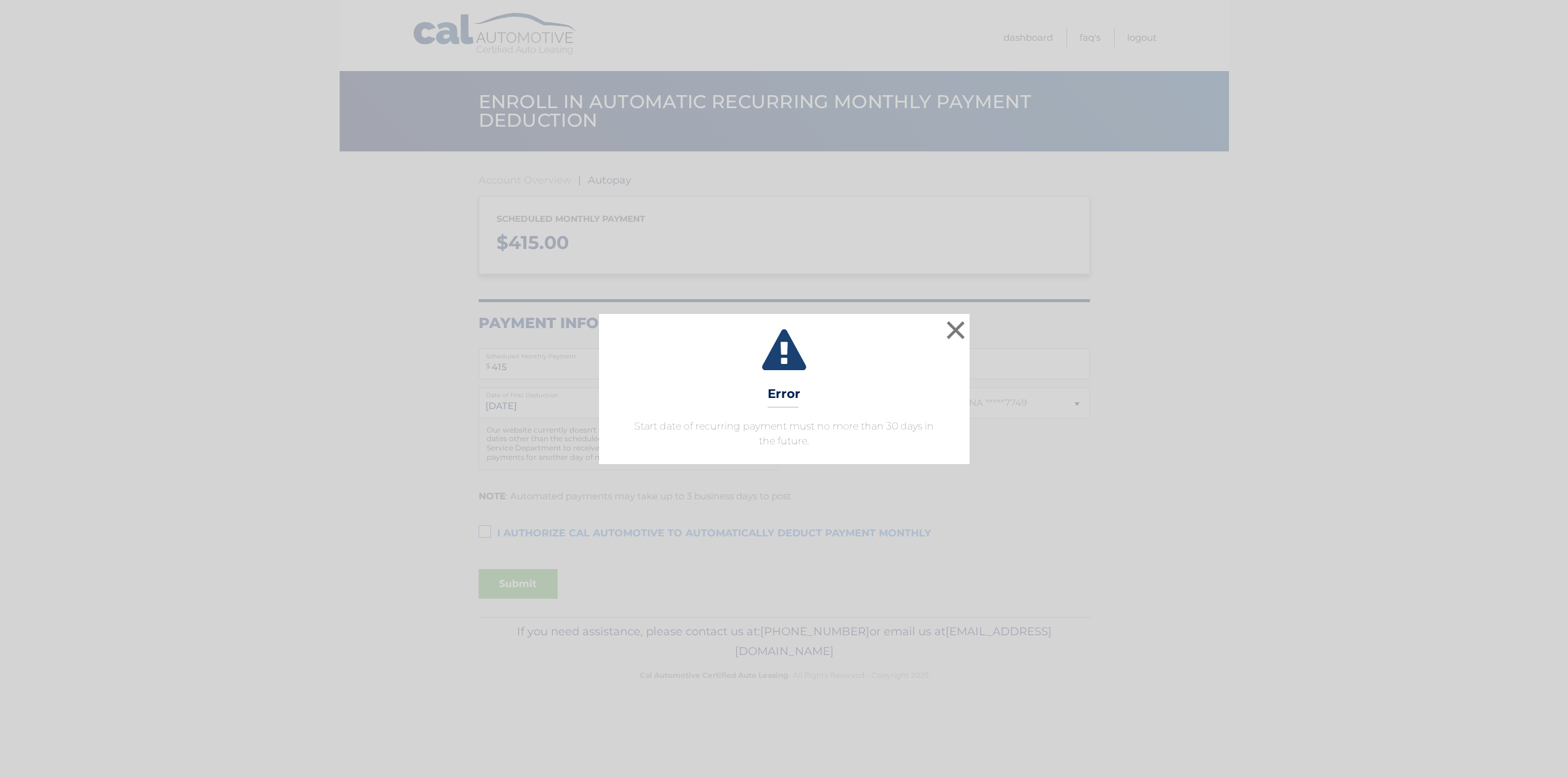
select select "YzM4ODM1OGMtZjViNS00MGEwLTk5YzctNGZkMjM0ZTcyMTJm"
click at [961, 325] on button "×" at bounding box center [956, 329] width 25 height 25
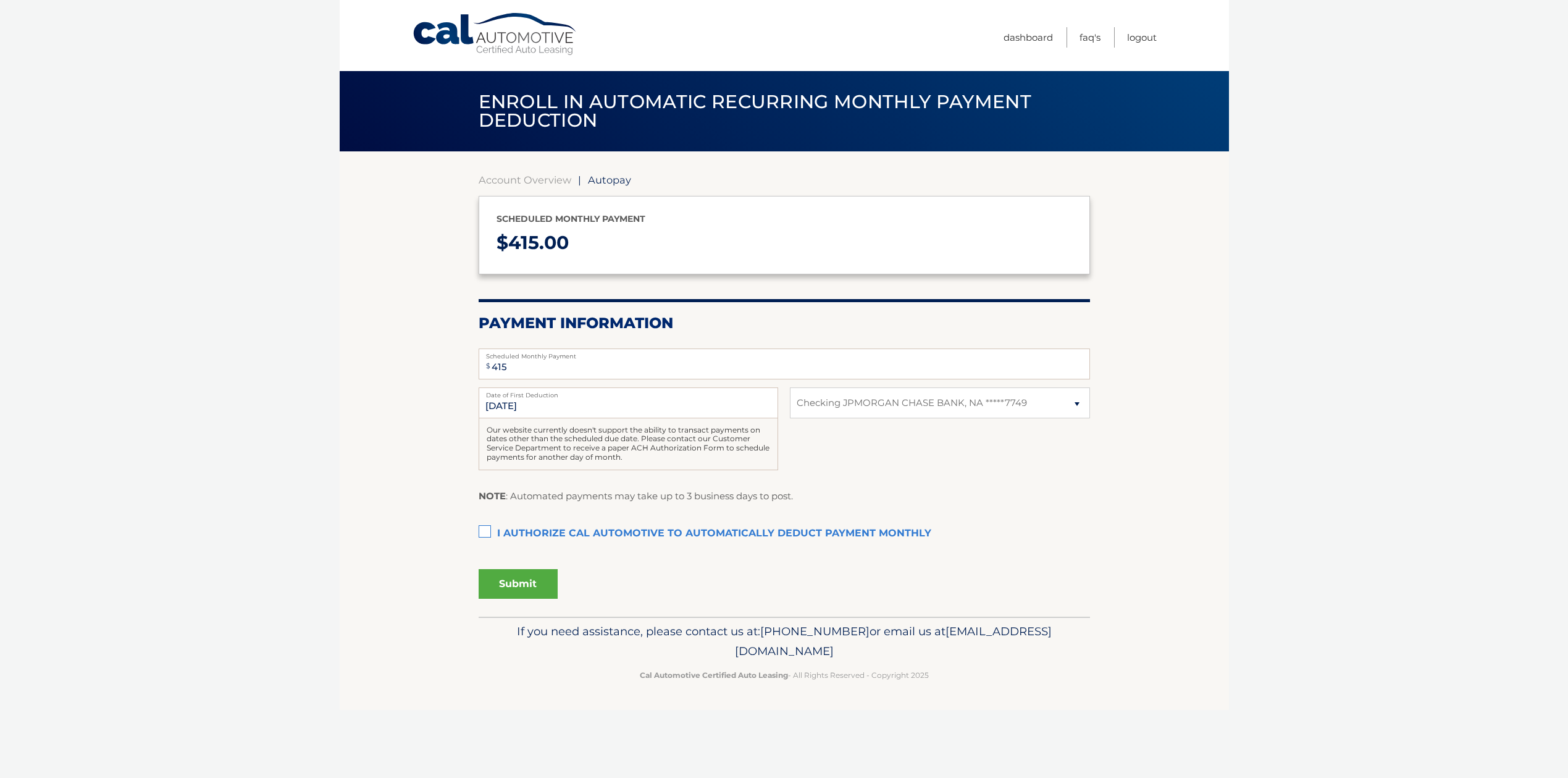
click at [742, 650] on span "[EMAIL_ADDRESS][DOMAIN_NAME]" at bounding box center [893, 640] width 317 height 34
click at [538, 182] on link "Account Overview" at bounding box center [524, 179] width 93 height 12
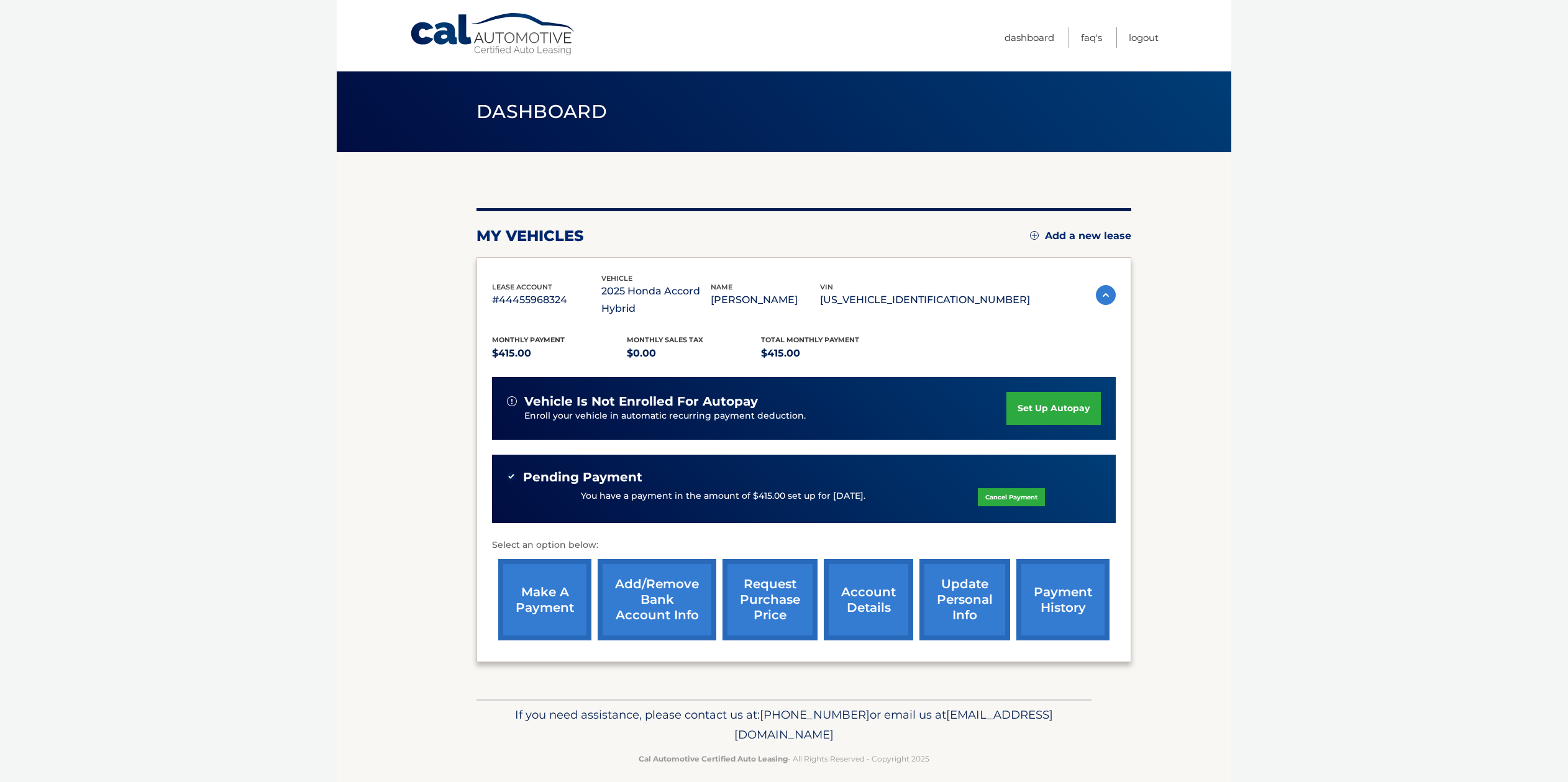
click at [515, 404] on img at bounding box center [511, 401] width 10 height 10
click at [1095, 37] on link "FAQ's" at bounding box center [1091, 37] width 21 height 21
click at [1030, 38] on link "Dashboard" at bounding box center [1029, 37] width 50 height 21
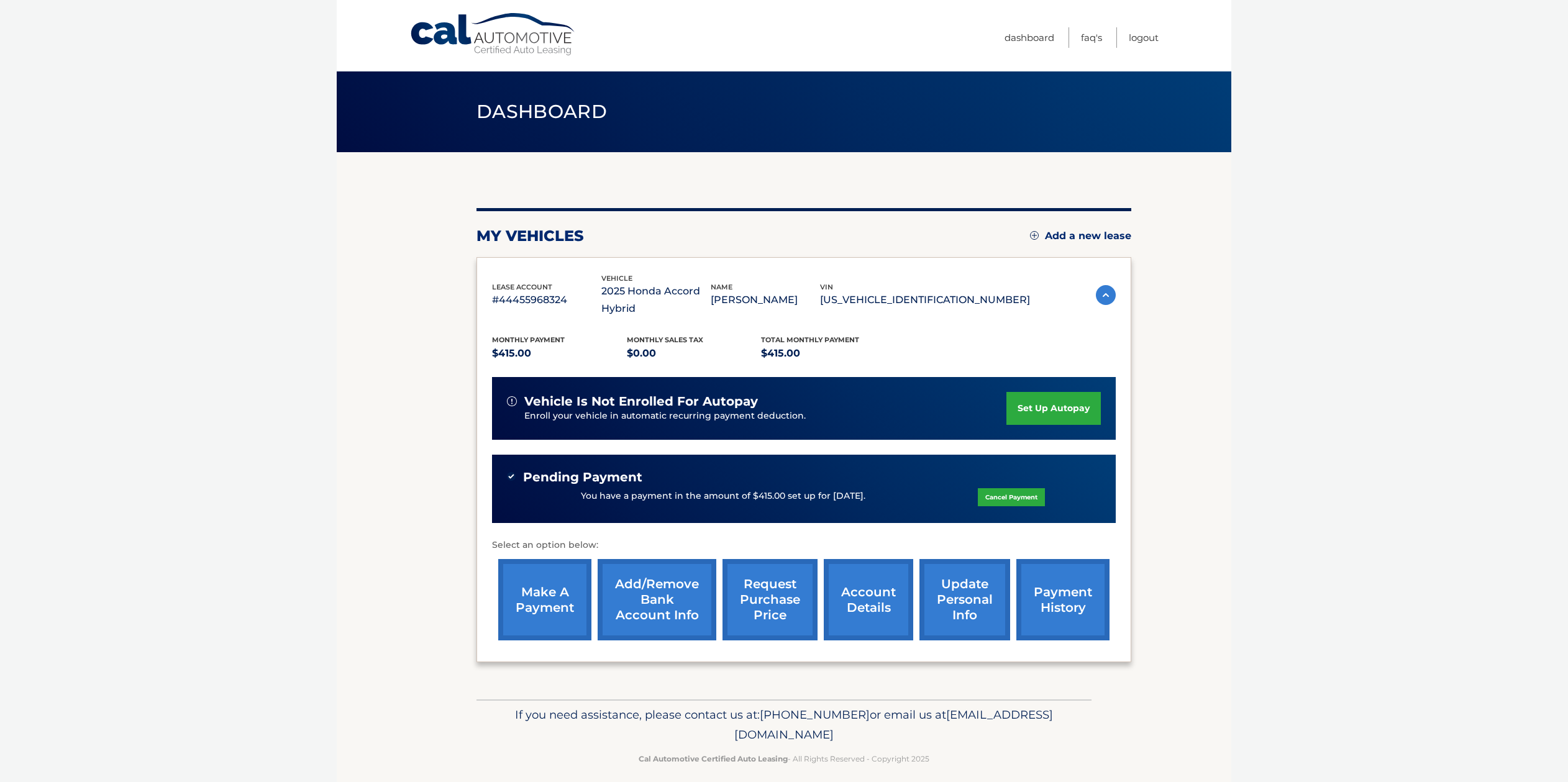
click at [621, 351] on p "$415.00" at bounding box center [560, 353] width 135 height 17
click at [652, 352] on p "$0.00" at bounding box center [694, 353] width 135 height 17
click at [1028, 407] on link "set up autopay" at bounding box center [1053, 408] width 95 height 33
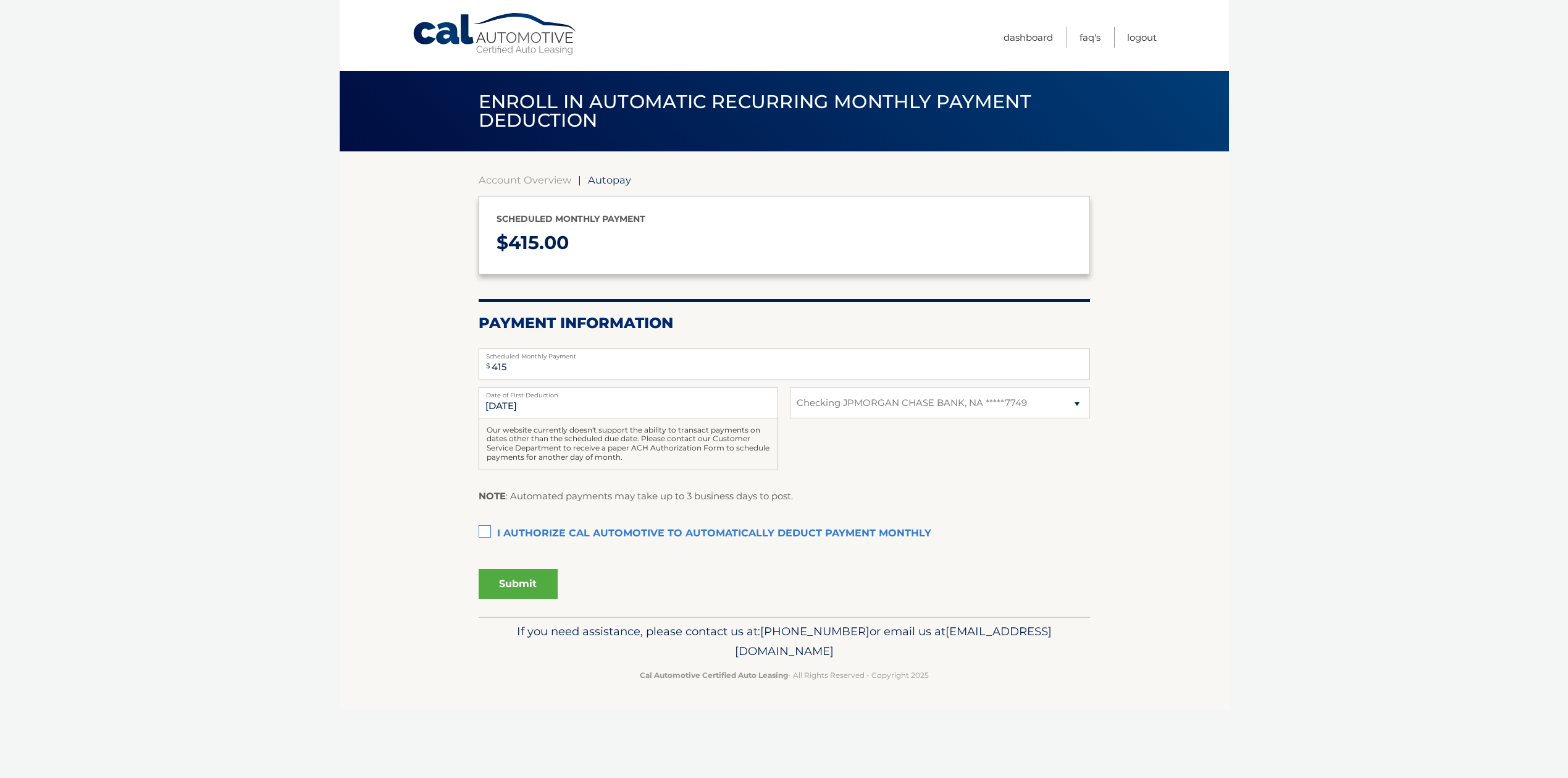
select select "YzM4ODM1OGMtZjViNS00MGEwLTk5YzctNGZkMjM0ZTcyMTJm"
click at [511, 534] on label "I authorize cal automotive to automatically deduct payment monthly This checkbo…" at bounding box center [784, 534] width 611 height 25
click at [0, 0] on input "I authorize cal automotive to automatically deduct payment monthly This checkbo…" at bounding box center [0, 0] width 0 height 0
click at [505, 573] on button "Submit" at bounding box center [518, 584] width 79 height 29
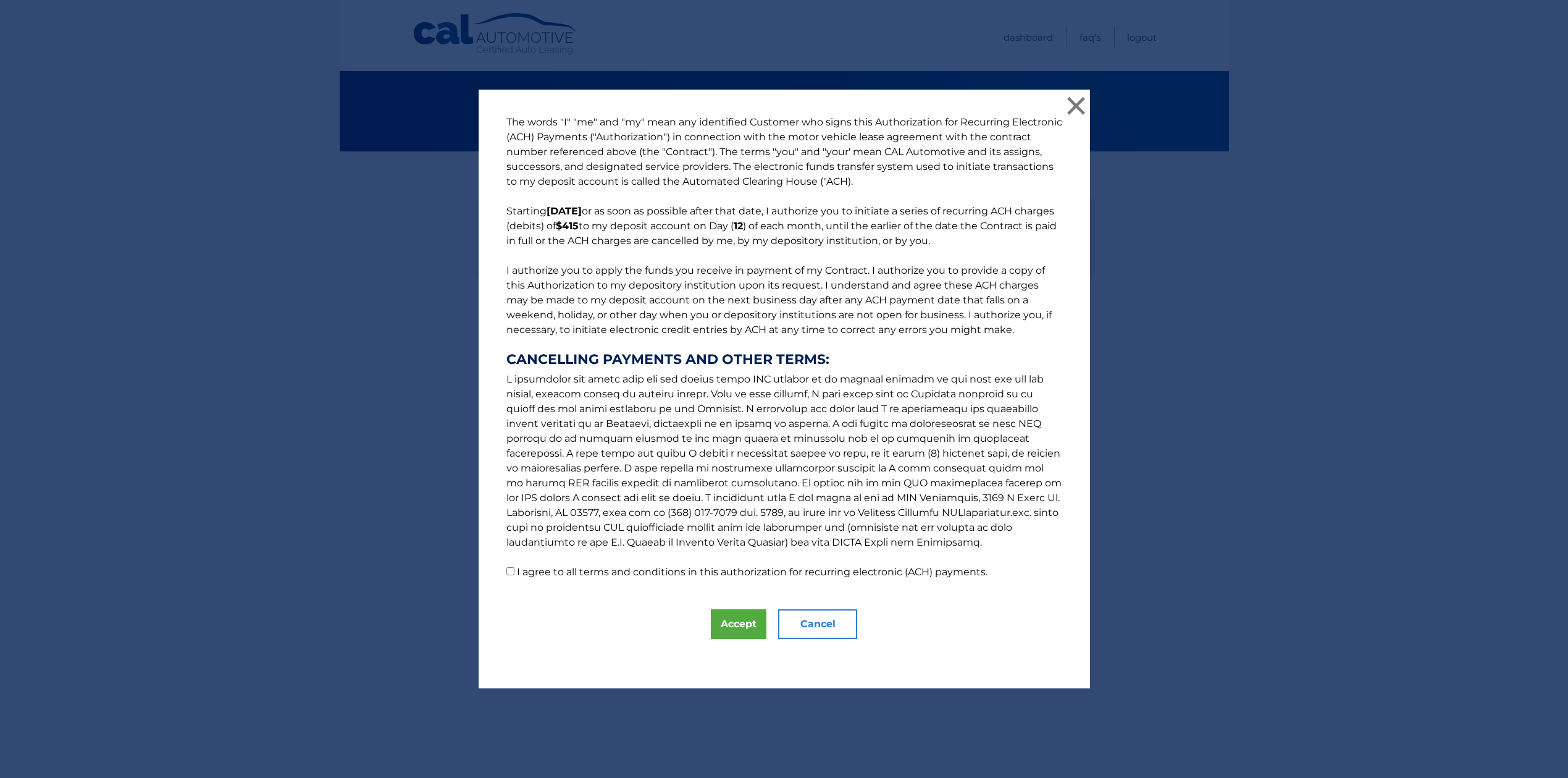
click at [517, 569] on label "I agree to all terms and conditions in this authorization for recurring electro…" at bounding box center [752, 572] width 471 height 12
click at [514, 569] on input "I agree to all terms and conditions in this authorization for recurring electro…" at bounding box center [510, 571] width 8 height 8
checkbox input "true"
click at [721, 623] on button "Accept" at bounding box center [739, 624] width 56 height 29
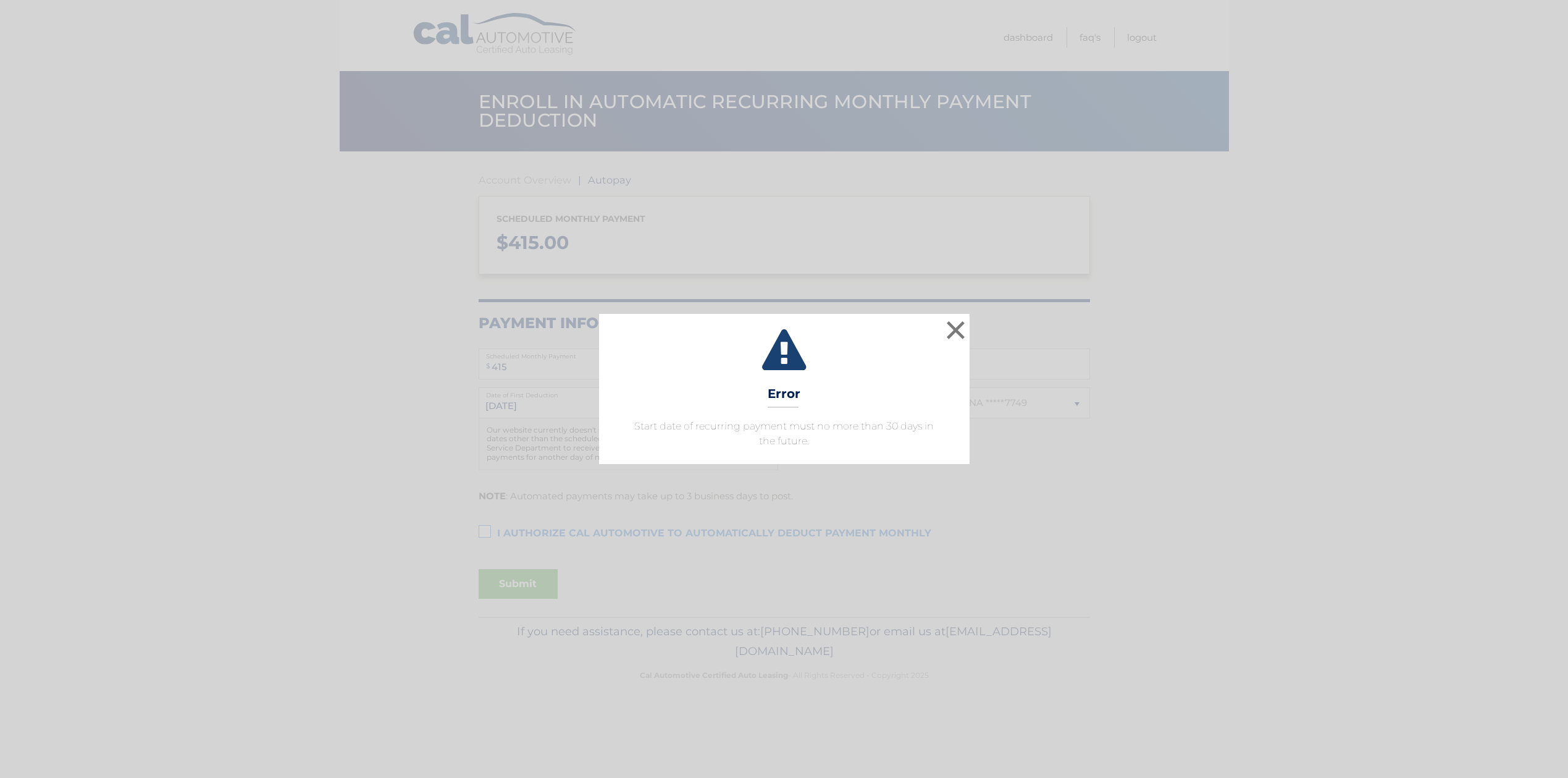
select select "YzM4ODM1OGMtZjViNS00MGEwLTk5YzctNGZkMjM0ZTcyMTJm"
click at [955, 329] on button "×" at bounding box center [956, 329] width 25 height 25
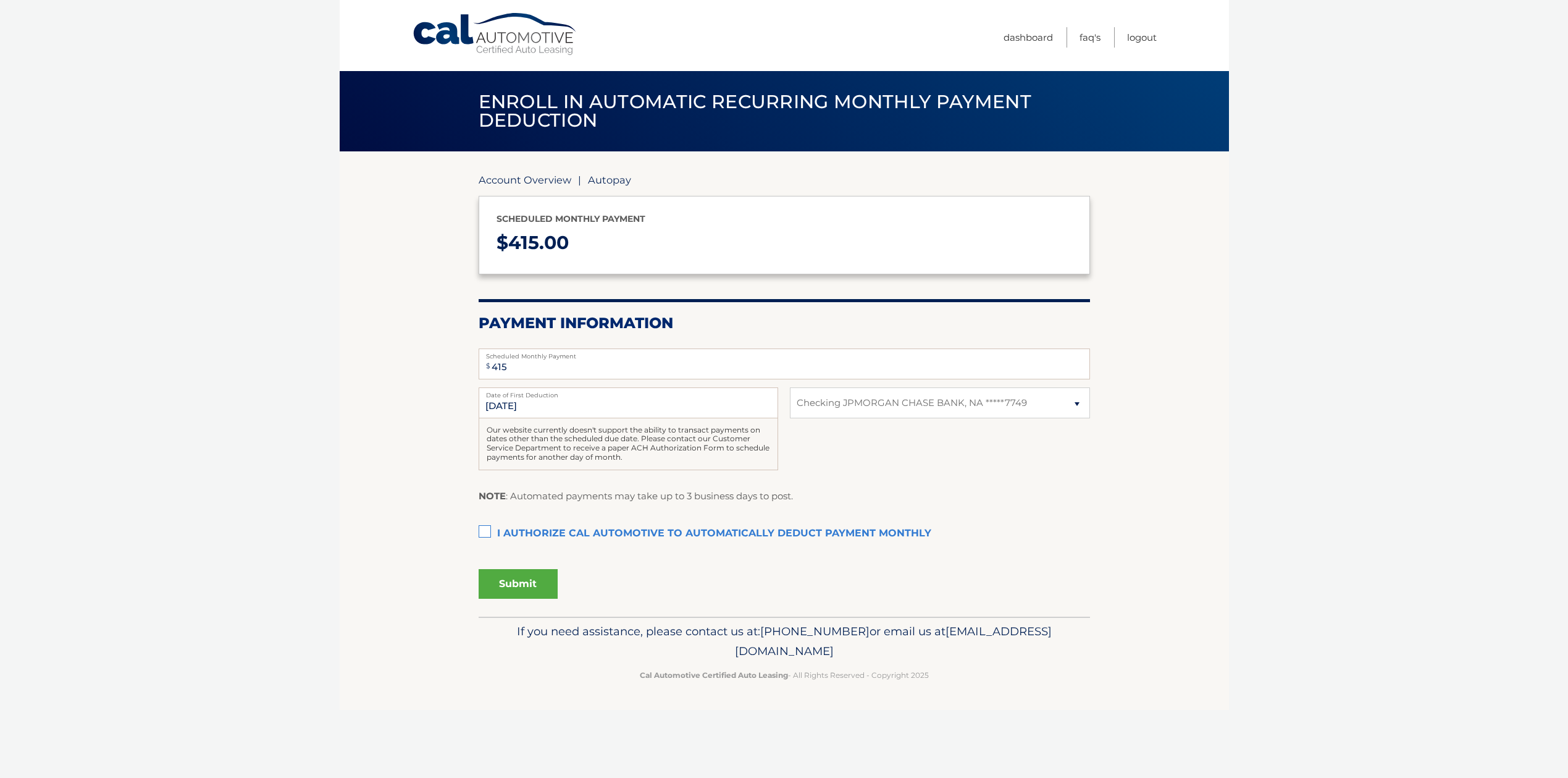
click at [541, 184] on link "Account Overview" at bounding box center [524, 179] width 93 height 12
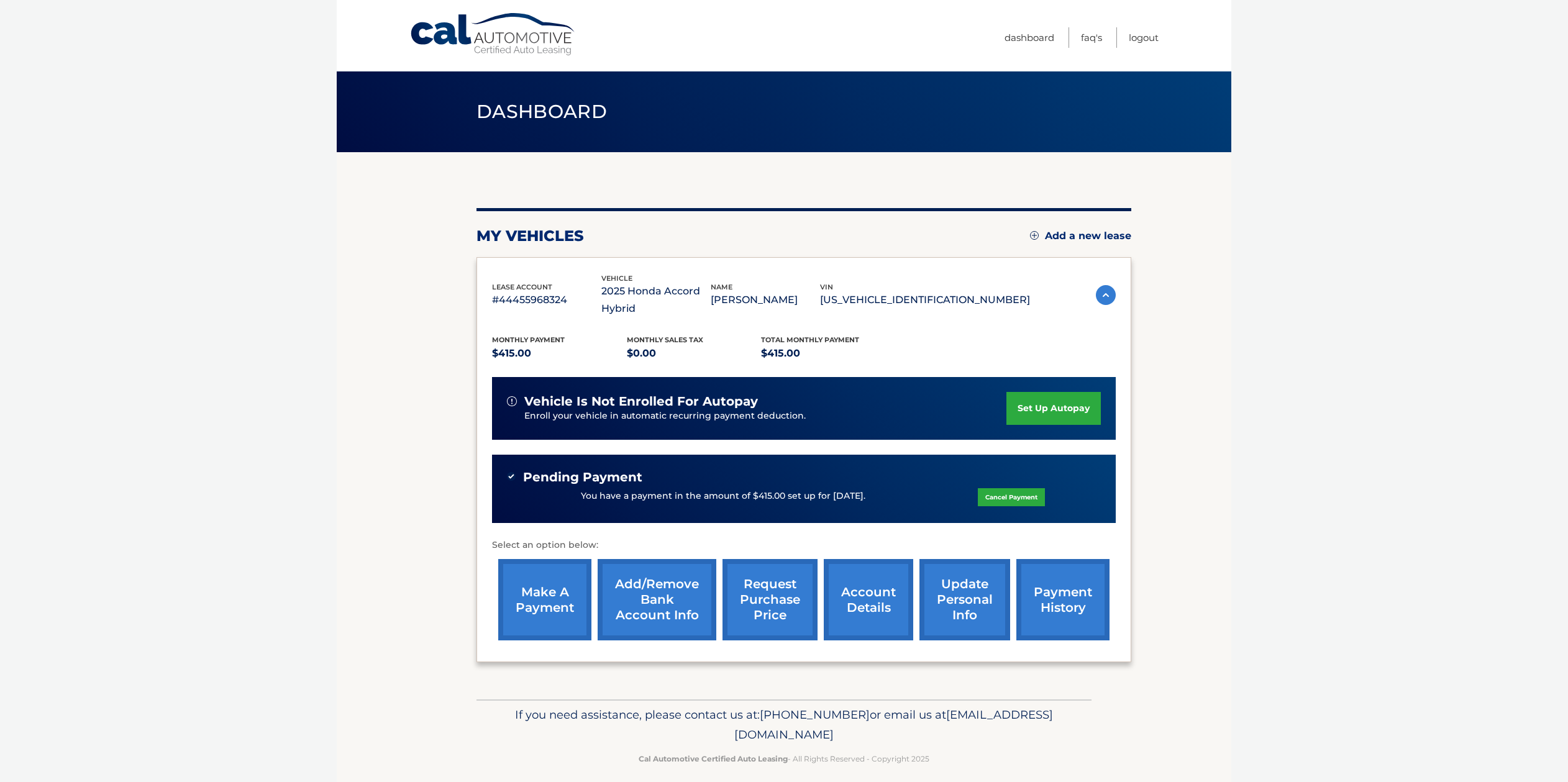
click at [542, 594] on link "make a payment" at bounding box center [545, 599] width 93 height 82
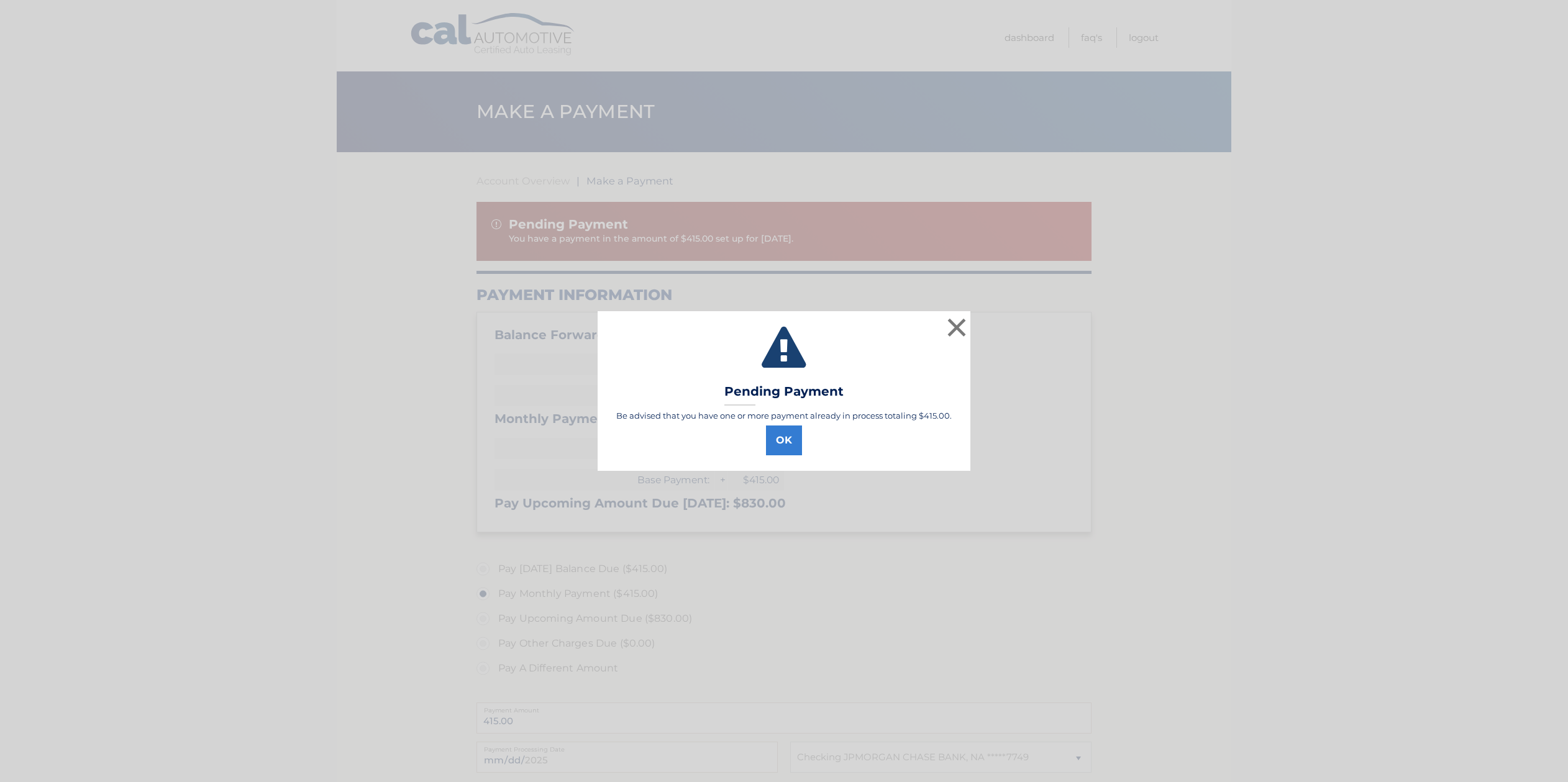
select select "YzM4ODM1OGMtZjViNS00MGEwLTk5YzctNGZkMjM0ZTcyMTJm"
click at [779, 440] on button "OK" at bounding box center [789, 441] width 36 height 30
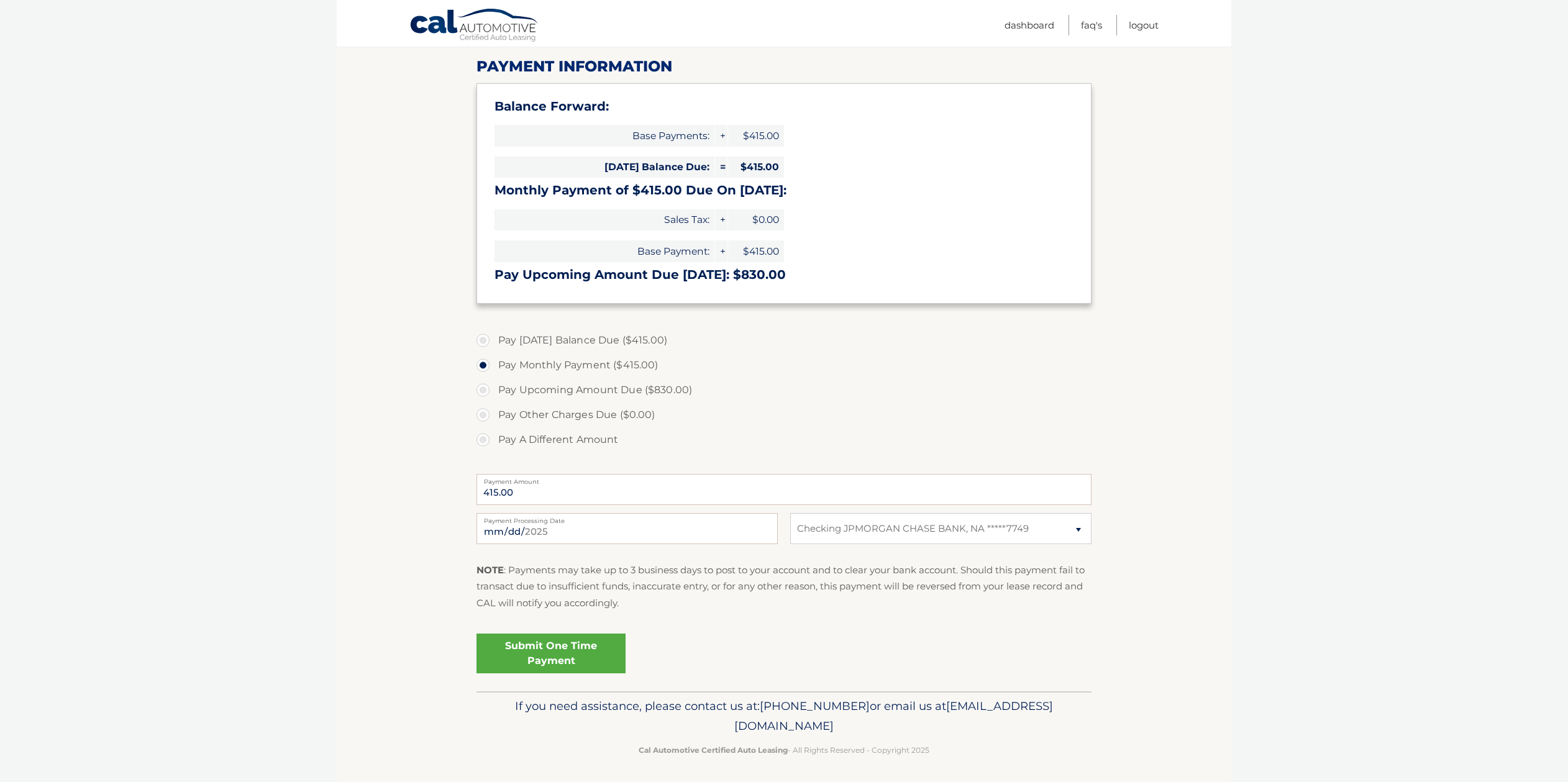
scroll to position [232, 0]
